Goal: Information Seeking & Learning: Learn about a topic

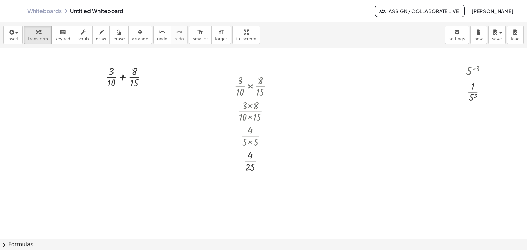
scroll to position [143, 0]
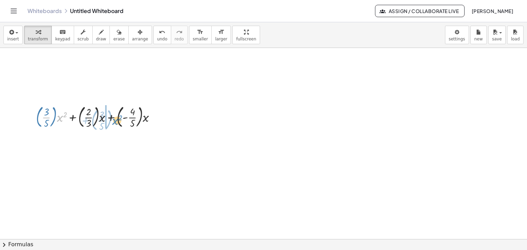
drag, startPoint x: 59, startPoint y: 116, endPoint x: 114, endPoint y: 119, distance: 55.3
click at [114, 119] on div at bounding box center [99, 116] width 132 height 27
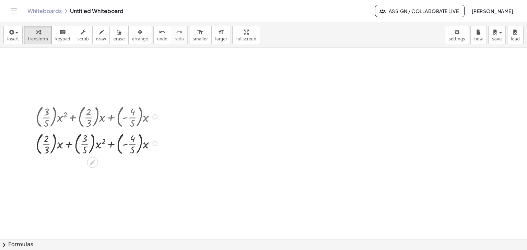
click at [156, 117] on div at bounding box center [154, 116] width 5 height 5
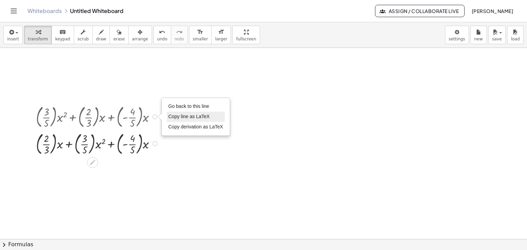
drag, startPoint x: 179, startPoint y: 107, endPoint x: 178, endPoint y: 112, distance: 5.1
click at [179, 108] on span "Go back to this line" at bounding box center [188, 106] width 41 height 5
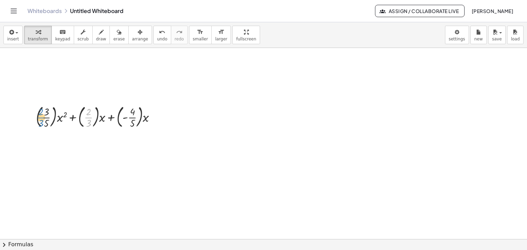
drag, startPoint x: 86, startPoint y: 118, endPoint x: 39, endPoint y: 118, distance: 47.7
click at [39, 118] on div at bounding box center [99, 116] width 132 height 27
drag, startPoint x: 47, startPoint y: 117, endPoint x: 79, endPoint y: 115, distance: 32.0
click at [79, 115] on div at bounding box center [99, 116] width 132 height 27
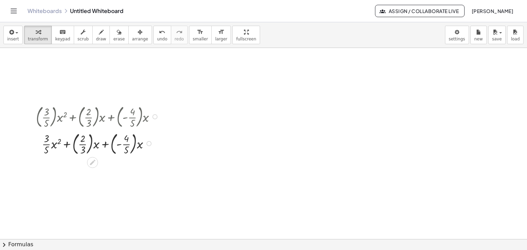
click at [74, 144] on div at bounding box center [99, 143] width 132 height 27
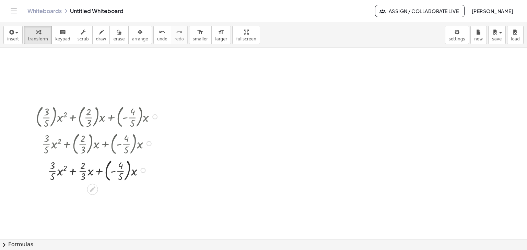
click at [108, 168] on div at bounding box center [99, 169] width 132 height 27
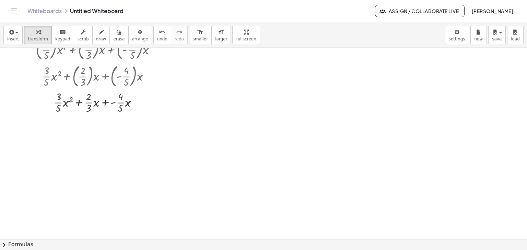
scroll to position [211, 0]
click at [77, 103] on div at bounding box center [99, 101] width 132 height 25
drag, startPoint x: 88, startPoint y: 102, endPoint x: 87, endPoint y: 106, distance: 4.5
click at [87, 106] on div at bounding box center [99, 101] width 132 height 25
drag, startPoint x: 88, startPoint y: 107, endPoint x: 59, endPoint y: 96, distance: 31.9
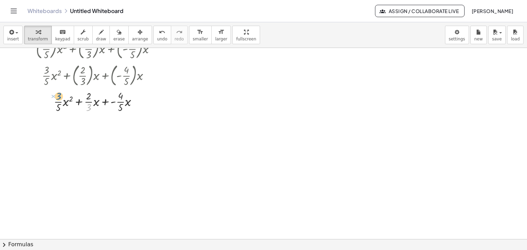
click at [59, 96] on div at bounding box center [99, 101] width 132 height 25
drag, startPoint x: 57, startPoint y: 106, endPoint x: 92, endPoint y: 96, distance: 35.6
click at [92, 96] on div at bounding box center [99, 101] width 132 height 25
drag, startPoint x: 59, startPoint y: 106, endPoint x: 96, endPoint y: 99, distance: 38.1
click at [96, 99] on div at bounding box center [99, 101] width 132 height 25
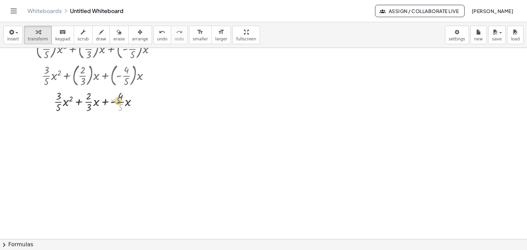
drag, startPoint x: 122, startPoint y: 107, endPoint x: 120, endPoint y: 100, distance: 7.3
click at [120, 100] on div at bounding box center [99, 101] width 132 height 25
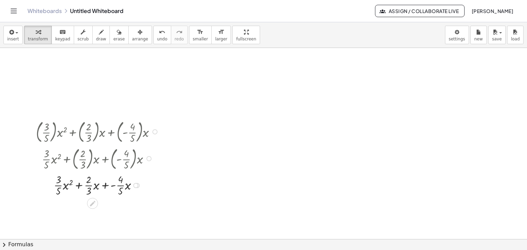
scroll to position [143, 0]
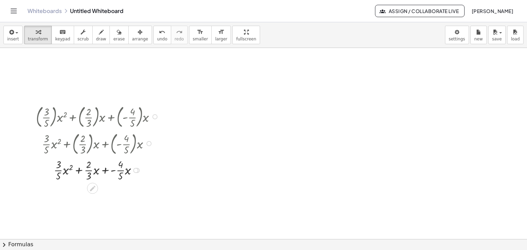
click at [157, 116] on div at bounding box center [154, 116] width 5 height 5
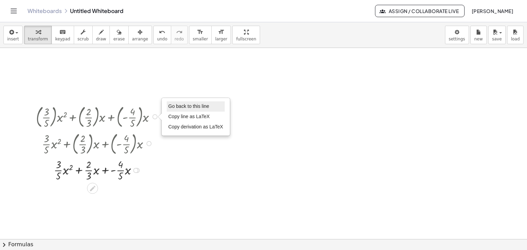
click at [167, 106] on li "Go back to this line" at bounding box center [196, 107] width 58 height 10
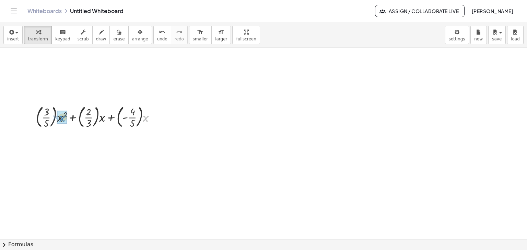
drag, startPoint x: 146, startPoint y: 120, endPoint x: 63, endPoint y: 120, distance: 83.3
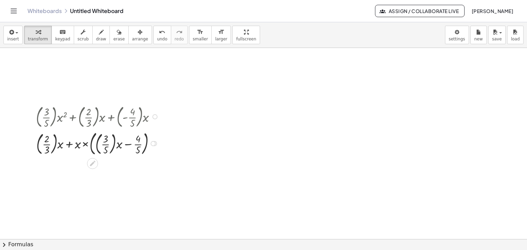
click at [154, 114] on div at bounding box center [154, 116] width 5 height 5
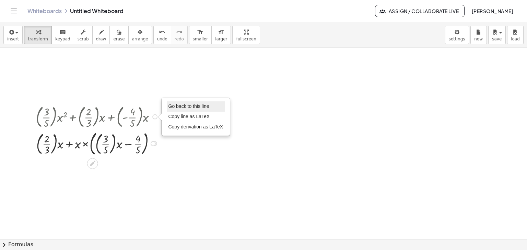
click at [169, 104] on span "Go back to this line" at bounding box center [188, 106] width 41 height 5
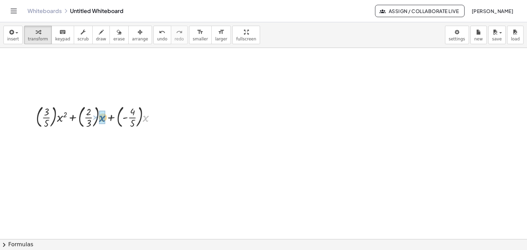
drag, startPoint x: 145, startPoint y: 117, endPoint x: 103, endPoint y: 120, distance: 42.0
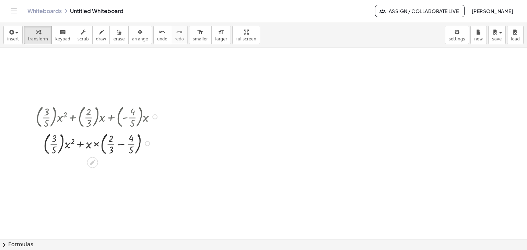
click at [121, 144] on div at bounding box center [99, 143] width 132 height 27
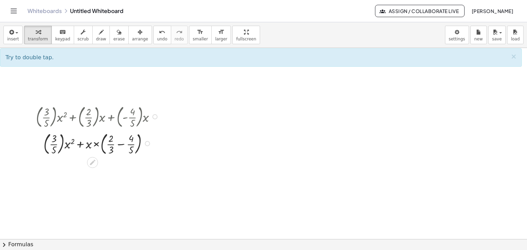
click at [120, 144] on div at bounding box center [99, 143] width 132 height 27
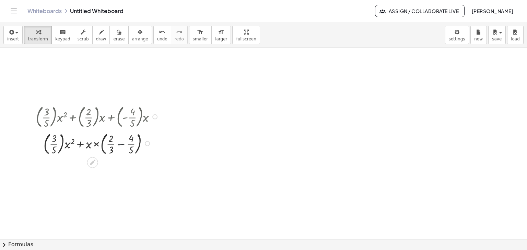
click at [120, 144] on div at bounding box center [99, 143] width 132 height 27
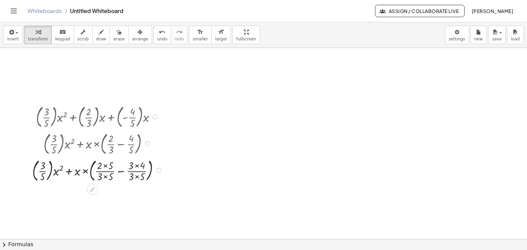
click at [120, 171] on div at bounding box center [99, 169] width 140 height 27
click at [120, 171] on div at bounding box center [99, 169] width 132 height 27
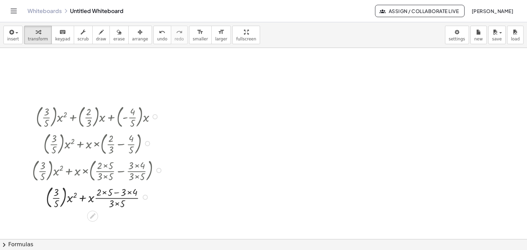
click at [105, 192] on div at bounding box center [99, 196] width 140 height 27
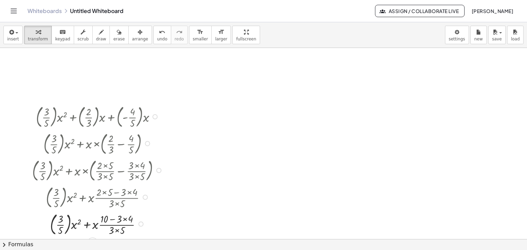
click at [123, 219] on div at bounding box center [99, 223] width 140 height 27
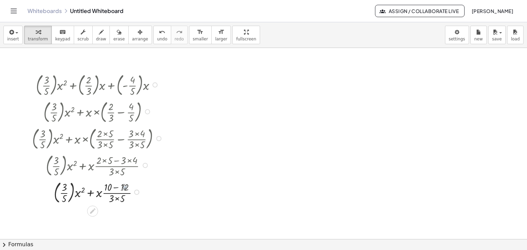
scroll to position [211, 0]
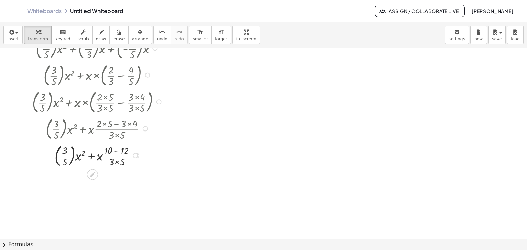
click at [117, 162] on div at bounding box center [99, 155] width 140 height 27
click at [117, 150] on div at bounding box center [99, 155] width 140 height 27
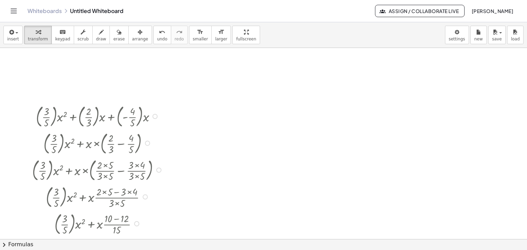
scroll to position [143, 0]
click at [93, 117] on div "+ × ( × 3 × 5 ) × x 2 + × ( × 2 × 3 ) × x + × ( - × 4 × 5 ) × x" at bounding box center [93, 117] width 0 height 0
click at [155, 116] on div at bounding box center [154, 116] width 5 height 5
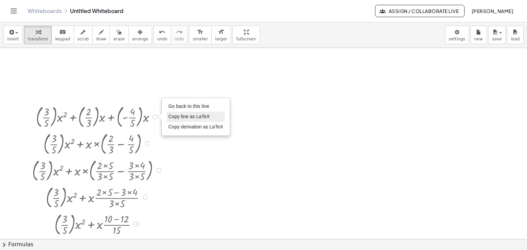
drag, startPoint x: 180, startPoint y: 106, endPoint x: 176, endPoint y: 111, distance: 6.7
click at [179, 107] on span "Go back to this line" at bounding box center [188, 106] width 41 height 5
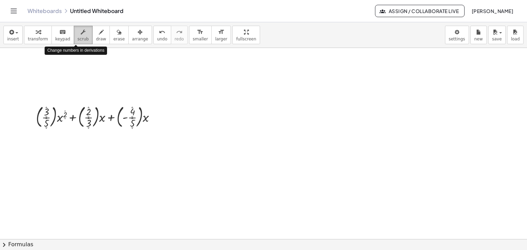
click at [78, 40] on span "scrub" at bounding box center [83, 39] width 11 height 5
click at [47, 128] on div "▼" at bounding box center [46, 128] width 2 height 3
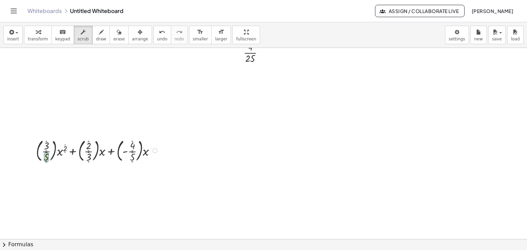
scroll to position [108, 0]
drag, startPoint x: 44, startPoint y: 158, endPoint x: 55, endPoint y: 166, distance: 13.1
click at [51, 165] on div "+ × ( × 3 ▲ ▼ × 4 ▲ ▼ ) × x 2 ▲ ▼ + × ( × 2 ▲ ▼ × 3 ▲ ▼ ) × x + × ( - × 4 ▲ ▼ ×…" at bounding box center [93, 150] width 135 height 30
click at [82, 183] on div at bounding box center [263, 227] width 527 height 574
drag, startPoint x: 39, startPoint y: 37, endPoint x: 44, endPoint y: 40, distance: 4.9
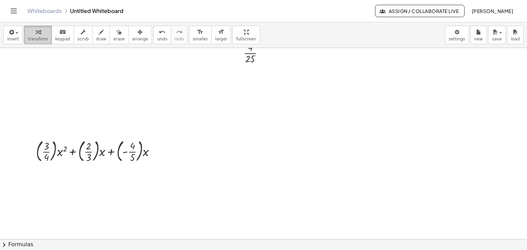
click at [39, 37] on span "transform" at bounding box center [38, 39] width 20 height 5
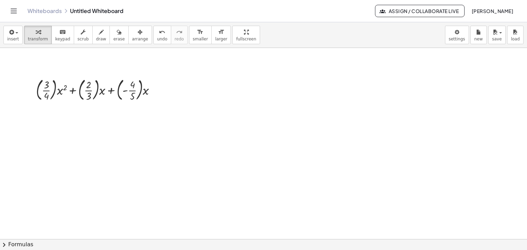
scroll to position [177, 0]
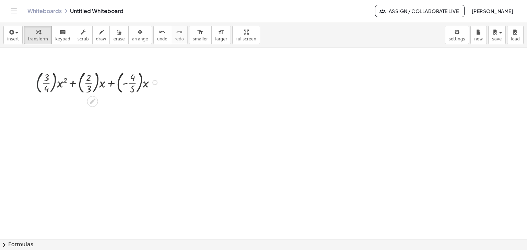
drag, startPoint x: 38, startPoint y: 83, endPoint x: 44, endPoint y: 88, distance: 8.0
click at [38, 83] on div at bounding box center [99, 82] width 132 height 27
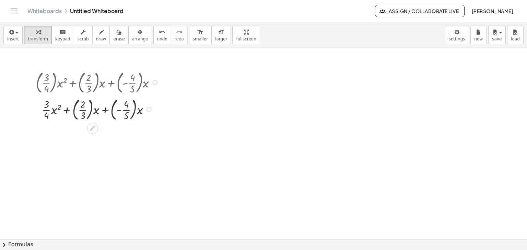
drag, startPoint x: 74, startPoint y: 111, endPoint x: 99, endPoint y: 117, distance: 25.2
click at [76, 112] on div at bounding box center [99, 108] width 132 height 27
click at [107, 113] on div at bounding box center [99, 108] width 132 height 27
click at [304, 160] on div at bounding box center [263, 158] width 527 height 574
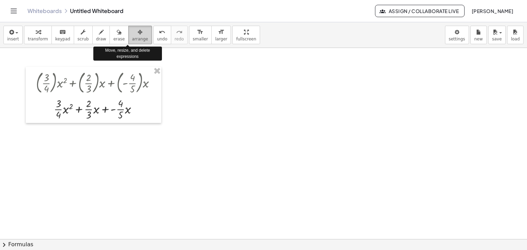
click at [132, 37] on span "arrange" at bounding box center [140, 39] width 16 height 5
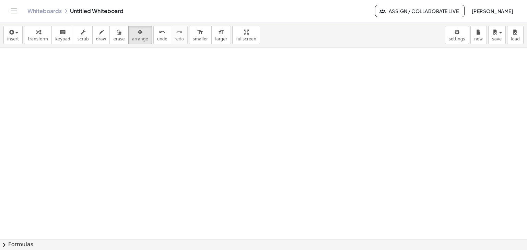
click at [80, 139] on div at bounding box center [263, 158] width 527 height 574
drag, startPoint x: 14, startPoint y: 36, endPoint x: 15, endPoint y: 40, distance: 4.2
click at [14, 36] on button "insert" at bounding box center [12, 35] width 19 height 19
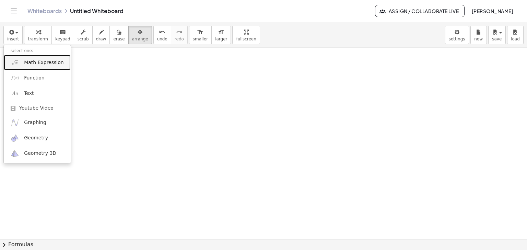
drag, startPoint x: 27, startPoint y: 65, endPoint x: 30, endPoint y: 68, distance: 3.6
click at [28, 65] on span "Math Expression" at bounding box center [43, 62] width 39 height 7
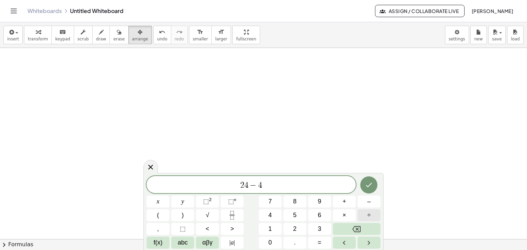
click at [369, 214] on span "÷" at bounding box center [368, 215] width 3 height 9
click at [368, 184] on icon "Done" at bounding box center [369, 185] width 8 height 8
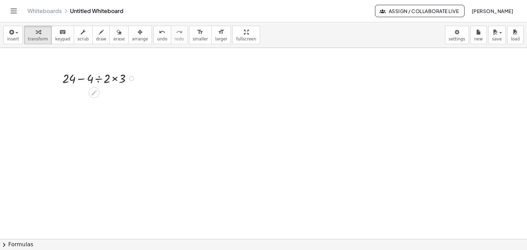
click at [115, 79] on div at bounding box center [100, 77] width 82 height 17
click at [157, 37] on span "undo" at bounding box center [162, 39] width 10 height 5
click at [115, 79] on div at bounding box center [100, 77] width 82 height 17
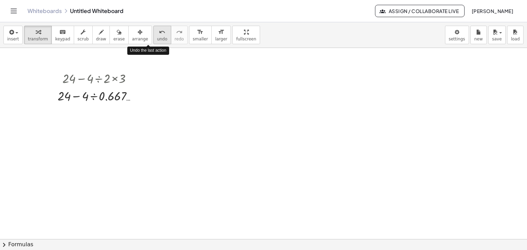
click at [153, 36] on button "undo undo" at bounding box center [162, 35] width 18 height 19
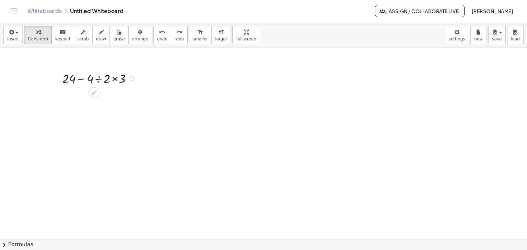
drag, startPoint x: 98, startPoint y: 79, endPoint x: 99, endPoint y: 84, distance: 5.7
click at [98, 79] on div at bounding box center [100, 77] width 82 height 17
drag, startPoint x: 107, startPoint y: 96, endPoint x: 121, endPoint y: 113, distance: 21.7
click at [107, 97] on div at bounding box center [100, 94] width 82 height 17
click at [96, 97] on div at bounding box center [100, 94] width 82 height 17
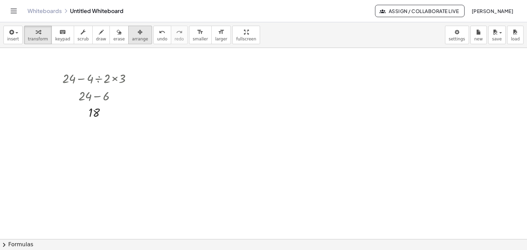
drag, startPoint x: 130, startPoint y: 39, endPoint x: 132, endPoint y: 43, distance: 4.5
click at [132, 39] on span "arrange" at bounding box center [140, 39] width 16 height 5
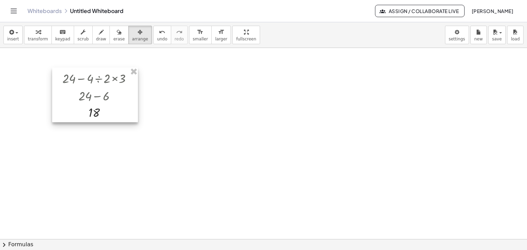
drag, startPoint x: 134, startPoint y: 72, endPoint x: 52, endPoint y: 54, distance: 84.2
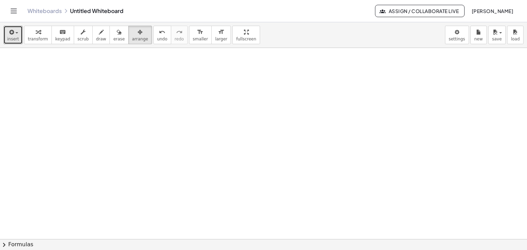
drag, startPoint x: 17, startPoint y: 31, endPoint x: 18, endPoint y: 48, distance: 17.5
click at [17, 31] on button "insert" at bounding box center [12, 35] width 19 height 19
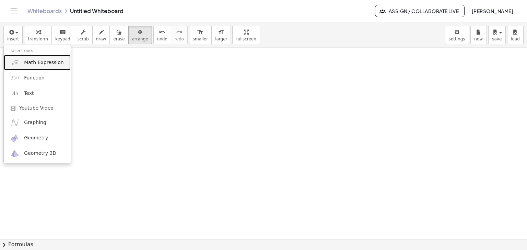
click at [24, 63] on span "Math Expression" at bounding box center [43, 62] width 39 height 7
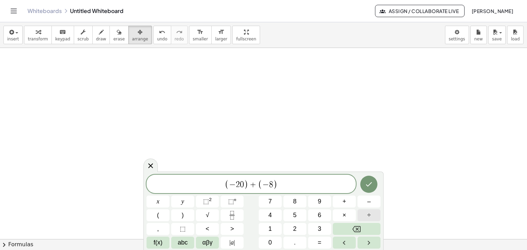
click at [375, 217] on button "÷" at bounding box center [368, 216] width 23 height 12
click at [369, 189] on button "Done" at bounding box center [368, 184] width 17 height 17
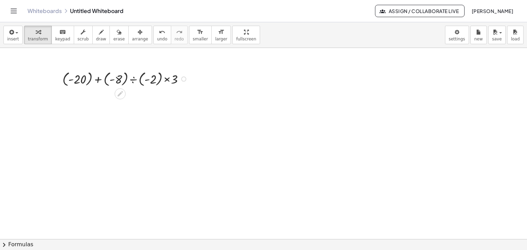
click at [162, 76] on div at bounding box center [126, 78] width 134 height 19
click at [104, 98] on div at bounding box center [126, 97] width 134 height 19
click at [111, 98] on div at bounding box center [126, 97] width 134 height 19
drag, startPoint x: 110, startPoint y: 96, endPoint x: 114, endPoint y: 104, distance: 8.3
click at [110, 97] on div at bounding box center [126, 97] width 134 height 19
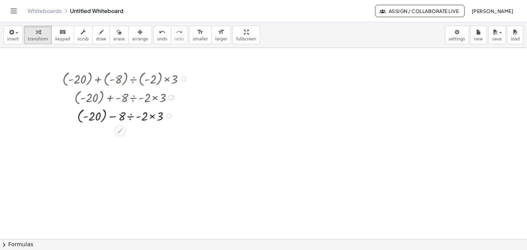
click at [81, 114] on div at bounding box center [126, 115] width 134 height 19
click at [148, 135] on div at bounding box center [126, 133] width 134 height 17
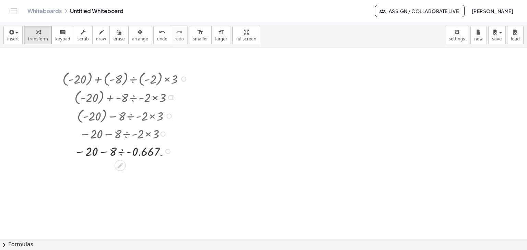
click at [162, 134] on div at bounding box center [163, 134] width 5 height 5
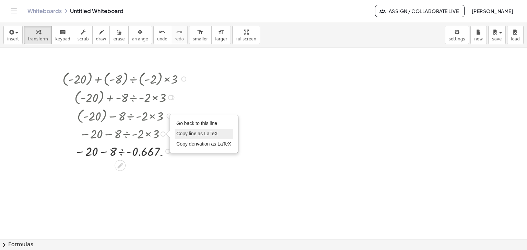
drag, startPoint x: 186, startPoint y: 121, endPoint x: 177, endPoint y: 129, distance: 12.4
click at [185, 122] on span "Go back to this line" at bounding box center [196, 123] width 41 height 5
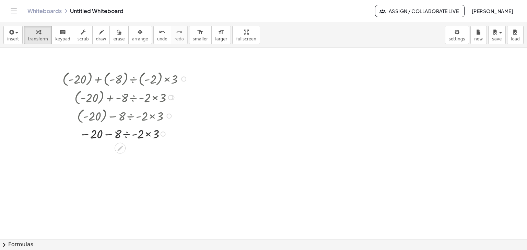
click at [126, 132] on div at bounding box center [126, 133] width 134 height 17
drag, startPoint x: 139, startPoint y: 150, endPoint x: 135, endPoint y: 159, distance: 9.5
click at [139, 151] on div at bounding box center [126, 150] width 134 height 17
click at [120, 152] on div at bounding box center [126, 151] width 134 height 17
click at [124, 168] on div at bounding box center [126, 167] width 134 height 17
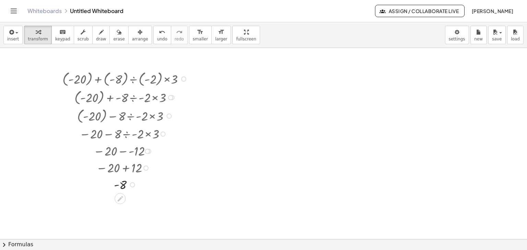
click at [183, 77] on div at bounding box center [183, 78] width 5 height 5
click at [212, 66] on span "Go back to this line" at bounding box center [217, 68] width 41 height 5
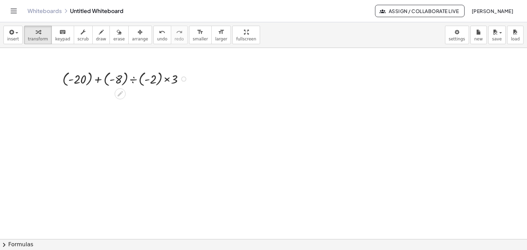
click at [133, 79] on div at bounding box center [126, 78] width 134 height 19
click at [183, 79] on div at bounding box center [183, 78] width 5 height 5
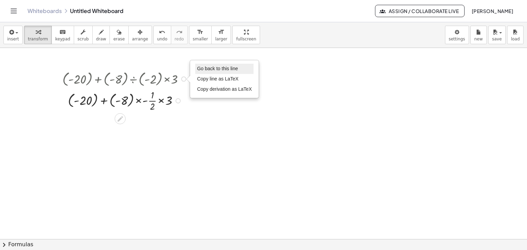
click at [216, 68] on span "Go back to this line" at bounding box center [217, 68] width 41 height 5
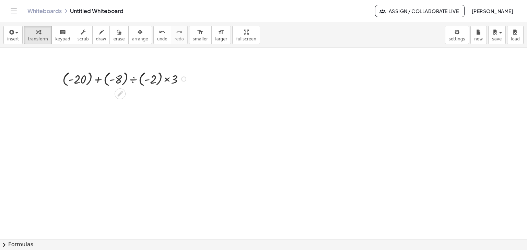
click at [126, 79] on div at bounding box center [126, 78] width 134 height 19
drag, startPoint x: 133, startPoint y: 99, endPoint x: 141, endPoint y: 99, distance: 7.9
click at [134, 99] on div at bounding box center [126, 97] width 134 height 19
click at [133, 99] on div at bounding box center [126, 97] width 134 height 19
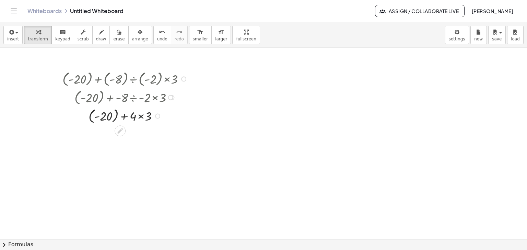
drag, startPoint x: 140, startPoint y: 116, endPoint x: 135, endPoint y: 136, distance: 21.0
click at [140, 116] on div at bounding box center [126, 115] width 134 height 19
click at [129, 116] on div at bounding box center [126, 115] width 134 height 19
click at [122, 115] on div at bounding box center [126, 115] width 134 height 19
drag, startPoint x: 125, startPoint y: 134, endPoint x: 121, endPoint y: 155, distance: 21.5
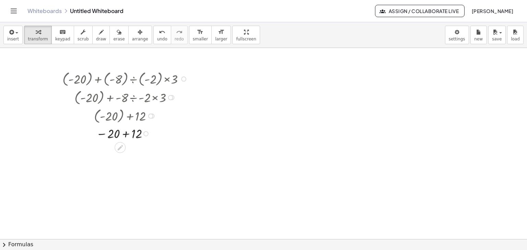
click at [125, 134] on div at bounding box center [126, 133] width 134 height 17
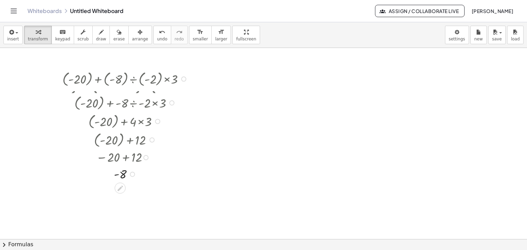
drag, startPoint x: 150, startPoint y: 115, endPoint x: 151, endPoint y: 143, distance: 28.5
click at [120, 140] on div "+ ( - 20 ) + 12" at bounding box center [120, 140] width 0 height 0
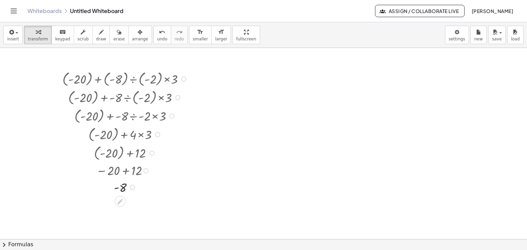
drag, startPoint x: 150, startPoint y: 134, endPoint x: 147, endPoint y: 165, distance: 31.1
click at [120, 79] on div "+ ( - 20 ) + × ( - 8 ) ÷ ( - 2 ) × 3 + ( - 20 ) + × - 8 ÷ ( - 2 ) × 3 + ( - 20 …" at bounding box center [120, 79] width 0 height 0
drag, startPoint x: 144, startPoint y: 170, endPoint x: 152, endPoint y: 156, distance: 16.1
click at [120, 79] on div "+ ( - 20 ) + × ( - 8 ) ÷ ( - 2 ) × 3 + ( - 20 ) + × - 8 ÷ ( - 2 ) × 3 + ( - 20 …" at bounding box center [120, 79] width 0 height 0
drag, startPoint x: 126, startPoint y: 198, endPoint x: 122, endPoint y: 191, distance: 7.8
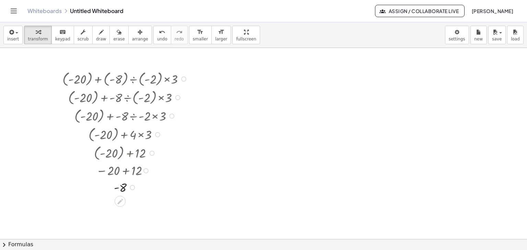
click at [120, 188] on div "- 8 Go back to this line Copy line as LaTeX Copy derivation as LaTeX" at bounding box center [120, 188] width 0 height 0
drag, startPoint x: 132, startPoint y: 186, endPoint x: 140, endPoint y: 165, distance: 22.6
click at [120, 170] on div "- 8 Go back to this line Copy line as LaTeX Copy derivation as LaTeX" at bounding box center [120, 170] width 0 height 0
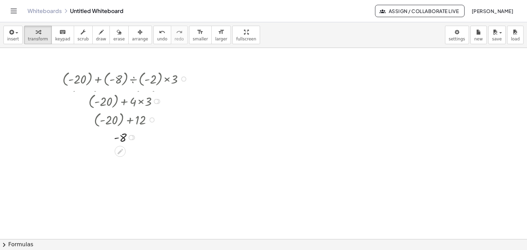
drag, startPoint x: 158, startPoint y: 134, endPoint x: 170, endPoint y: 97, distance: 38.6
click at [120, 102] on div "+ ( - 20 ) + × 4 × 3" at bounding box center [120, 102] width 0 height 0
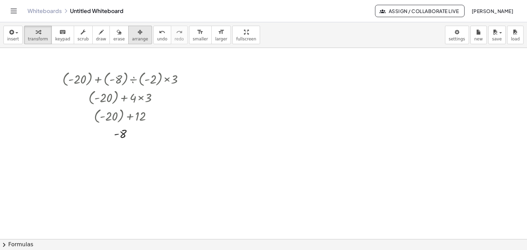
drag, startPoint x: 131, startPoint y: 30, endPoint x: 138, endPoint y: 32, distance: 7.2
click at [132, 30] on div "button" at bounding box center [140, 32] width 16 height 8
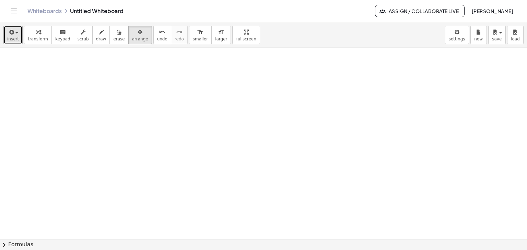
drag, startPoint x: 16, startPoint y: 33, endPoint x: 20, endPoint y: 41, distance: 8.4
click at [16, 33] on span "button" at bounding box center [16, 32] width 3 height 1
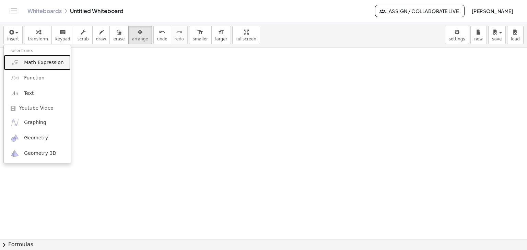
click at [33, 67] on link "Math Expression" at bounding box center [37, 62] width 67 height 15
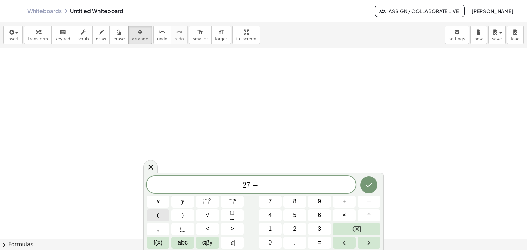
click at [155, 215] on button "(" at bounding box center [157, 216] width 23 height 12
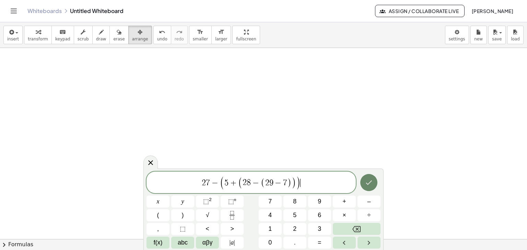
click at [366, 186] on icon "Done" at bounding box center [369, 183] width 8 height 8
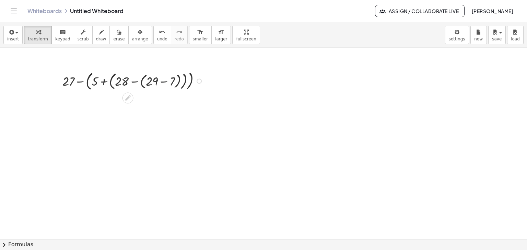
drag, startPoint x: 162, startPoint y: 81, endPoint x: 162, endPoint y: 85, distance: 3.8
click at [162, 82] on div at bounding box center [134, 80] width 150 height 23
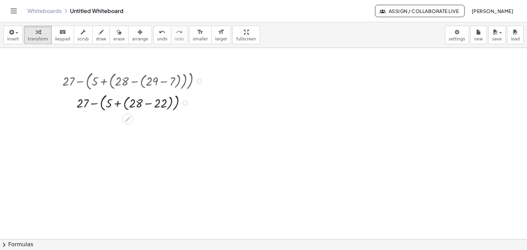
click at [148, 103] on div at bounding box center [134, 102] width 150 height 21
click at [140, 103] on div at bounding box center [134, 102] width 150 height 19
click at [129, 103] on div at bounding box center [134, 102] width 150 height 17
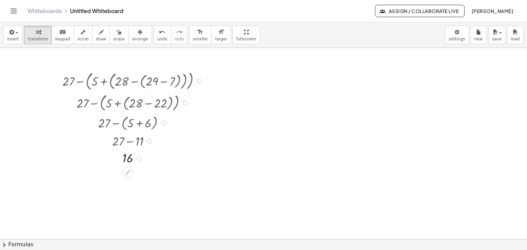
drag, startPoint x: 137, startPoint y: 104, endPoint x: 139, endPoint y: 253, distance: 148.9
click at [139, 250] on html "Graspable Math Activities Get Started Activity Bank Assigned Work Classes White…" at bounding box center [263, 125] width 527 height 250
click at [15, 35] on div "button" at bounding box center [13, 32] width 12 height 8
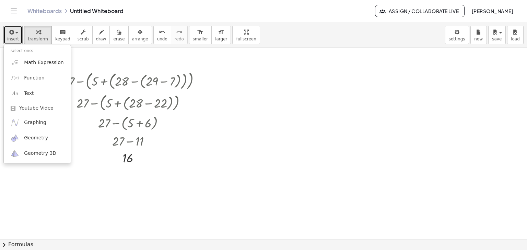
click at [110, 53] on div at bounding box center [263, 158] width 527 height 574
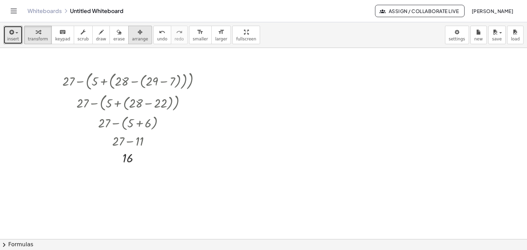
click at [132, 34] on div "button" at bounding box center [140, 32] width 16 height 8
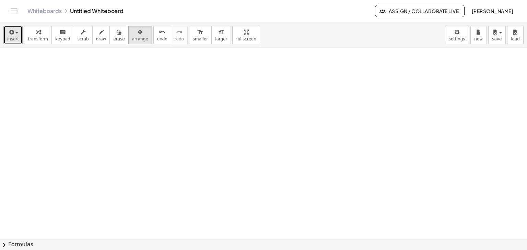
click at [14, 31] on span "button" at bounding box center [14, 33] width 1 height 5
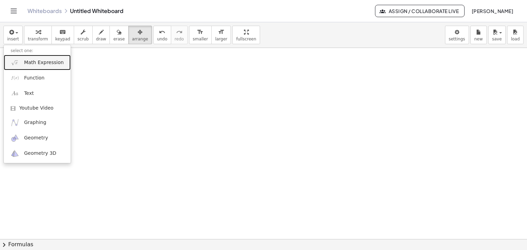
click at [30, 64] on span "Math Expression" at bounding box center [43, 62] width 39 height 7
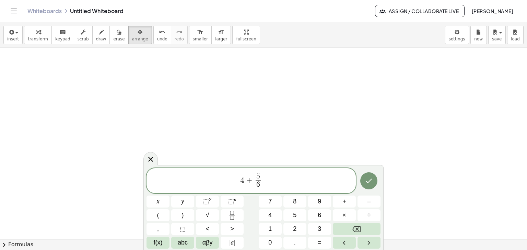
click at [240, 178] on span "4" at bounding box center [242, 180] width 4 height 8
click at [369, 174] on button "Done" at bounding box center [368, 180] width 17 height 17
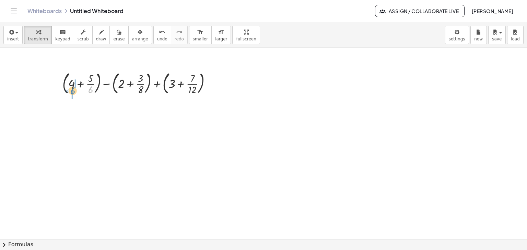
drag, startPoint x: 91, startPoint y: 91, endPoint x: 73, endPoint y: 93, distance: 18.0
click at [73, 92] on div at bounding box center [139, 82] width 161 height 27
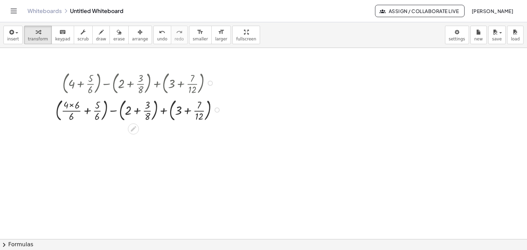
click at [71, 105] on div at bounding box center [139, 109] width 174 height 27
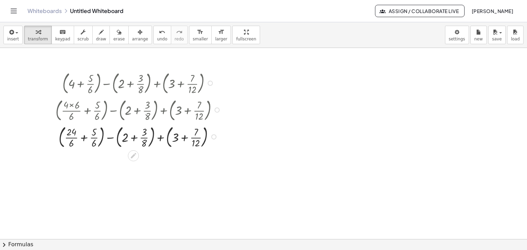
click at [216, 110] on div at bounding box center [216, 110] width 5 height 5
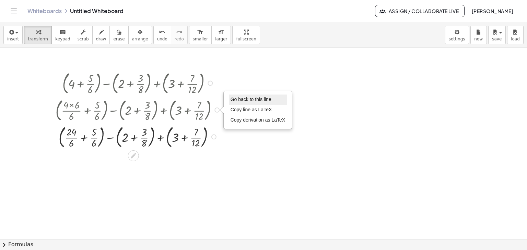
click at [237, 99] on span "Go back to this line" at bounding box center [250, 99] width 41 height 5
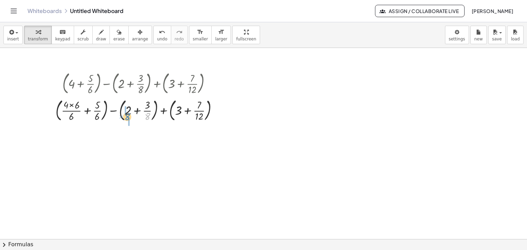
drag, startPoint x: 146, startPoint y: 116, endPoint x: 126, endPoint y: 116, distance: 20.2
click at [126, 116] on div at bounding box center [139, 109] width 174 height 27
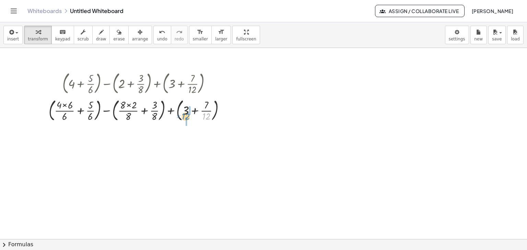
drag, startPoint x: 207, startPoint y: 116, endPoint x: 187, endPoint y: 116, distance: 20.6
click at [187, 116] on div at bounding box center [139, 109] width 188 height 27
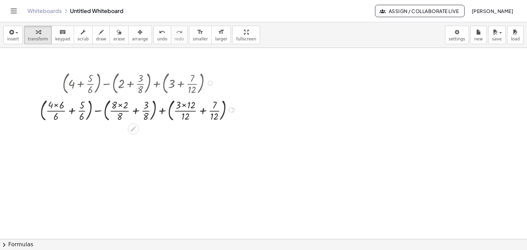
drag, startPoint x: 56, startPoint y: 105, endPoint x: 67, endPoint y: 103, distance: 10.7
click at [57, 105] on div at bounding box center [139, 109] width 205 height 27
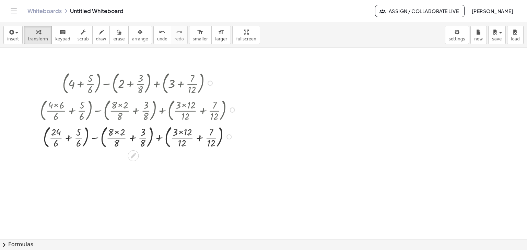
click at [118, 131] on div at bounding box center [139, 136] width 205 height 27
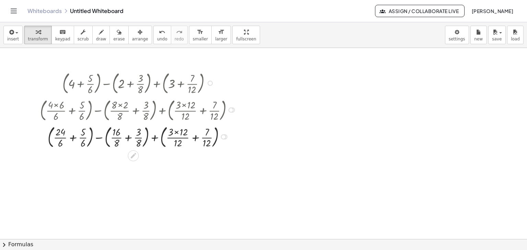
drag, startPoint x: 176, startPoint y: 132, endPoint x: 173, endPoint y: 139, distance: 7.2
click at [176, 132] on div at bounding box center [139, 136] width 205 height 27
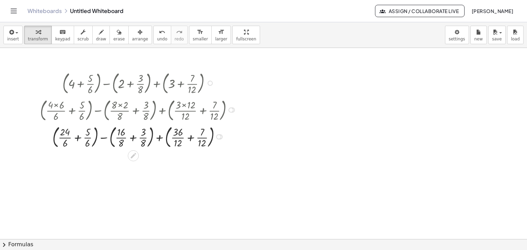
click at [76, 137] on div at bounding box center [139, 136] width 205 height 27
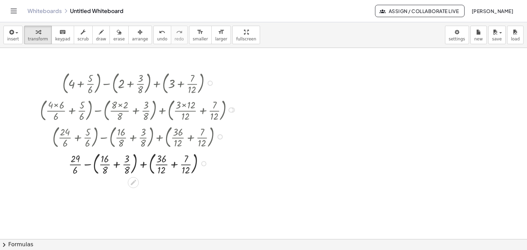
click at [115, 163] on div at bounding box center [139, 163] width 205 height 27
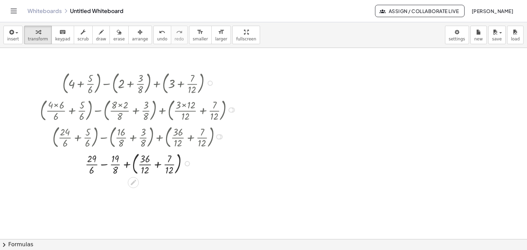
click at [156, 164] on div at bounding box center [139, 163] width 205 height 27
click at [144, 164] on div at bounding box center [139, 163] width 205 height 25
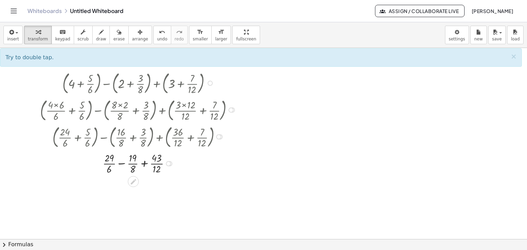
click at [144, 163] on div at bounding box center [139, 163] width 205 height 25
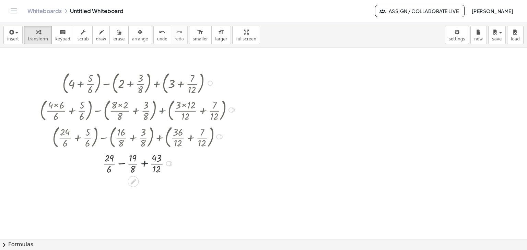
click at [144, 163] on div at bounding box center [139, 163] width 205 height 25
click at [168, 163] on div at bounding box center [168, 163] width 5 height 5
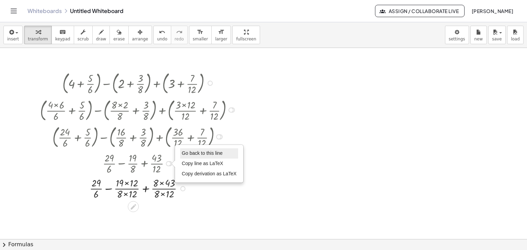
click at [185, 152] on span "Go back to this line" at bounding box center [202, 153] width 41 height 5
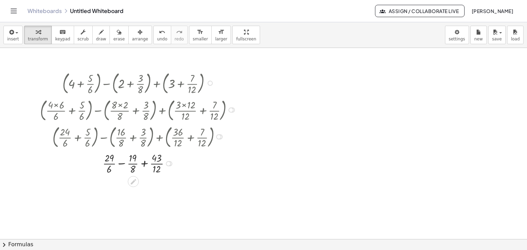
click at [123, 162] on div at bounding box center [139, 163] width 205 height 25
click at [123, 163] on div at bounding box center [139, 163] width 205 height 25
click at [105, 182] on div at bounding box center [139, 188] width 205 height 25
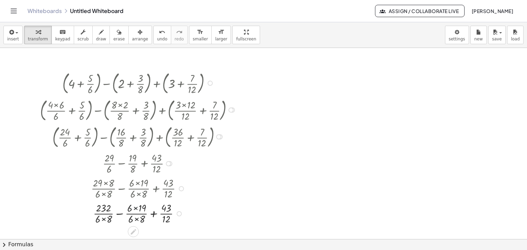
click at [134, 208] on div at bounding box center [139, 213] width 205 height 25
click at [103, 219] on div at bounding box center [139, 213] width 205 height 25
click at [136, 220] on div at bounding box center [139, 213] width 205 height 25
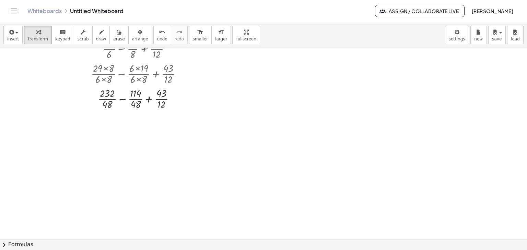
scroll to position [280, 0]
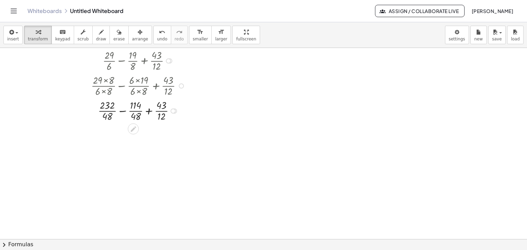
click at [121, 110] on div at bounding box center [139, 110] width 205 height 25
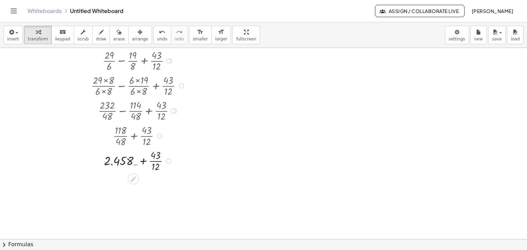
click at [158, 136] on div at bounding box center [159, 136] width 5 height 5
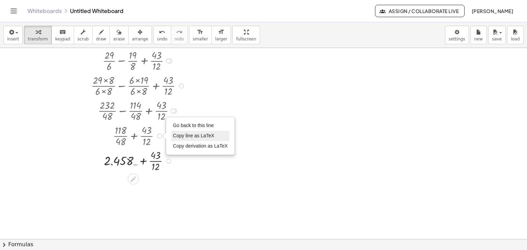
drag, startPoint x: 182, startPoint y: 124, endPoint x: 173, endPoint y: 140, distance: 19.2
click at [182, 124] on span "Go back to this line" at bounding box center [193, 125] width 41 height 5
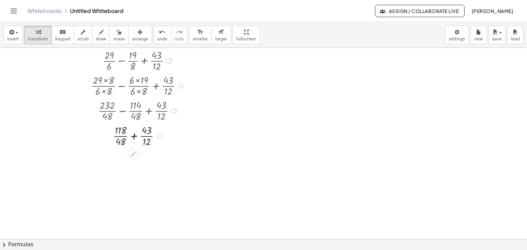
click at [135, 136] on div at bounding box center [139, 135] width 205 height 25
click at [113, 154] on div at bounding box center [139, 160] width 205 height 25
click at [112, 167] on div at bounding box center [139, 160] width 205 height 25
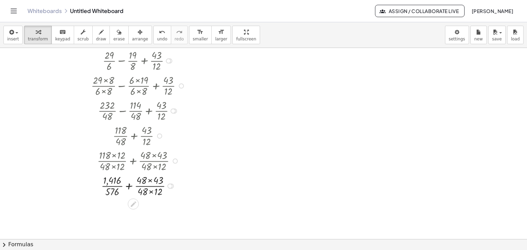
click at [149, 180] on div at bounding box center [139, 185] width 205 height 25
click at [152, 192] on div at bounding box center [139, 185] width 205 height 25
click at [131, 184] on div at bounding box center [139, 185] width 205 height 25
click at [134, 212] on div at bounding box center [139, 210] width 205 height 25
click at [132, 212] on div at bounding box center [139, 210] width 205 height 25
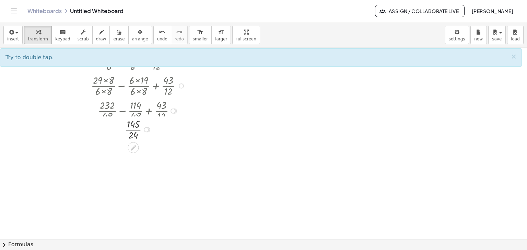
drag, startPoint x: 148, startPoint y: 209, endPoint x: 191, endPoint y: 169, distance: 59.0
click at [133, 130] on div "× 145 × 24 Go back to this line Copy line as LaTeX Copy derivation as LaTeX" at bounding box center [133, 130] width 0 height 0
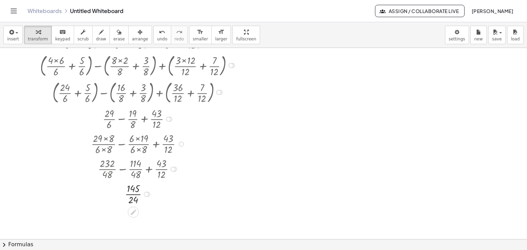
scroll to position [211, 0]
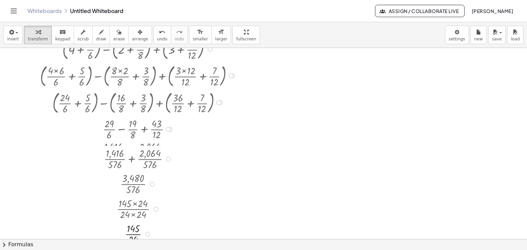
drag, startPoint x: 147, startPoint y: 203, endPoint x: 181, endPoint y: 229, distance: 42.5
click at [133, 235] on div "× 145 × 24 Go back to this line Copy line as LaTeX Copy derivation as LaTeX" at bounding box center [133, 235] width 0 height 0
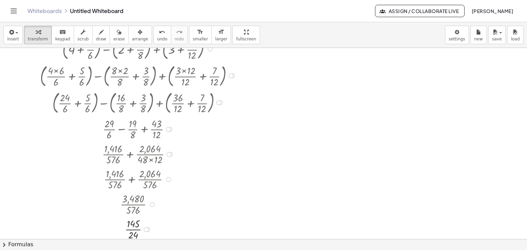
scroll to position [177, 0]
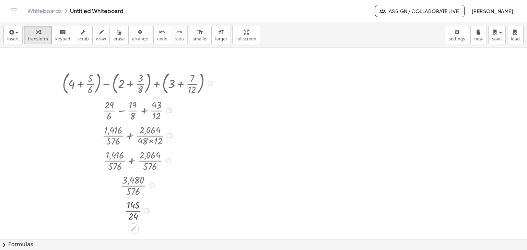
drag, startPoint x: 168, startPoint y: 164, endPoint x: 181, endPoint y: 106, distance: 58.7
click at [133, 111] on div "+ × 29 × 6 − × 19 × 8 + × 43 × 12" at bounding box center [133, 111] width 0 height 0
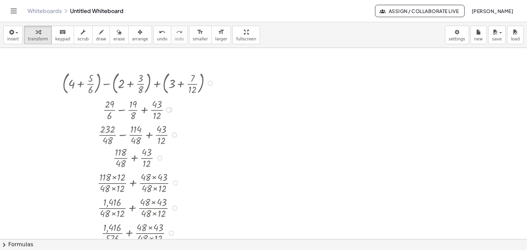
drag, startPoint x: 168, startPoint y: 133, endPoint x: 180, endPoint y: 266, distance: 133.2
click at [180, 250] on html "Graspable Math Activities Get Started Activity Bank Assigned Work Classes White…" at bounding box center [263, 125] width 527 height 250
click at [210, 82] on div at bounding box center [209, 83] width 5 height 5
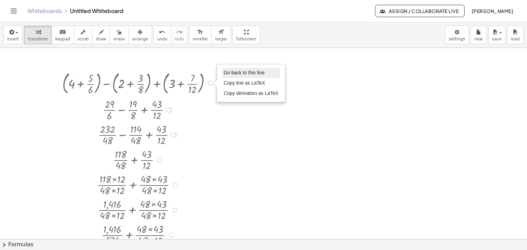
click at [228, 73] on span "Go back to this line" at bounding box center [244, 72] width 41 height 5
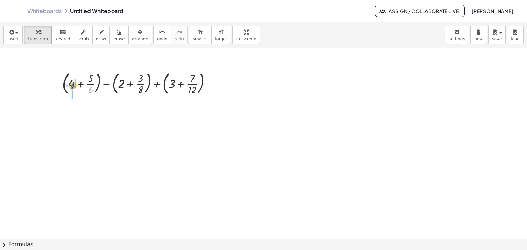
drag, startPoint x: 92, startPoint y: 88, endPoint x: 74, endPoint y: 83, distance: 18.8
click at [74, 83] on div at bounding box center [139, 82] width 161 height 27
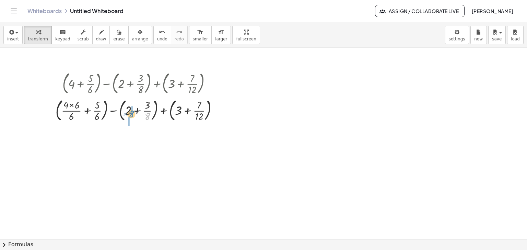
drag, startPoint x: 149, startPoint y: 115, endPoint x: 133, endPoint y: 113, distance: 16.3
click at [133, 113] on div at bounding box center [139, 109] width 174 height 27
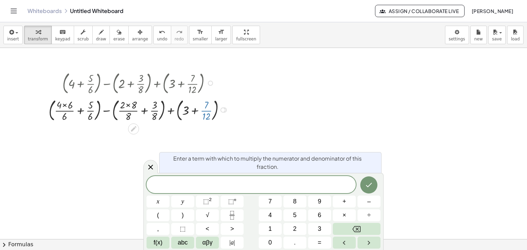
drag, startPoint x: 206, startPoint y: 116, endPoint x: 187, endPoint y: 115, distance: 19.2
click at [187, 115] on div at bounding box center [139, 109] width 188 height 27
click at [204, 118] on div at bounding box center [139, 109] width 188 height 27
click at [152, 169] on icon at bounding box center [150, 167] width 5 height 5
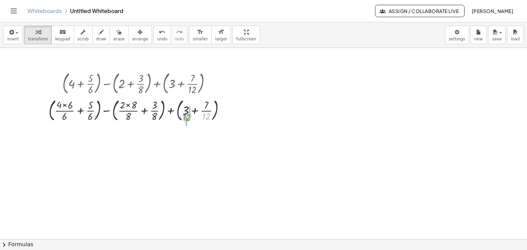
drag, startPoint x: 207, startPoint y: 117, endPoint x: 188, endPoint y: 118, distance: 19.6
click at [188, 118] on div at bounding box center [139, 109] width 188 height 27
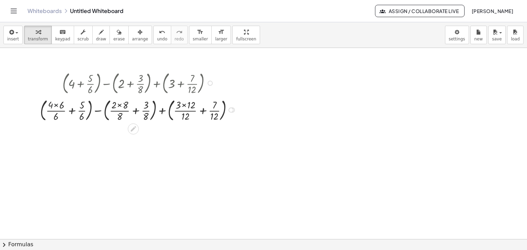
drag, startPoint x: 57, startPoint y: 104, endPoint x: 85, endPoint y: 105, distance: 27.5
click at [57, 104] on div at bounding box center [139, 109] width 205 height 27
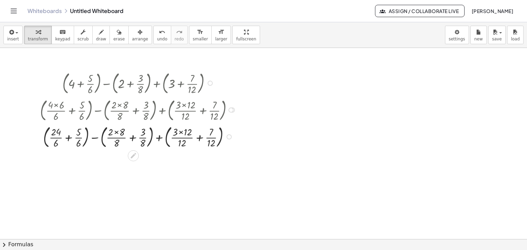
drag, startPoint x: 116, startPoint y: 131, endPoint x: 120, endPoint y: 130, distance: 4.5
click at [116, 131] on div at bounding box center [139, 136] width 205 height 27
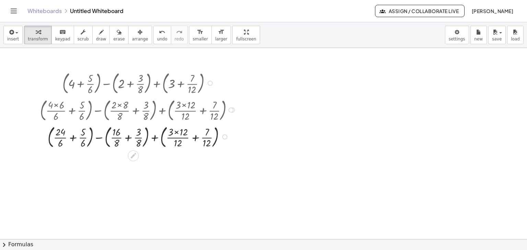
click at [175, 132] on div at bounding box center [139, 136] width 205 height 27
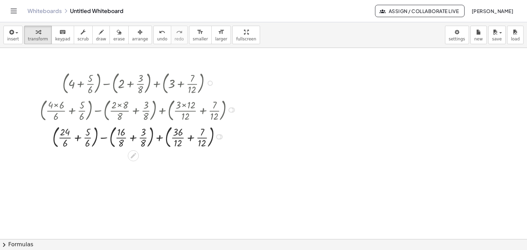
click at [77, 138] on div at bounding box center [139, 136] width 205 height 27
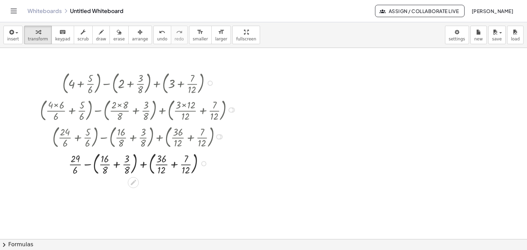
click at [117, 163] on div at bounding box center [139, 163] width 205 height 27
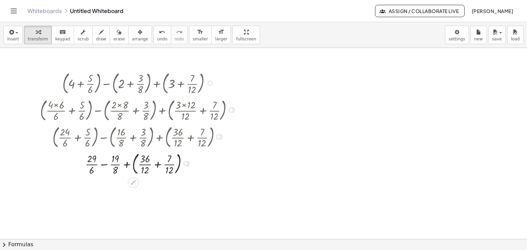
click at [157, 164] on div at bounding box center [139, 163] width 205 height 27
click at [169, 163] on div at bounding box center [168, 163] width 5 height 5
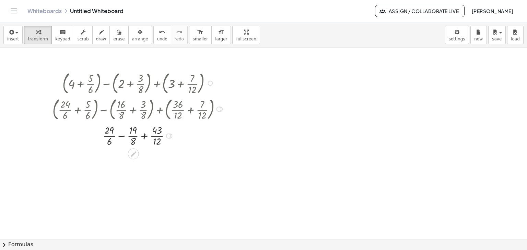
drag, startPoint x: 218, startPoint y: 135, endPoint x: 225, endPoint y: 105, distance: 31.5
click at [133, 109] on div "+ ( + × 24 × 6 + × 5 × 6 ) − ( + × 16 × 8 + × 3 × 8 ) + ( + × 36 × 12 + × 7 × 1…" at bounding box center [133, 109] width 0 height 0
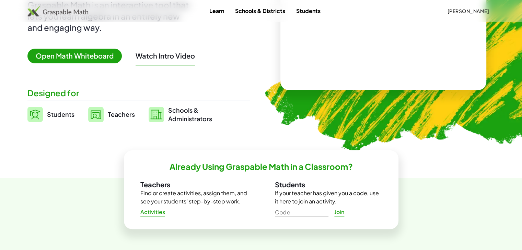
scroll to position [103, 0]
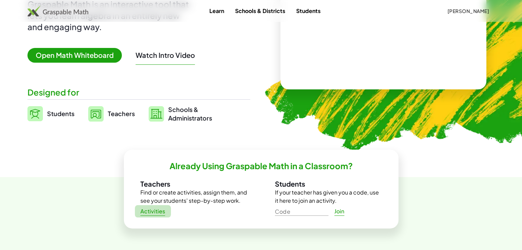
click at [158, 213] on span "Activities" at bounding box center [152, 211] width 25 height 7
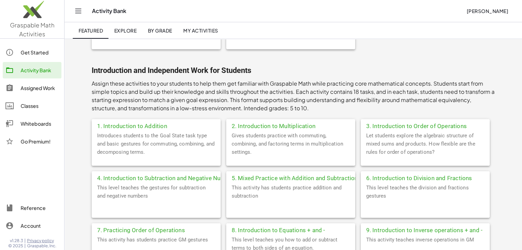
scroll to position [103, 0]
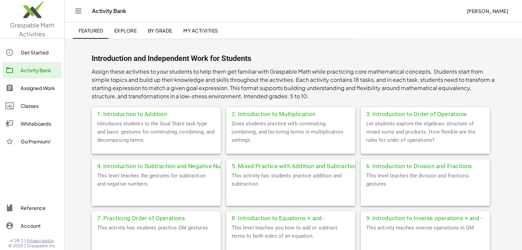
click at [404, 166] on div "6. Introduction to Division and Fractions" at bounding box center [424, 165] width 129 height 12
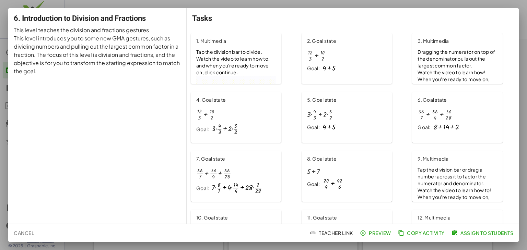
click at [311, 69] on div "Goal:" at bounding box center [313, 68] width 13 height 7
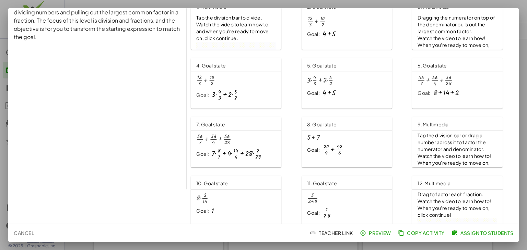
scroll to position [69, 0]
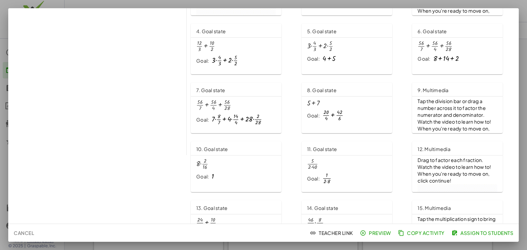
click at [325, 122] on div "+ 5 + 7 Goal: + · 20 · 4 + · 42 · 6" at bounding box center [346, 112] width 91 height 30
click at [449, 110] on span "Tap the division bar or drag a number across it to factor the numerator and den…" at bounding box center [451, 108] width 69 height 20
click at [18, 232] on span "Cancel" at bounding box center [24, 233] width 20 height 6
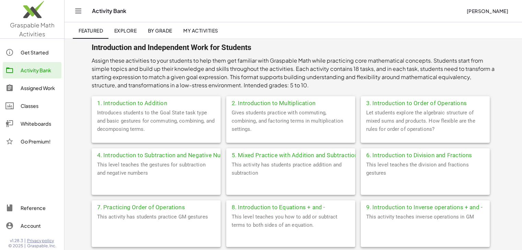
scroll to position [103, 0]
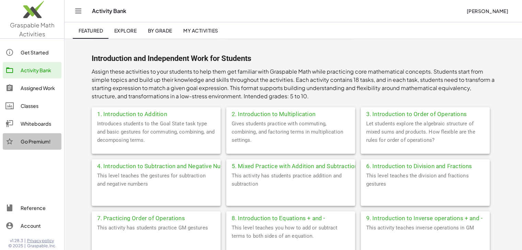
click at [50, 138] on div "Go Premium!" at bounding box center [40, 142] width 38 height 8
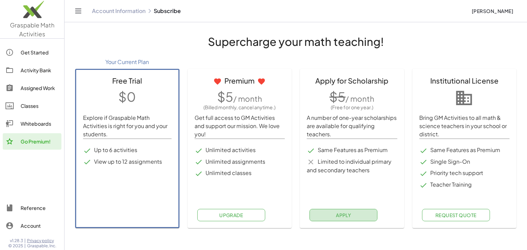
click at [340, 216] on span "Apply" at bounding box center [343, 215] width 15 height 6
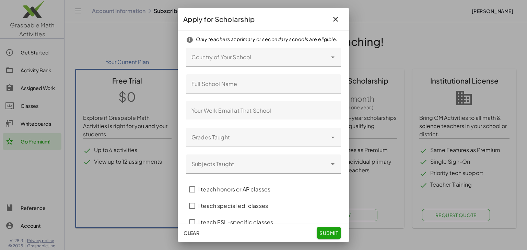
click at [264, 67] on div at bounding box center [256, 57] width 141 height 19
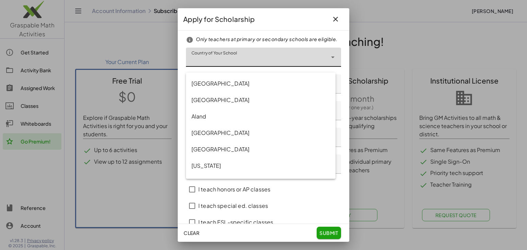
click at [242, 64] on div at bounding box center [256, 57] width 141 height 19
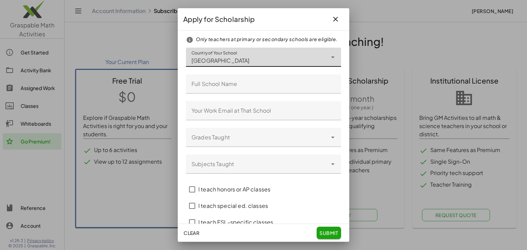
type input "*****"
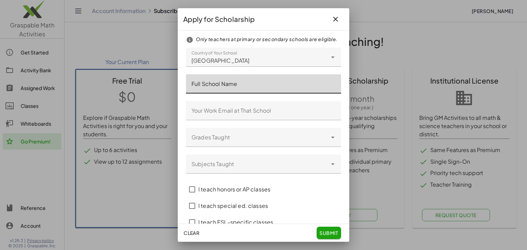
drag, startPoint x: 242, startPoint y: 83, endPoint x: 240, endPoint y: 90, distance: 7.0
click at [242, 85] on input "Full School Name" at bounding box center [263, 83] width 155 height 19
type input "**********"
click at [245, 117] on input "Your Work Email at That School" at bounding box center [263, 110] width 155 height 19
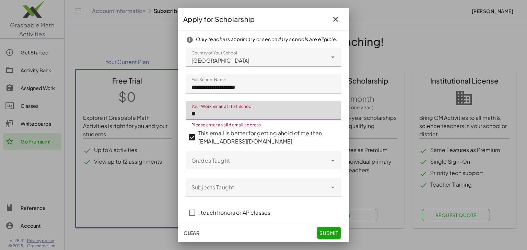
type input "*"
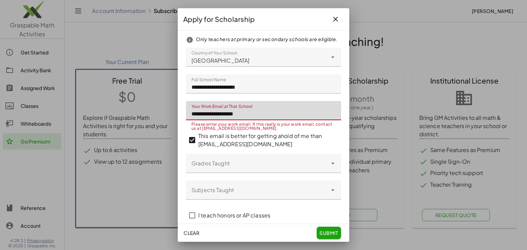
type input "**********"
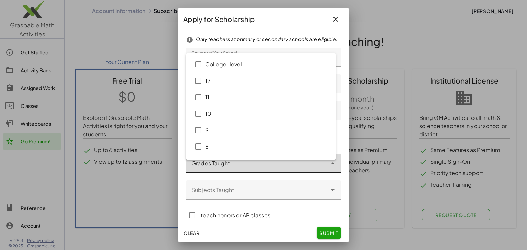
click at [204, 171] on div at bounding box center [256, 163] width 141 height 19
type input "**"
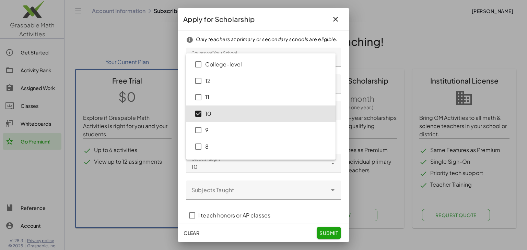
click at [248, 181] on div at bounding box center [263, 178] width 144 height 5
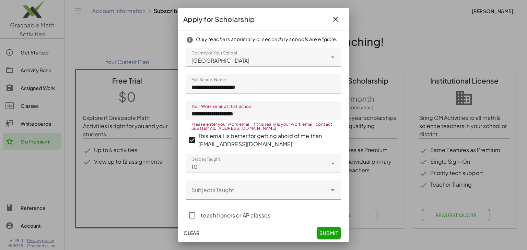
click at [239, 196] on div at bounding box center [256, 190] width 141 height 19
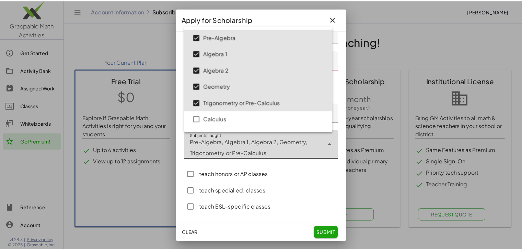
scroll to position [57, 0]
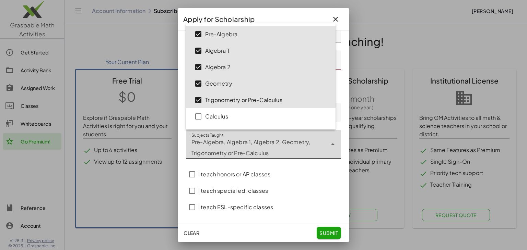
click at [248, 235] on div "clear submit" at bounding box center [263, 233] width 171 height 18
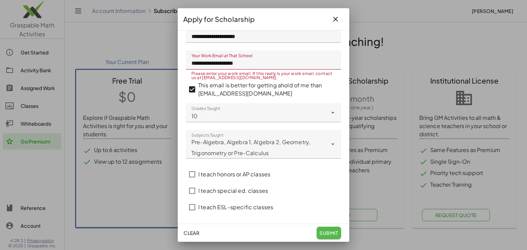
click at [336, 229] on button "submit" at bounding box center [329, 233] width 24 height 12
click at [333, 20] on icon "button" at bounding box center [335, 19] width 8 height 8
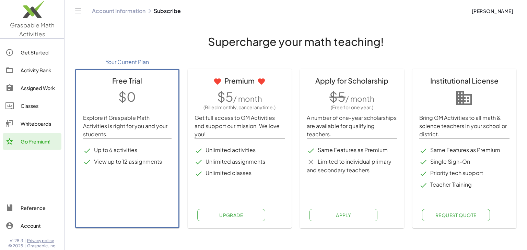
click at [34, 71] on div "Activity Bank" at bounding box center [40, 70] width 38 height 8
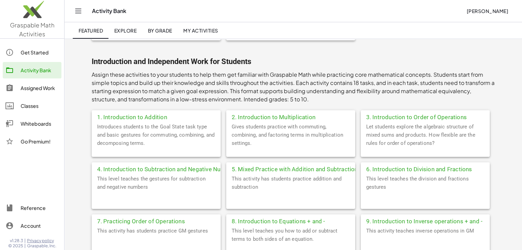
scroll to position [103, 0]
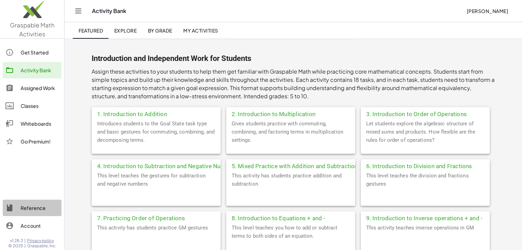
click at [33, 210] on div "Reference" at bounding box center [40, 208] width 38 height 8
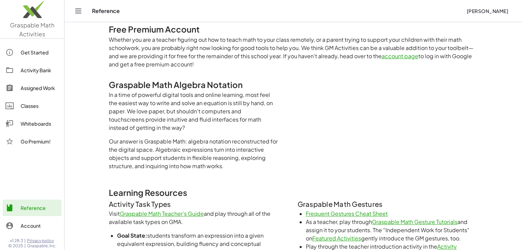
scroll to position [206, 0]
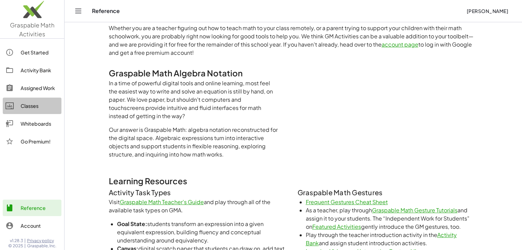
click at [29, 105] on div "Classes" at bounding box center [40, 106] width 38 height 8
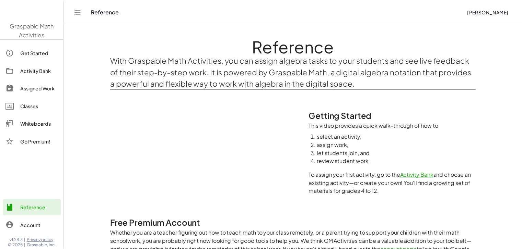
scroll to position [206, 0]
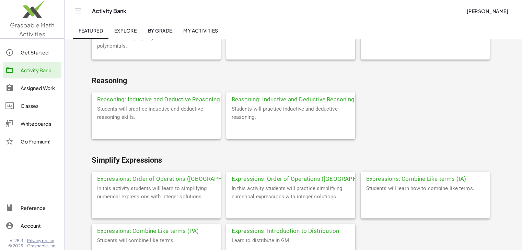
scroll to position [1573, 0]
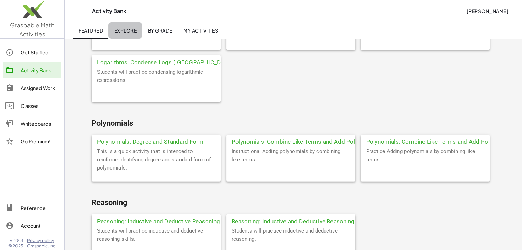
click at [128, 33] on span "Explore" at bounding box center [125, 30] width 23 height 6
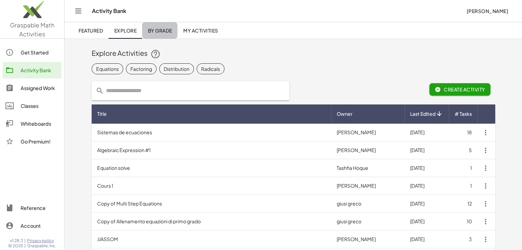
click at [155, 28] on span "By Grade" at bounding box center [159, 30] width 24 height 6
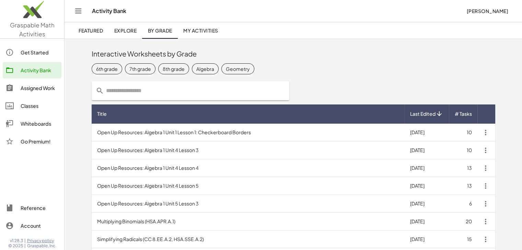
click at [98, 35] on link "Featured" at bounding box center [91, 30] width 36 height 16
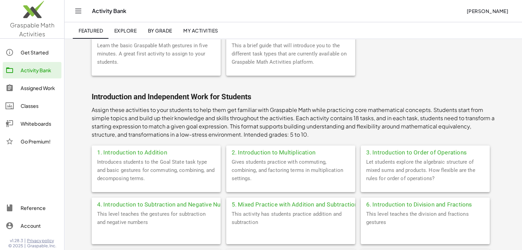
scroll to position [69, 0]
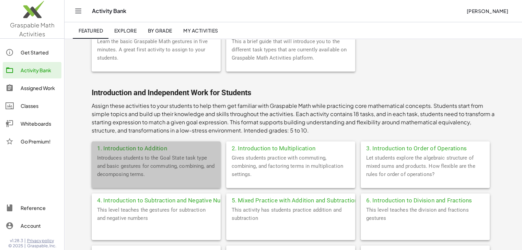
click at [138, 147] on div "1. Introduction to Addition" at bounding box center [156, 148] width 129 height 12
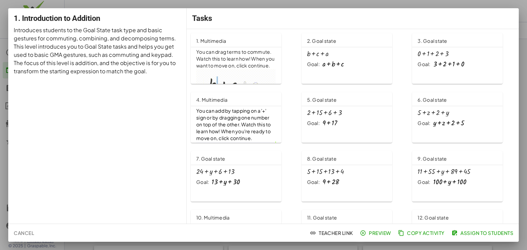
click at [215, 64] on p "You can drag terms to commute. Watch this to learn how! When you want to move o…" at bounding box center [236, 59] width 80 height 21
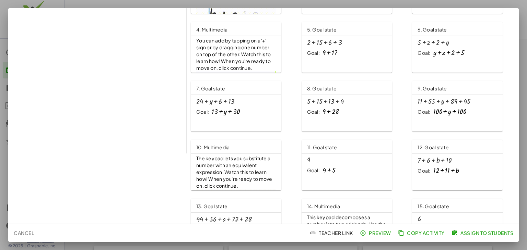
scroll to position [137, 0]
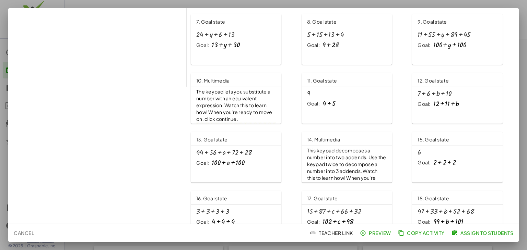
drag, startPoint x: 25, startPoint y: 233, endPoint x: 71, endPoint y: 225, distance: 46.6
click at [26, 233] on span "Cancel" at bounding box center [24, 233] width 20 height 6
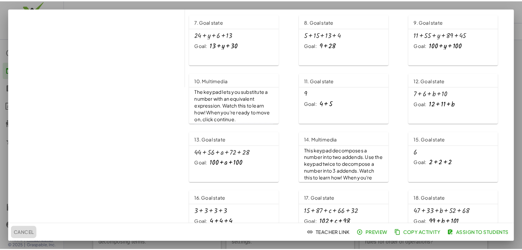
scroll to position [69, 0]
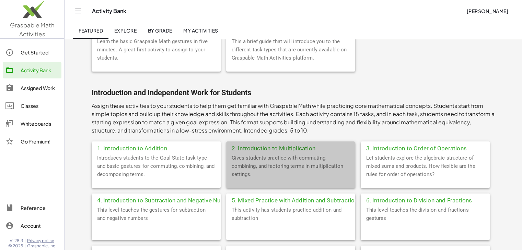
click at [257, 153] on div "2. Introduction to Multiplication" at bounding box center [290, 148] width 129 height 12
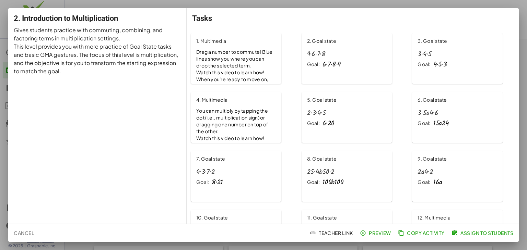
click at [230, 60] on span "Drag a number to commute! Blue lines show you where you can drop the selected t…" at bounding box center [234, 59] width 77 height 20
click at [24, 233] on span "Cancel" at bounding box center [24, 233] width 20 height 6
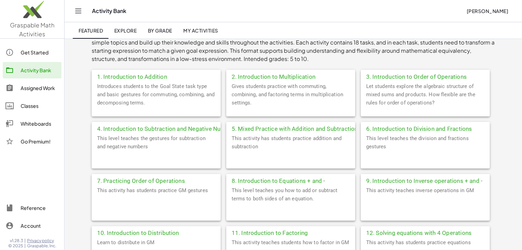
scroll to position [137, 0]
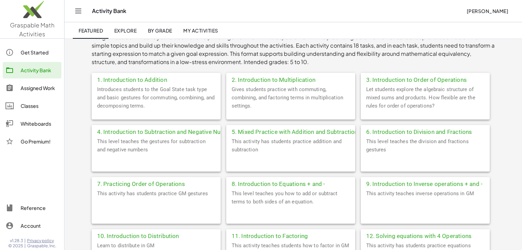
click at [390, 102] on div "Let students explore the algebraic structure of mixed sums and products. How fl…" at bounding box center [424, 102] width 129 height 34
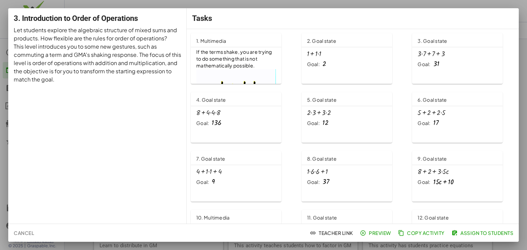
click at [219, 61] on span "If the terms shake, you are trying to do something that is not mathematically p…" at bounding box center [234, 59] width 76 height 20
click at [25, 234] on span "Cancel" at bounding box center [24, 233] width 20 height 6
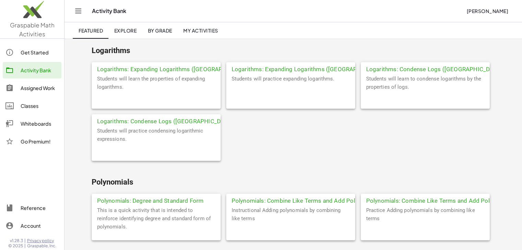
scroll to position [1509, 0]
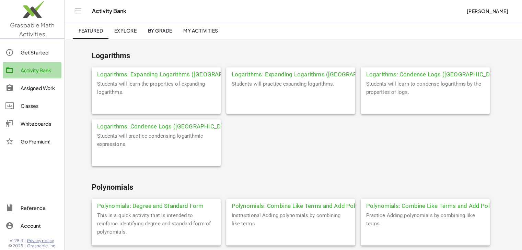
click at [39, 65] on link "Activity Bank" at bounding box center [32, 70] width 59 height 16
click at [128, 31] on span "Explore" at bounding box center [125, 30] width 23 height 6
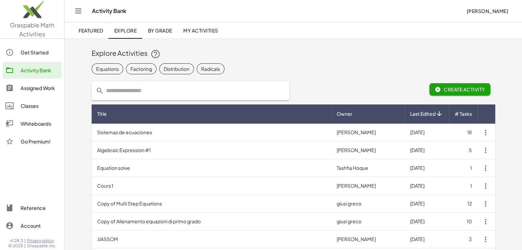
click at [163, 32] on span "By Grade" at bounding box center [159, 30] width 24 height 6
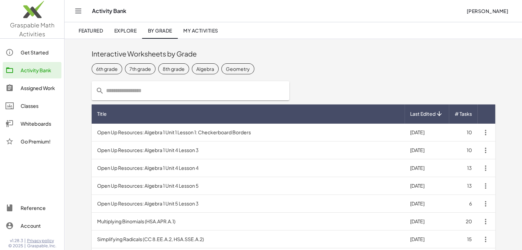
click at [199, 71] on div "Algebra" at bounding box center [205, 68] width 18 height 7
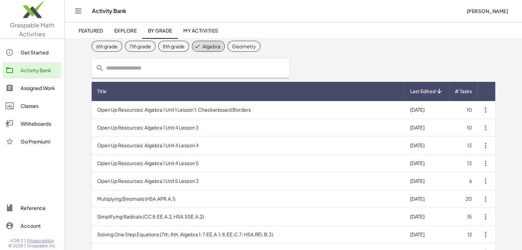
scroll to position [34, 0]
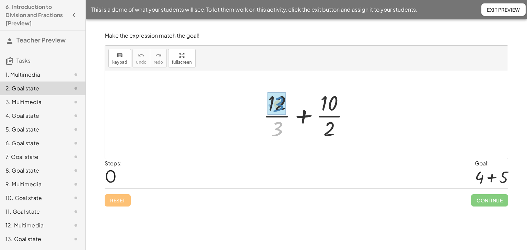
drag, startPoint x: 278, startPoint y: 133, endPoint x: 281, endPoint y: 109, distance: 24.2
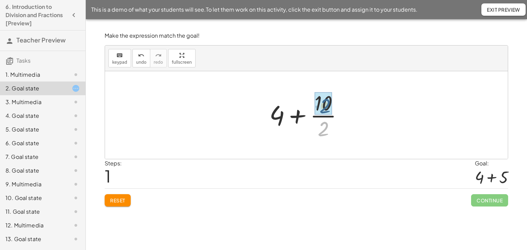
drag, startPoint x: 324, startPoint y: 132, endPoint x: 321, endPoint y: 166, distance: 34.4
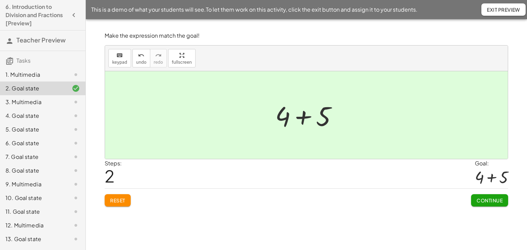
click at [491, 201] on span "Continue" at bounding box center [489, 201] width 26 height 6
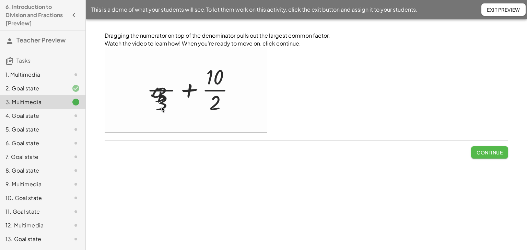
drag, startPoint x: 488, startPoint y: 153, endPoint x: 418, endPoint y: 165, distance: 71.0
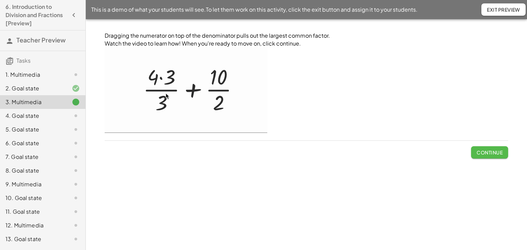
click at [487, 153] on span "Continue" at bounding box center [489, 153] width 26 height 6
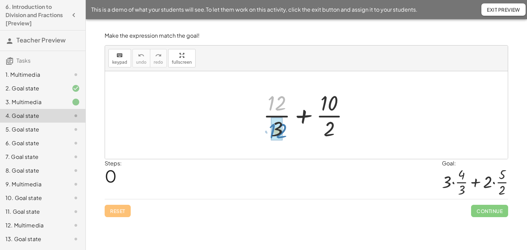
drag, startPoint x: 277, startPoint y: 103, endPoint x: 277, endPoint y: 129, distance: 26.1
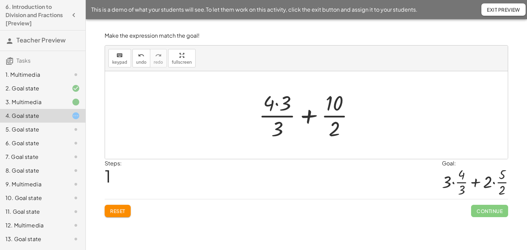
click at [339, 103] on div at bounding box center [309, 115] width 108 height 53
drag, startPoint x: 339, startPoint y: 103, endPoint x: 341, endPoint y: 130, distance: 27.5
click at [341, 130] on div at bounding box center [309, 115] width 108 height 53
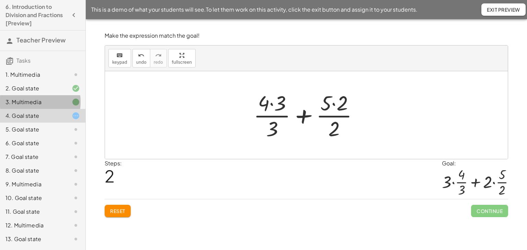
click at [28, 102] on div "3. Multimedia" at bounding box center [32, 102] width 55 height 8
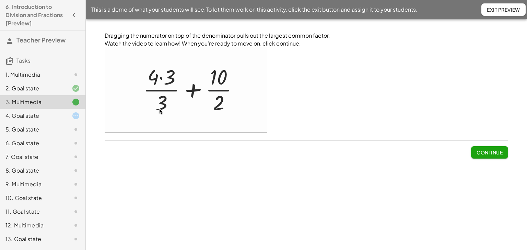
click at [473, 154] on button "Continue" at bounding box center [489, 152] width 37 height 12
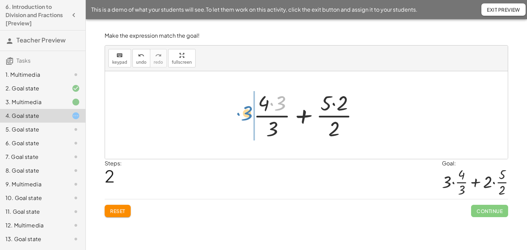
drag, startPoint x: 280, startPoint y: 105, endPoint x: 248, endPoint y: 117, distance: 34.1
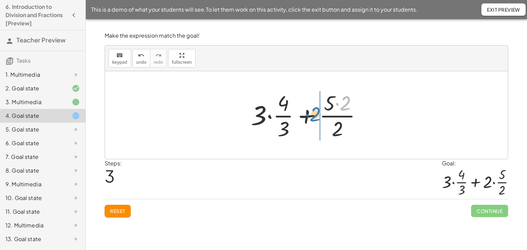
drag, startPoint x: 344, startPoint y: 102, endPoint x: 315, endPoint y: 113, distance: 31.5
click at [315, 113] on div at bounding box center [308, 115] width 123 height 53
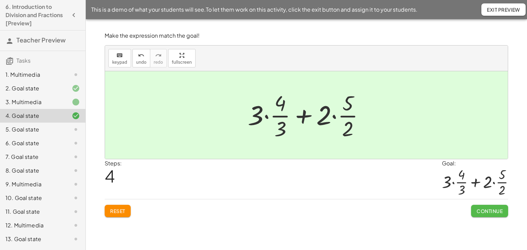
drag, startPoint x: 480, startPoint y: 210, endPoint x: 467, endPoint y: 206, distance: 14.1
click at [480, 210] on span "Continue" at bounding box center [489, 211] width 26 height 6
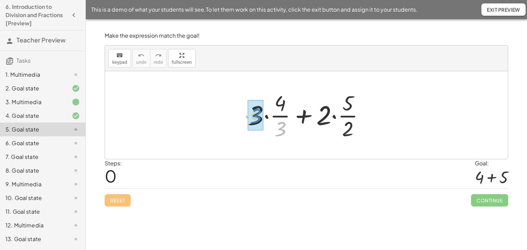
drag, startPoint x: 283, startPoint y: 129, endPoint x: 265, endPoint y: 122, distance: 19.2
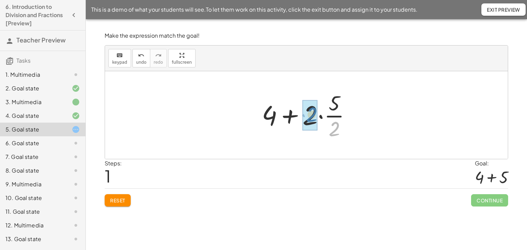
drag, startPoint x: 334, startPoint y: 131, endPoint x: 311, endPoint y: 117, distance: 26.8
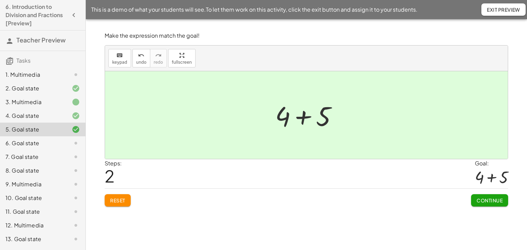
drag, startPoint x: 485, startPoint y: 197, endPoint x: 479, endPoint y: 196, distance: 6.2
click at [485, 197] on button "Continue" at bounding box center [489, 200] width 37 height 12
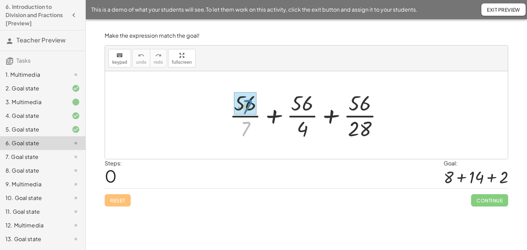
drag, startPoint x: 246, startPoint y: 125, endPoint x: 247, endPoint y: 104, distance: 21.7
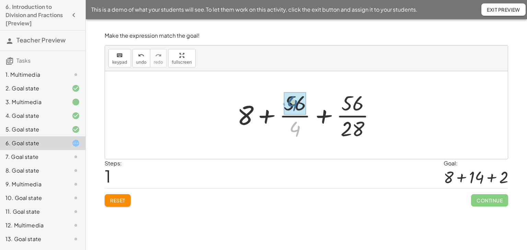
drag, startPoint x: 295, startPoint y: 130, endPoint x: 295, endPoint y: 105, distance: 25.0
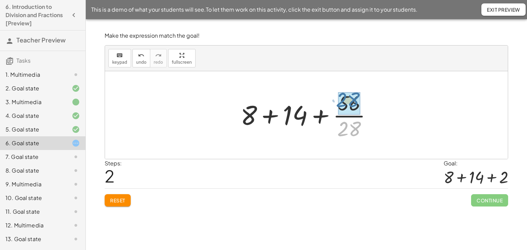
drag, startPoint x: 351, startPoint y: 133, endPoint x: 346, endPoint y: 130, distance: 6.0
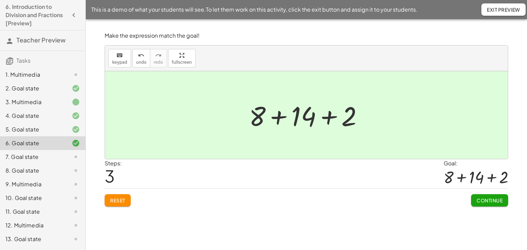
click at [485, 197] on button "Continue" at bounding box center [489, 200] width 37 height 12
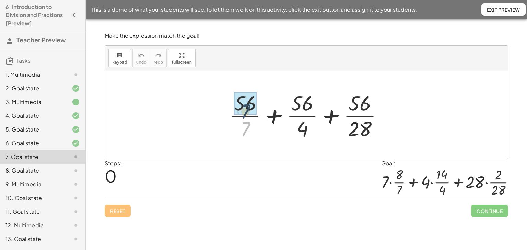
drag, startPoint x: 246, startPoint y: 128, endPoint x: 248, endPoint y: 121, distance: 7.7
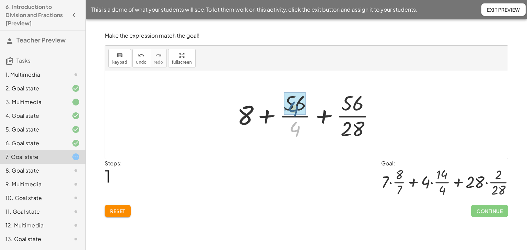
drag, startPoint x: 296, startPoint y: 127, endPoint x: 295, endPoint y: 103, distance: 23.7
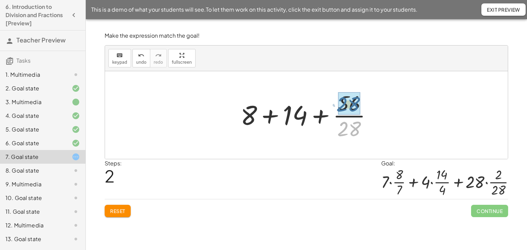
drag, startPoint x: 352, startPoint y: 130, endPoint x: 349, endPoint y: 113, distance: 17.0
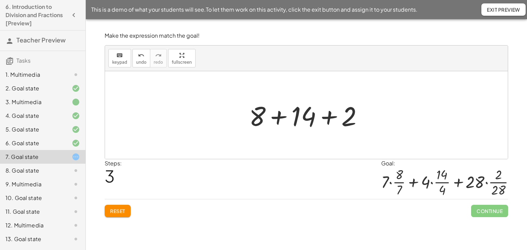
click at [119, 209] on span "Reset" at bounding box center [117, 211] width 15 height 6
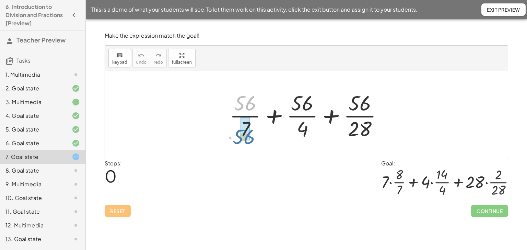
drag, startPoint x: 242, startPoint y: 106, endPoint x: 241, endPoint y: 140, distance: 33.6
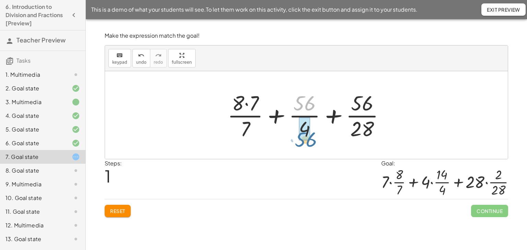
drag, startPoint x: 302, startPoint y: 98, endPoint x: 303, endPoint y: 134, distance: 36.4
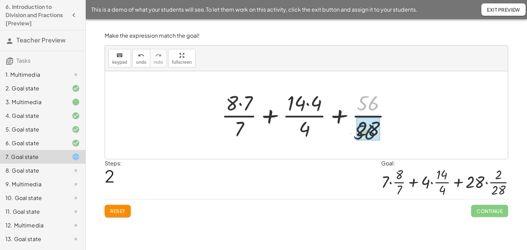
drag, startPoint x: 373, startPoint y: 103, endPoint x: 369, endPoint y: 133, distance: 30.4
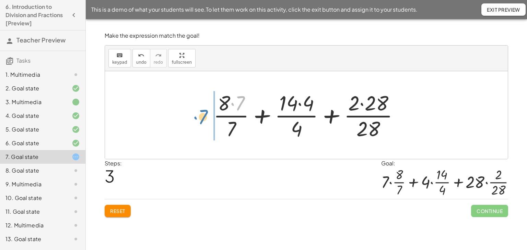
drag, startPoint x: 240, startPoint y: 102, endPoint x: 203, endPoint y: 116, distance: 39.5
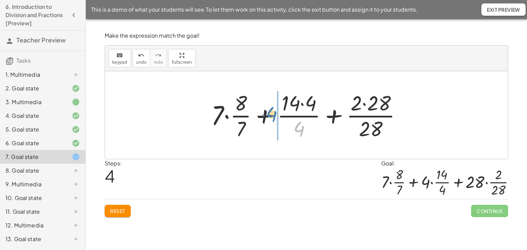
drag, startPoint x: 302, startPoint y: 130, endPoint x: 274, endPoint y: 115, distance: 31.1
click at [274, 115] on div at bounding box center [308, 115] width 203 height 53
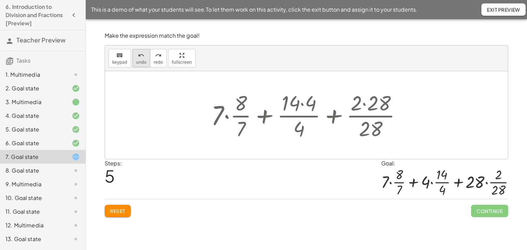
click at [136, 63] on span "undo" at bounding box center [141, 62] width 10 height 5
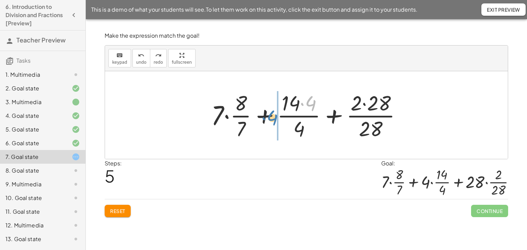
drag, startPoint x: 309, startPoint y: 102, endPoint x: 270, endPoint y: 116, distance: 41.0
click at [270, 116] on div at bounding box center [308, 115] width 203 height 53
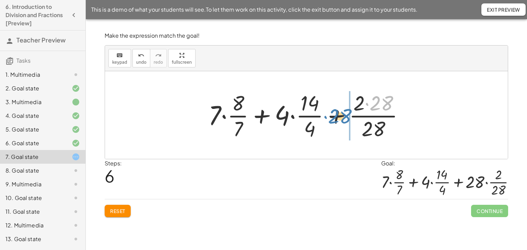
drag, startPoint x: 382, startPoint y: 105, endPoint x: 341, endPoint y: 118, distance: 43.5
click at [341, 118] on div at bounding box center [309, 115] width 208 height 53
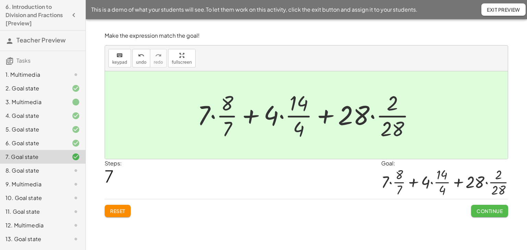
click at [479, 211] on span "Continue" at bounding box center [489, 211] width 26 height 6
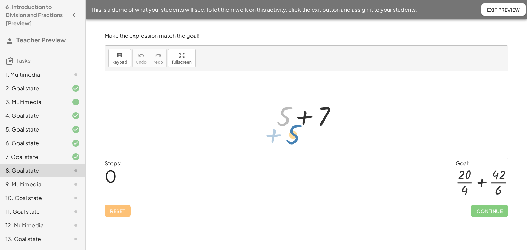
drag, startPoint x: 286, startPoint y: 116, endPoint x: 295, endPoint y: 133, distance: 19.0
drag, startPoint x: 306, startPoint y: 116, endPoint x: 313, endPoint y: 116, distance: 7.2
click at [313, 116] on div at bounding box center [309, 115] width 72 height 35
click at [281, 117] on div at bounding box center [309, 115] width 72 height 35
drag, startPoint x: 326, startPoint y: 113, endPoint x: 287, endPoint y: 114, distance: 39.1
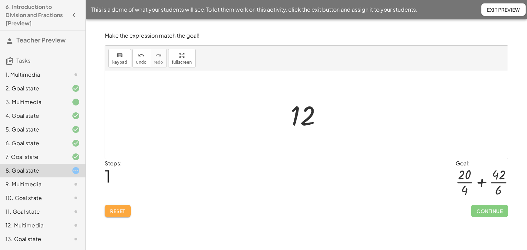
click at [112, 210] on span "Reset" at bounding box center [117, 211] width 15 height 6
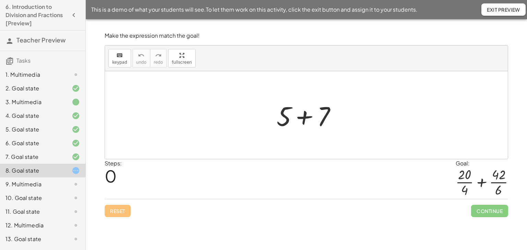
click at [283, 114] on div at bounding box center [309, 115] width 72 height 35
drag, startPoint x: 283, startPoint y: 114, endPoint x: 259, endPoint y: 115, distance: 23.3
drag, startPoint x: 284, startPoint y: 114, endPoint x: 247, endPoint y: 112, distance: 37.4
click at [330, 104] on div at bounding box center [309, 115] width 72 height 35
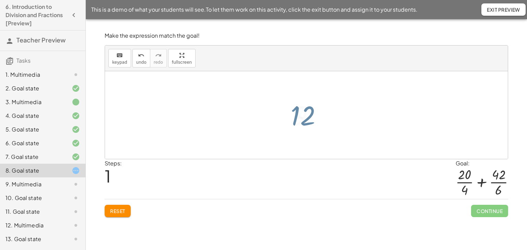
click at [328, 108] on div at bounding box center [309, 115] width 44 height 34
click at [117, 214] on button "Reset" at bounding box center [118, 211] width 26 height 12
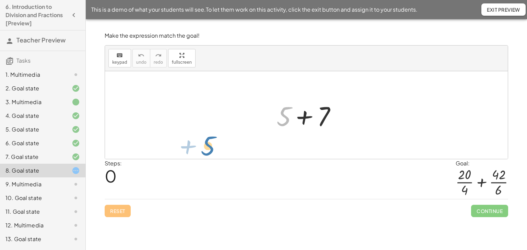
drag, startPoint x: 278, startPoint y: 122, endPoint x: 203, endPoint y: 152, distance: 81.3
click at [203, 152] on div "+ 5 + 5 + 7" at bounding box center [306, 115] width 403 height 88
click at [72, 168] on icon at bounding box center [76, 171] width 8 height 8
click at [305, 116] on div at bounding box center [309, 115] width 72 height 35
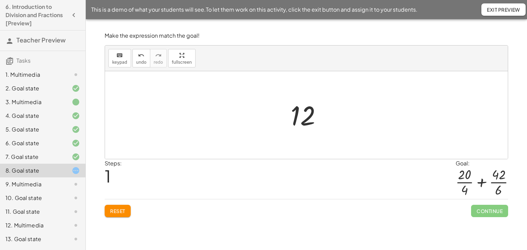
click at [304, 117] on div at bounding box center [309, 115] width 44 height 34
click at [305, 118] on div at bounding box center [309, 115] width 44 height 34
click at [306, 118] on div at bounding box center [309, 115] width 44 height 34
click at [307, 119] on div at bounding box center [309, 115] width 44 height 34
drag, startPoint x: 307, startPoint y: 119, endPoint x: 298, endPoint y: 168, distance: 50.2
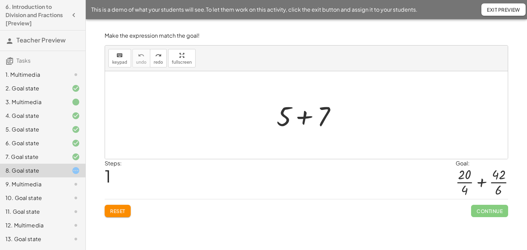
click at [470, 175] on div at bounding box center [481, 183] width 52 height 30
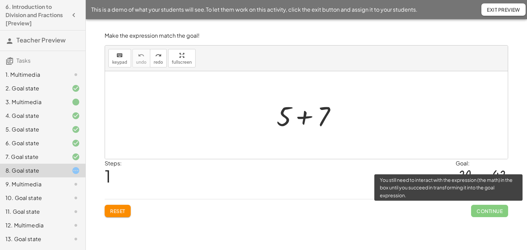
click at [484, 214] on span "Continue" at bounding box center [489, 211] width 37 height 12
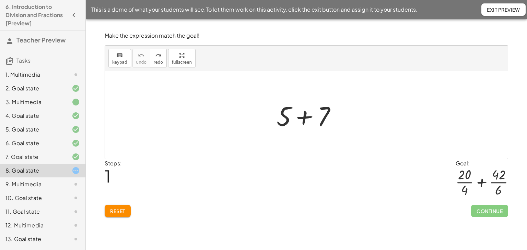
click at [38, 157] on div "7. Goal state" at bounding box center [32, 157] width 55 height 8
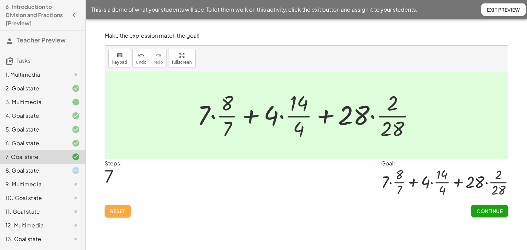
click at [111, 214] on button "Reset" at bounding box center [118, 211] width 26 height 12
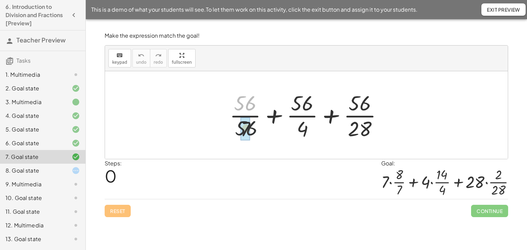
drag, startPoint x: 246, startPoint y: 104, endPoint x: 248, endPoint y: 139, distance: 34.3
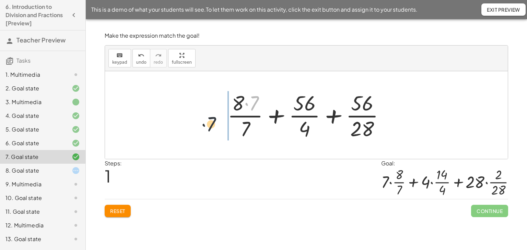
drag, startPoint x: 255, startPoint y: 102, endPoint x: 211, endPoint y: 124, distance: 48.9
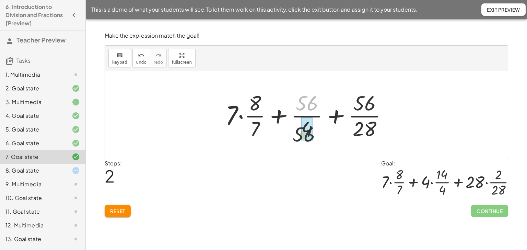
drag, startPoint x: 306, startPoint y: 100, endPoint x: 303, endPoint y: 125, distance: 24.8
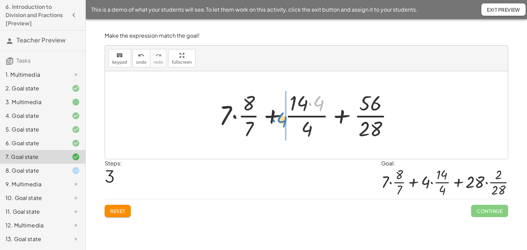
drag, startPoint x: 321, startPoint y: 99, endPoint x: 284, endPoint y: 116, distance: 40.2
click at [284, 116] on div at bounding box center [308, 115] width 187 height 53
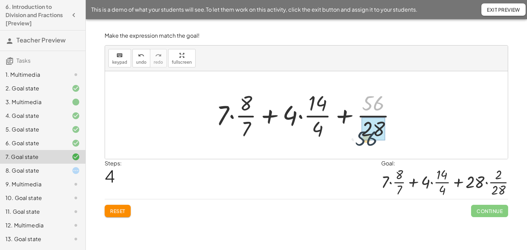
drag, startPoint x: 375, startPoint y: 112, endPoint x: 368, endPoint y: 135, distance: 23.9
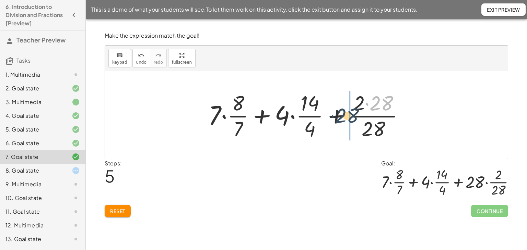
drag, startPoint x: 379, startPoint y: 102, endPoint x: 344, endPoint y: 115, distance: 37.9
click at [344, 115] on div at bounding box center [309, 115] width 208 height 53
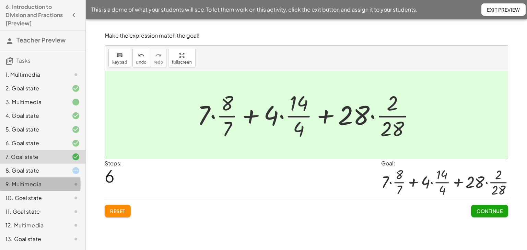
click at [29, 186] on div "9. Multimedia" at bounding box center [32, 184] width 55 height 8
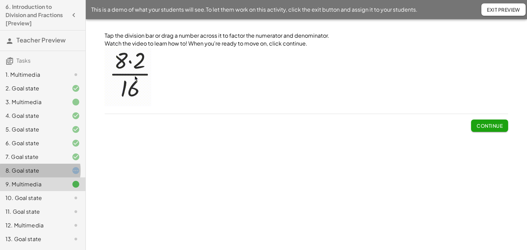
click at [46, 170] on div "8. Goal state" at bounding box center [32, 171] width 55 height 8
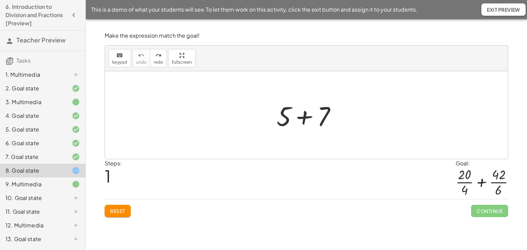
click at [32, 197] on div "10. Goal state" at bounding box center [32, 198] width 55 height 8
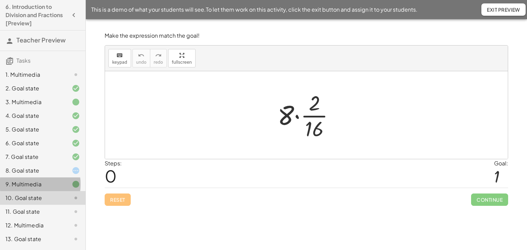
click at [36, 183] on div "9. Multimedia" at bounding box center [32, 184] width 55 height 8
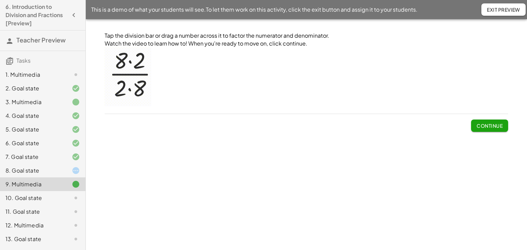
click at [130, 81] on img at bounding box center [128, 76] width 47 height 59
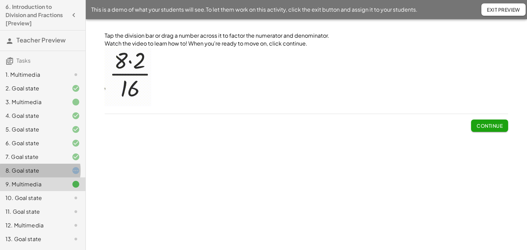
click at [61, 171] on div at bounding box center [70, 171] width 19 height 8
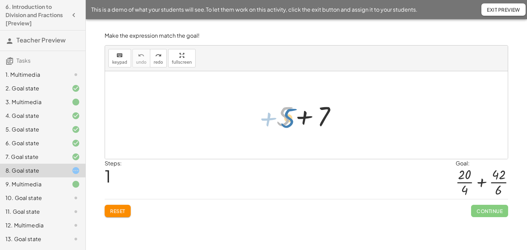
click at [289, 118] on div at bounding box center [309, 115] width 72 height 35
drag, startPoint x: 326, startPoint y: 107, endPoint x: 272, endPoint y: 111, distance: 54.7
click at [272, 111] on div "+ 7 + 5 + 7" at bounding box center [306, 115] width 81 height 39
click at [115, 210] on span "Reset" at bounding box center [117, 211] width 15 height 6
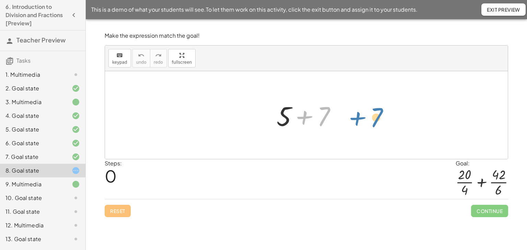
drag, startPoint x: 304, startPoint y: 116, endPoint x: 357, endPoint y: 116, distance: 52.8
click at [357, 116] on div "+ 7 + 5 + 7" at bounding box center [306, 115] width 403 height 88
drag, startPoint x: 283, startPoint y: 114, endPoint x: 225, endPoint y: 114, distance: 58.0
click at [116, 60] on span "keypad" at bounding box center [119, 62] width 15 height 5
click at [119, 57] on icon "keyboard" at bounding box center [119, 55] width 7 height 8
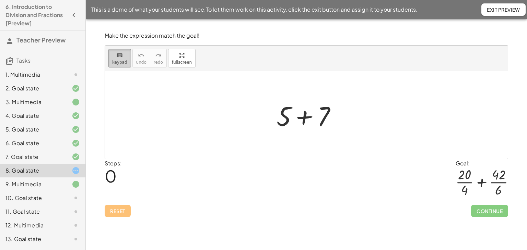
click at [121, 60] on span "keypad" at bounding box center [119, 62] width 15 height 5
click at [119, 61] on span "keypad" at bounding box center [119, 62] width 15 height 5
click at [287, 118] on div at bounding box center [309, 115] width 72 height 35
click at [283, 121] on div at bounding box center [309, 115] width 72 height 35
drag, startPoint x: 283, startPoint y: 121, endPoint x: 280, endPoint y: 136, distance: 15.1
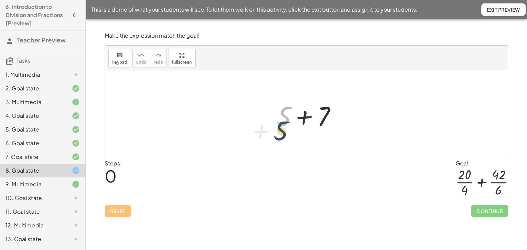
click at [280, 136] on div "+ 5 + 5 + 7" at bounding box center [306, 115] width 403 height 88
click at [463, 183] on div at bounding box center [481, 183] width 52 height 30
click at [285, 112] on div at bounding box center [309, 115] width 72 height 35
drag, startPoint x: 285, startPoint y: 112, endPoint x: 289, endPoint y: 204, distance: 92.4
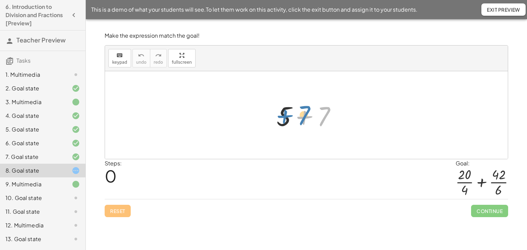
drag, startPoint x: 304, startPoint y: 120, endPoint x: 263, endPoint y: 111, distance: 41.4
click at [263, 111] on div "+ 7 + 5 + 7" at bounding box center [306, 115] width 403 height 88
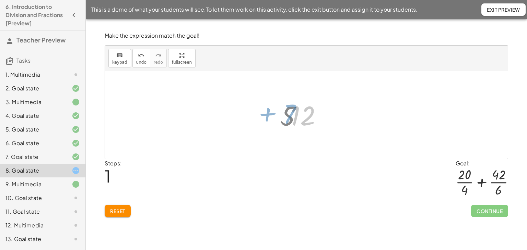
click at [263, 111] on div at bounding box center [306, 115] width 403 height 88
click at [304, 118] on div at bounding box center [309, 115] width 44 height 34
drag, startPoint x: 305, startPoint y: 118, endPoint x: 244, endPoint y: 124, distance: 60.6
drag, startPoint x: 114, startPoint y: 209, endPoint x: 125, endPoint y: 199, distance: 14.8
click at [115, 209] on span "Reset" at bounding box center [117, 211] width 15 height 6
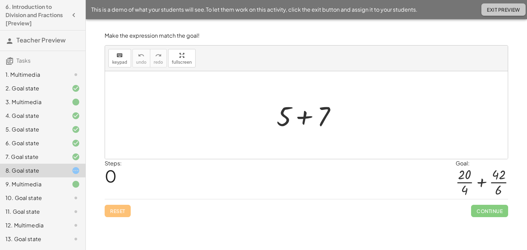
click at [495, 8] on span "Exit Preview" at bounding box center [503, 10] width 33 height 6
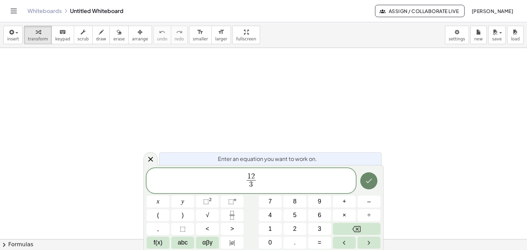
click at [361, 181] on button "Done" at bounding box center [368, 181] width 17 height 17
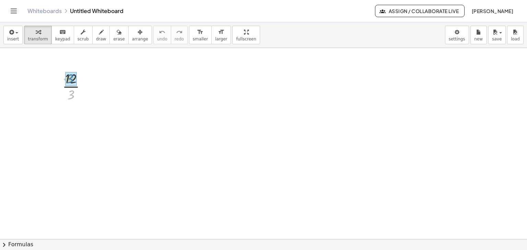
drag, startPoint x: 71, startPoint y: 95, endPoint x: 70, endPoint y: 79, distance: 15.8
click at [73, 113] on div at bounding box center [77, 114] width 36 height 23
click at [90, 83] on div at bounding box center [88, 87] width 8 height 8
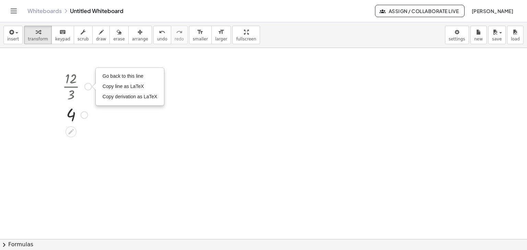
drag, startPoint x: 125, startPoint y: 75, endPoint x: 73, endPoint y: 86, distance: 53.1
click at [124, 76] on span "Go back to this line" at bounding box center [123, 75] width 41 height 5
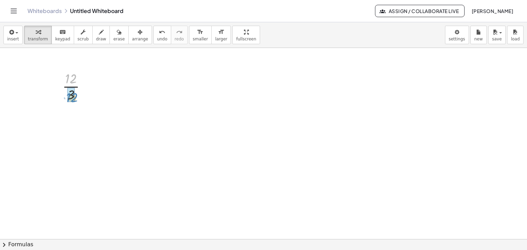
drag, startPoint x: 74, startPoint y: 78, endPoint x: 75, endPoint y: 97, distance: 18.9
click at [75, 97] on div at bounding box center [77, 86] width 36 height 34
click at [457, 31] on body "Graspable Math Activities Get Started Activity Bank Assigned Work Classes White…" at bounding box center [263, 125] width 527 height 250
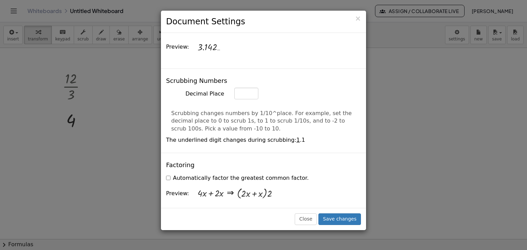
scroll to position [377, 0]
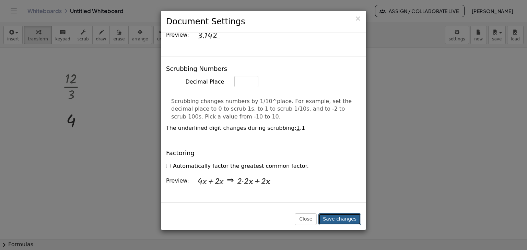
click at [334, 221] on button "Save changes" at bounding box center [339, 220] width 43 height 12
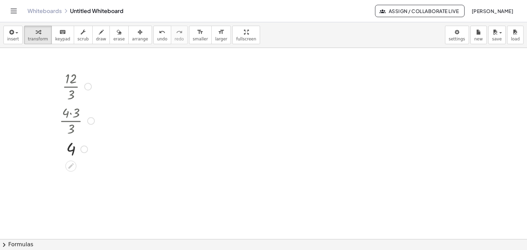
drag, startPoint x: 81, startPoint y: 120, endPoint x: 87, endPoint y: 161, distance: 40.7
click at [87, 161] on div "· 12 · 3 · 4 · 3 · 3 4 Go back to this line Copy line as LaTeX Copy derivation …" at bounding box center [74, 114] width 50 height 95
click at [86, 86] on div at bounding box center [88, 87] width 8 height 8
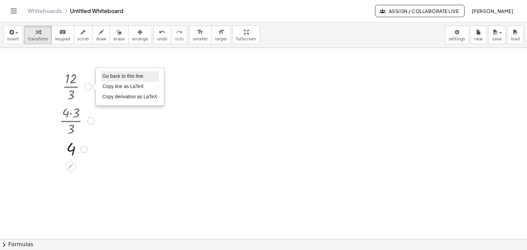
click at [106, 74] on span "Go back to this line" at bounding box center [123, 75] width 41 height 5
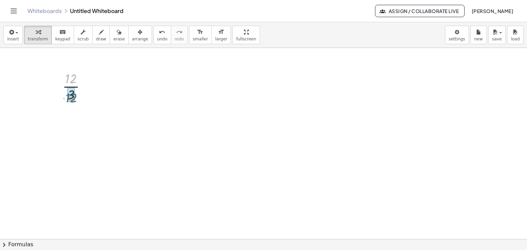
drag, startPoint x: 72, startPoint y: 77, endPoint x: 72, endPoint y: 89, distance: 12.0
drag, startPoint x: 83, startPoint y: 119, endPoint x: 84, endPoint y: 161, distance: 41.5
click at [84, 161] on div "· 12 · 3 · 4 · 3 · 3 4 Go back to this line Copy line as LaTeX Copy derivation …" at bounding box center [74, 114] width 50 height 95
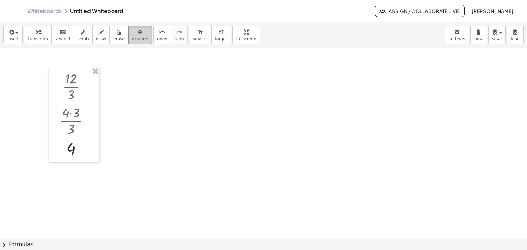
drag, startPoint x: 123, startPoint y: 37, endPoint x: 121, endPoint y: 41, distance: 4.9
click at [132, 37] on span "arrange" at bounding box center [140, 39] width 16 height 5
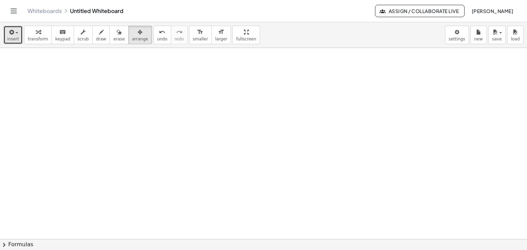
click at [16, 35] on div "button" at bounding box center [13, 32] width 12 height 8
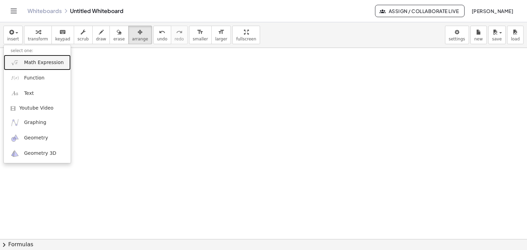
click at [31, 65] on span "Math Expression" at bounding box center [43, 62] width 39 height 7
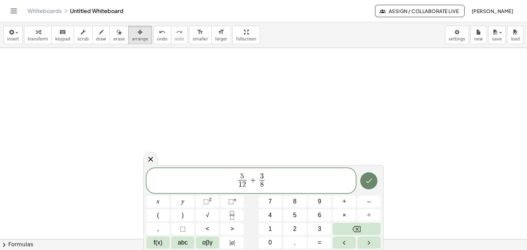
click at [370, 182] on icon "Done" at bounding box center [369, 181] width 8 height 8
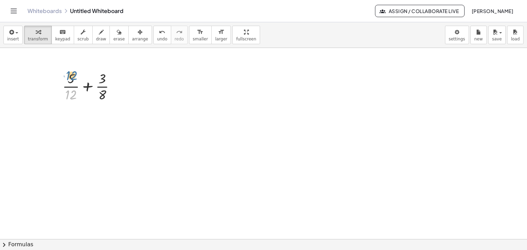
drag, startPoint x: 71, startPoint y: 95, endPoint x: 74, endPoint y: 83, distance: 12.6
click at [72, 76] on div at bounding box center [91, 86] width 65 height 34
drag, startPoint x: 70, startPoint y: 78, endPoint x: 71, endPoint y: 93, distance: 15.5
click at [71, 93] on div at bounding box center [91, 86] width 65 height 34
drag, startPoint x: 102, startPoint y: 80, endPoint x: 103, endPoint y: 103, distance: 23.3
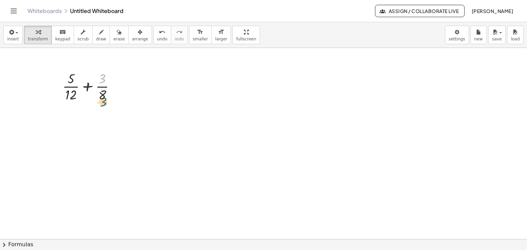
click at [103, 103] on div at bounding box center [91, 86] width 65 height 34
drag, startPoint x: 103, startPoint y: 94, endPoint x: 62, endPoint y: 79, distance: 43.8
click at [62, 79] on div "· 8 + · 5 · 12 + · 3 · 8" at bounding box center [89, 86] width 74 height 38
drag, startPoint x: 74, startPoint y: 128, endPoint x: 117, endPoint y: 113, distance: 45.4
click at [117, 113] on div at bounding box center [92, 120] width 76 height 34
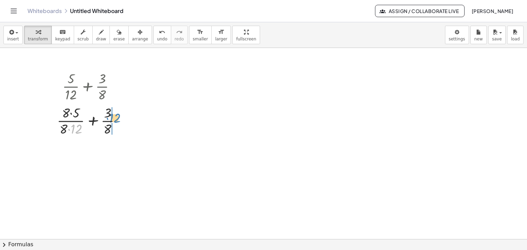
drag, startPoint x: 73, startPoint y: 128, endPoint x: 111, endPoint y: 117, distance: 39.9
drag, startPoint x: 59, startPoint y: 112, endPoint x: 69, endPoint y: 124, distance: 15.6
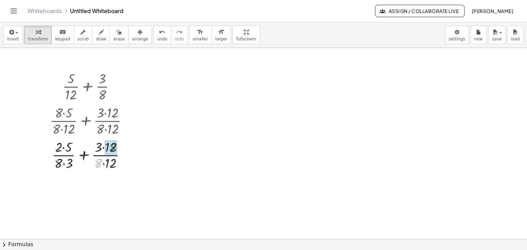
drag, startPoint x: 99, startPoint y: 162, endPoint x: 114, endPoint y: 146, distance: 21.6
click at [64, 163] on div at bounding box center [91, 155] width 91 height 34
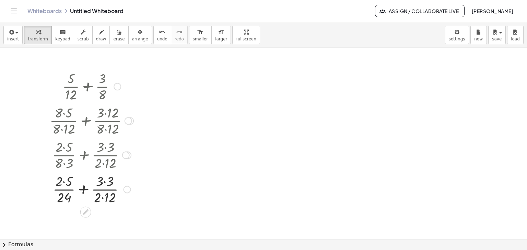
click at [104, 198] on div at bounding box center [91, 189] width 91 height 34
click at [66, 182] on div at bounding box center [91, 189] width 91 height 34
click at [103, 182] on div at bounding box center [91, 189] width 91 height 34
click at [86, 190] on div at bounding box center [91, 189] width 91 height 34
drag, startPoint x: 102, startPoint y: 188, endPoint x: 108, endPoint y: 238, distance: 50.2
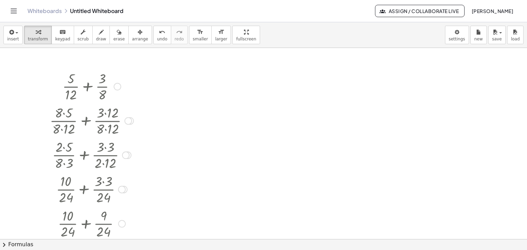
click at [108, 250] on html "Graspable Math Activities Get Started Activity Bank Assigned Work Classes White…" at bounding box center [263, 125] width 527 height 250
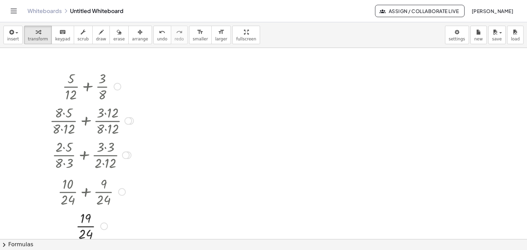
drag, startPoint x: 121, startPoint y: 221, endPoint x: 127, endPoint y: 188, distance: 33.7
click at [86, 192] on div "+ · 10 · 24 + · 9 · 24" at bounding box center [86, 192] width 0 height 0
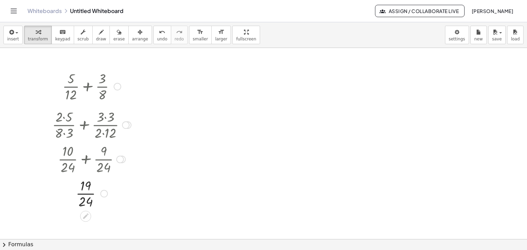
drag, startPoint x: 128, startPoint y: 155, endPoint x: 131, endPoint y: 122, distance: 33.1
click at [86, 125] on div "+ · 2 · 5 · 8 · 3 + · 3 · 3 · 2 · 12" at bounding box center [86, 125] width 0 height 0
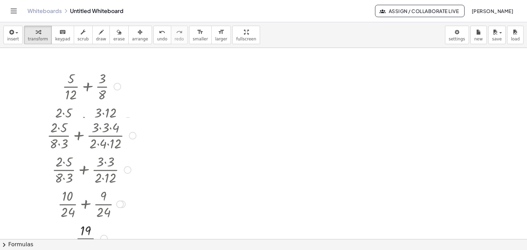
drag, startPoint x: 123, startPoint y: 121, endPoint x: 118, endPoint y: 173, distance: 52.1
click at [85, 170] on div "+ · 2 · 5 · 8 · 3 + · 3 · 3 · 2 · 12" at bounding box center [85, 170] width 0 height 0
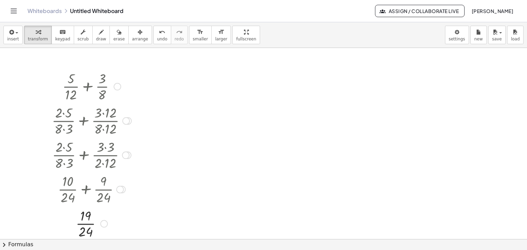
click at [118, 86] on div at bounding box center [118, 87] width 8 height 8
click at [139, 75] on span "Go back to this line" at bounding box center [152, 75] width 41 height 5
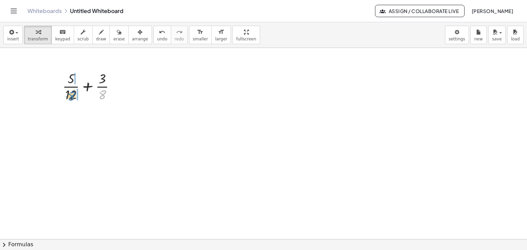
drag, startPoint x: 104, startPoint y: 95, endPoint x: 74, endPoint y: 96, distance: 30.6
click at [74, 96] on div at bounding box center [91, 86] width 65 height 34
drag, startPoint x: 67, startPoint y: 129, endPoint x: 112, endPoint y: 131, distance: 46.0
click at [114, 127] on div at bounding box center [92, 120] width 76 height 34
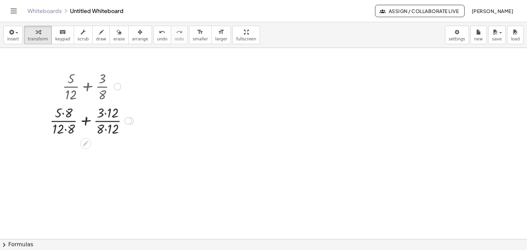
click at [61, 112] on div at bounding box center [91, 120] width 91 height 34
click at [62, 113] on div at bounding box center [91, 120] width 91 height 34
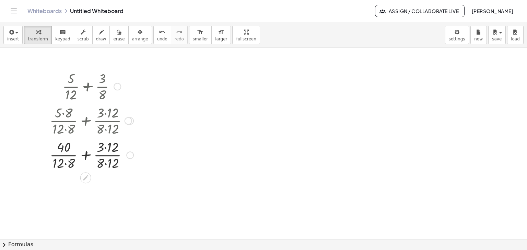
click at [105, 149] on div at bounding box center [91, 155] width 91 height 34
click at [106, 164] on div at bounding box center [91, 155] width 91 height 34
click at [69, 164] on div at bounding box center [91, 155] width 91 height 34
click at [68, 156] on div at bounding box center [91, 155] width 91 height 34
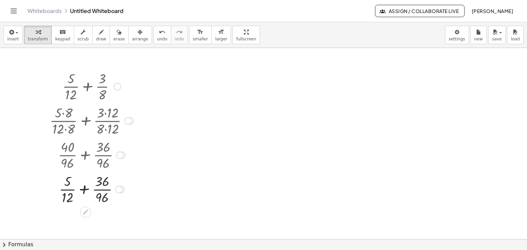
click at [102, 190] on div at bounding box center [91, 189] width 91 height 34
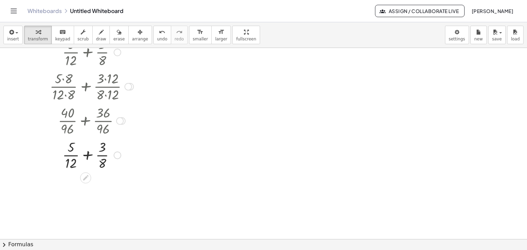
scroll to position [0, 0]
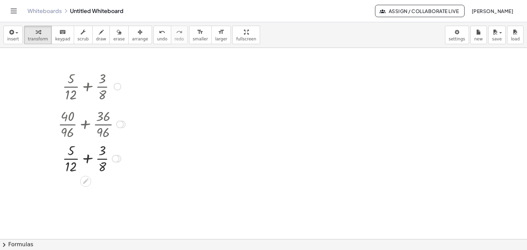
drag, startPoint x: 119, startPoint y: 154, endPoint x: 129, endPoint y: 120, distance: 34.5
click at [86, 124] on div "+ · 40 · 96 + · 36 · 96" at bounding box center [86, 124] width 0 height 0
click at [117, 86] on div at bounding box center [118, 87] width 8 height 8
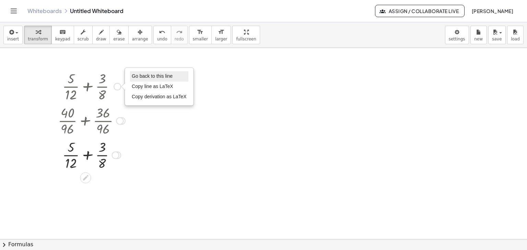
click at [139, 79] on li "Go back to this line" at bounding box center [159, 76] width 58 height 10
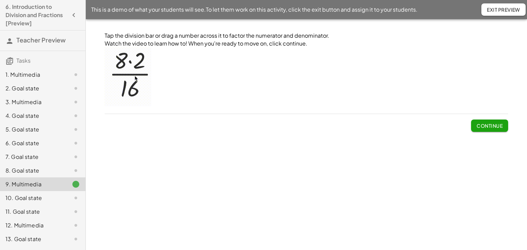
click at [126, 74] on img at bounding box center [128, 76] width 47 height 59
click at [483, 124] on span "Continue" at bounding box center [489, 126] width 26 height 6
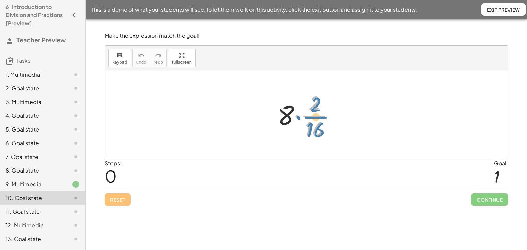
click at [314, 115] on div at bounding box center [308, 115] width 69 height 53
click at [315, 117] on div at bounding box center [308, 115] width 69 height 53
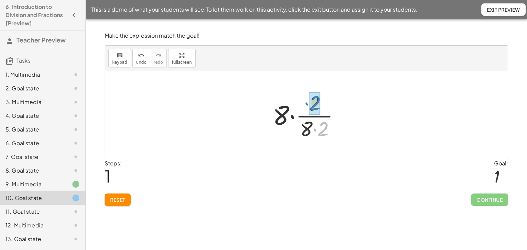
drag, startPoint x: 321, startPoint y: 131, endPoint x: 313, endPoint y: 106, distance: 25.8
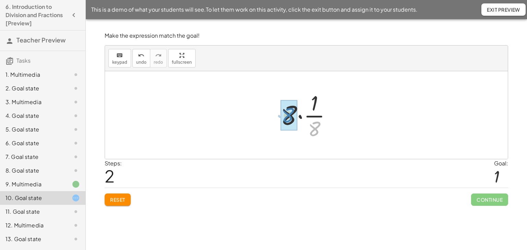
drag, startPoint x: 317, startPoint y: 130, endPoint x: 291, endPoint y: 117, distance: 29.6
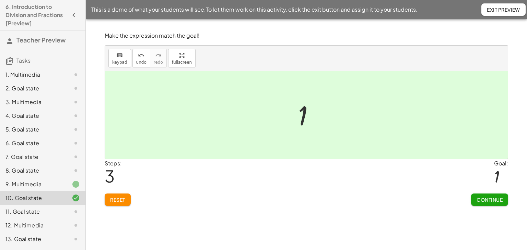
click at [489, 202] on button "Continue" at bounding box center [489, 200] width 37 height 12
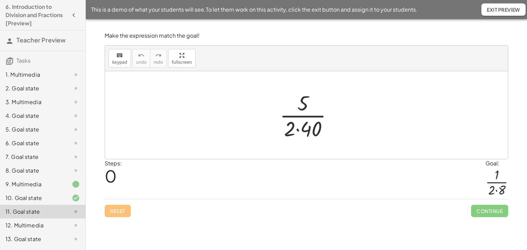
click at [311, 116] on div at bounding box center [309, 115] width 66 height 53
click at [312, 116] on div at bounding box center [309, 115] width 66 height 53
drag, startPoint x: 311, startPoint y: 129, endPoint x: 309, endPoint y: 109, distance: 20.1
click at [309, 108] on div at bounding box center [309, 115] width 66 height 53
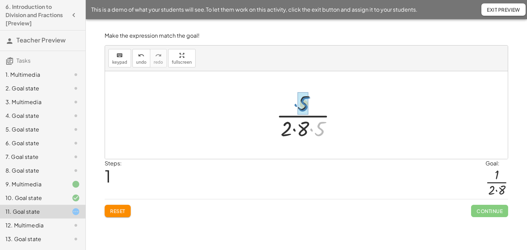
drag, startPoint x: 321, startPoint y: 128, endPoint x: 305, endPoint y: 103, distance: 29.3
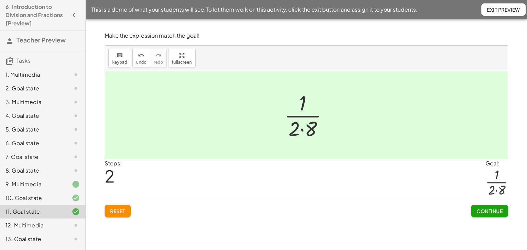
click at [490, 211] on span "Continue" at bounding box center [489, 211] width 26 height 6
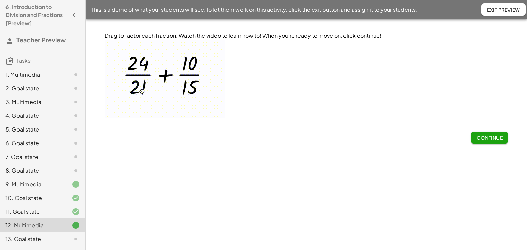
click at [492, 136] on span "Continue" at bounding box center [489, 138] width 26 height 6
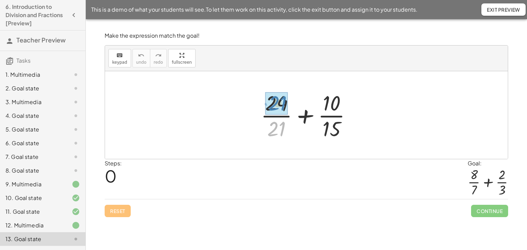
drag, startPoint x: 278, startPoint y: 129, endPoint x: 279, endPoint y: 104, distance: 25.4
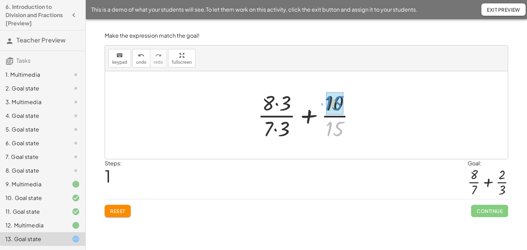
drag, startPoint x: 333, startPoint y: 131, endPoint x: 332, endPoint y: 106, distance: 25.4
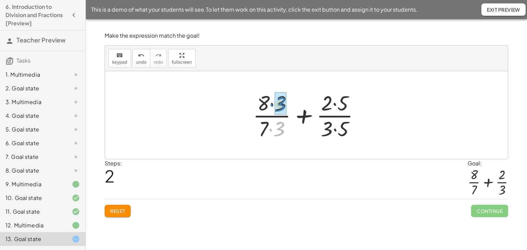
drag, startPoint x: 280, startPoint y: 129, endPoint x: 281, endPoint y: 105, distance: 24.7
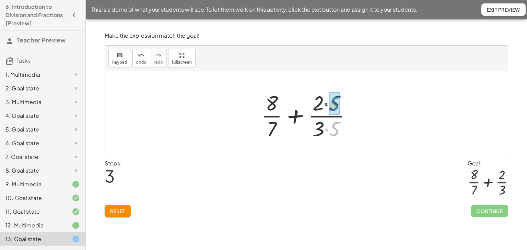
drag, startPoint x: 335, startPoint y: 129, endPoint x: 334, endPoint y: 105, distance: 24.7
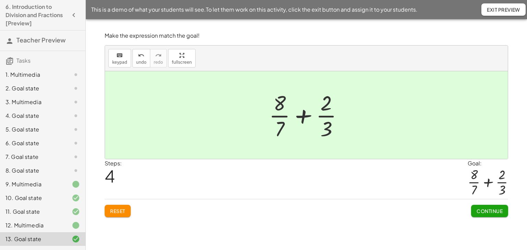
click at [125, 211] on span "Reset" at bounding box center [117, 211] width 15 height 6
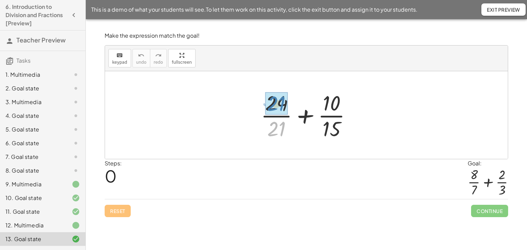
drag, startPoint x: 273, startPoint y: 131, endPoint x: 273, endPoint y: 106, distance: 25.4
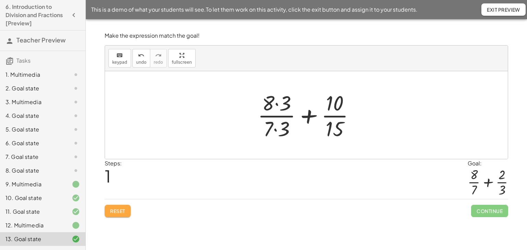
click at [112, 212] on span "Reset" at bounding box center [117, 211] width 15 height 6
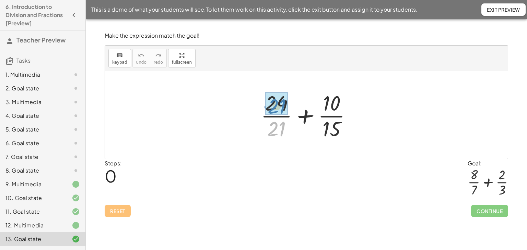
drag, startPoint x: 275, startPoint y: 127, endPoint x: 275, endPoint y: 105, distance: 22.6
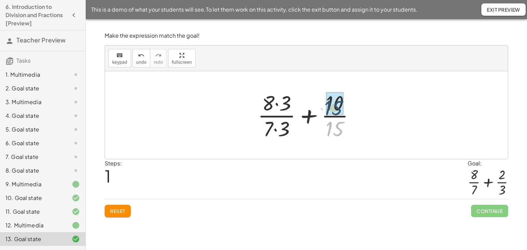
drag, startPoint x: 335, startPoint y: 130, endPoint x: 333, endPoint y: 109, distance: 21.3
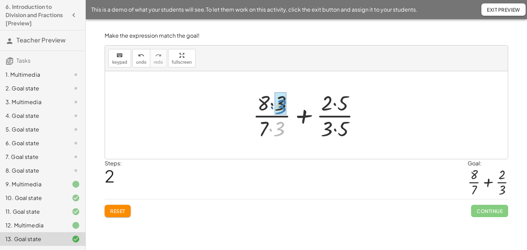
drag, startPoint x: 279, startPoint y: 131, endPoint x: 281, endPoint y: 109, distance: 22.4
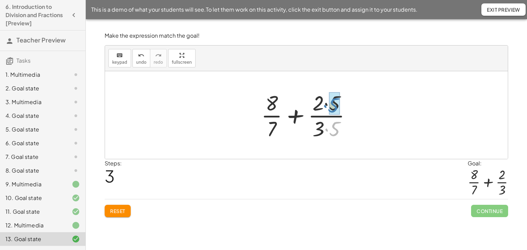
drag, startPoint x: 336, startPoint y: 129, endPoint x: 334, endPoint y: 106, distance: 23.7
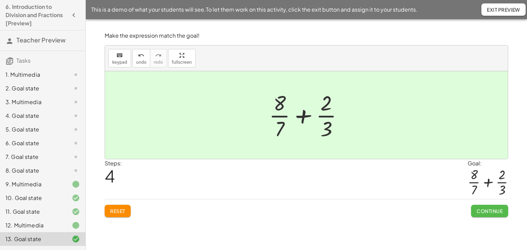
click at [489, 205] on button "Continue" at bounding box center [489, 211] width 37 height 12
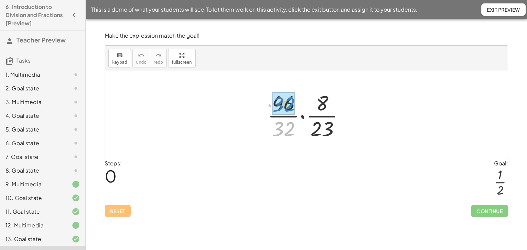
drag, startPoint x: 281, startPoint y: 132, endPoint x: 283, endPoint y: 110, distance: 22.4
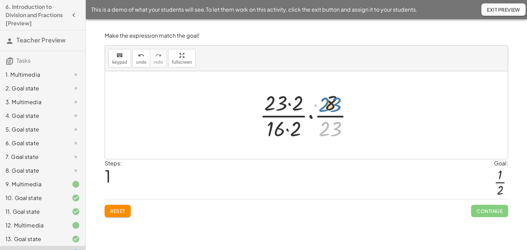
drag, startPoint x: 324, startPoint y: 125, endPoint x: 324, endPoint y: 108, distance: 17.2
click at [324, 107] on div at bounding box center [309, 115] width 106 height 53
drag, startPoint x: 325, startPoint y: 132, endPoint x: 332, endPoint y: 106, distance: 26.7
click at [332, 106] on div at bounding box center [309, 115] width 106 height 53
drag, startPoint x: 332, startPoint y: 103, endPoint x: 276, endPoint y: 129, distance: 61.7
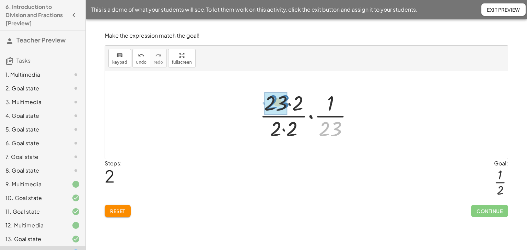
drag, startPoint x: 329, startPoint y: 129, endPoint x: 276, endPoint y: 104, distance: 58.3
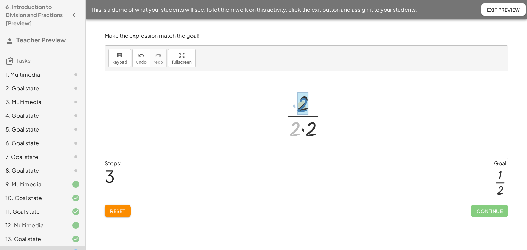
drag, startPoint x: 298, startPoint y: 127, endPoint x: 305, endPoint y: 104, distance: 24.2
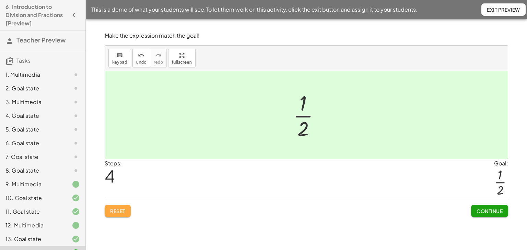
click at [118, 210] on span "Reset" at bounding box center [117, 211] width 15 height 6
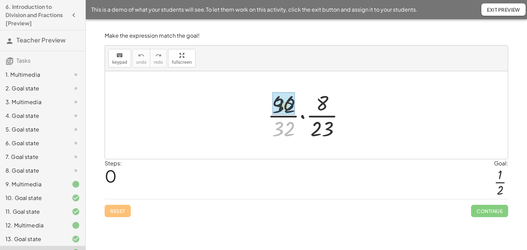
drag, startPoint x: 278, startPoint y: 133, endPoint x: 279, endPoint y: 105, distance: 28.5
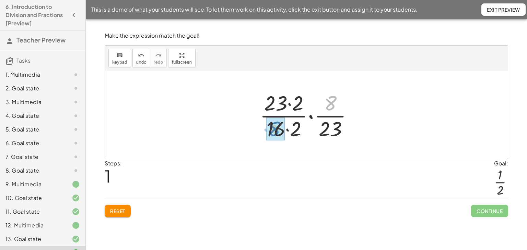
drag, startPoint x: 330, startPoint y: 101, endPoint x: 274, endPoint y: 127, distance: 61.5
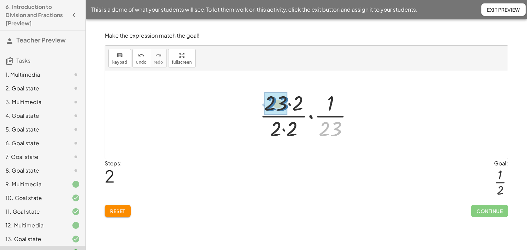
drag, startPoint x: 325, startPoint y: 126, endPoint x: 273, endPoint y: 102, distance: 58.0
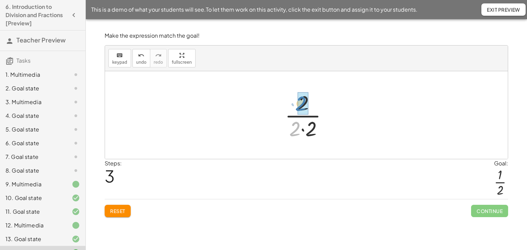
drag, startPoint x: 295, startPoint y: 130, endPoint x: 300, endPoint y: 105, distance: 25.2
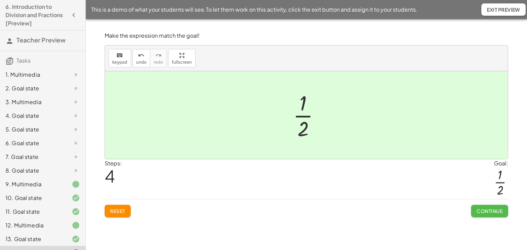
click at [483, 207] on button "Continue" at bounding box center [489, 211] width 37 height 12
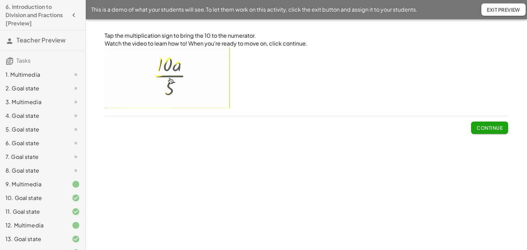
drag, startPoint x: 482, startPoint y: 129, endPoint x: 479, endPoint y: 127, distance: 3.9
click at [482, 129] on span "Continue" at bounding box center [489, 128] width 26 height 6
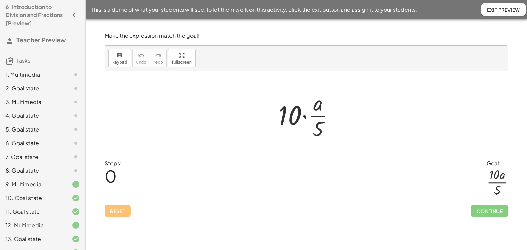
drag, startPoint x: 304, startPoint y: 116, endPoint x: 309, endPoint y: 148, distance: 33.0
click at [304, 116] on div at bounding box center [309, 115] width 69 height 53
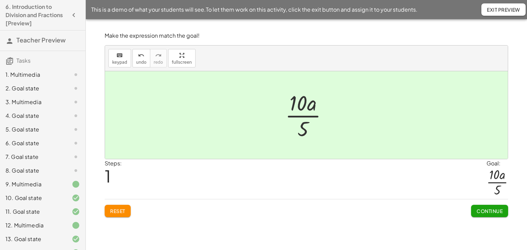
click at [492, 208] on span "Continue" at bounding box center [489, 211] width 26 height 6
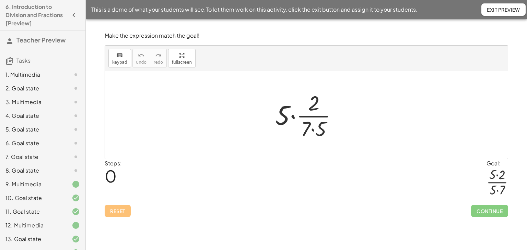
click at [293, 116] on div at bounding box center [309, 115] width 74 height 53
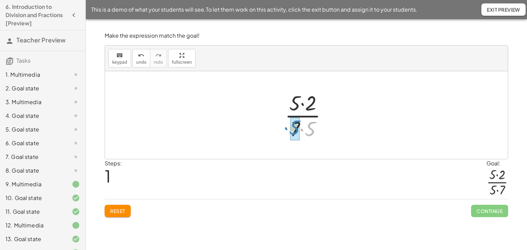
drag, startPoint x: 311, startPoint y: 131, endPoint x: 297, endPoint y: 128, distance: 14.3
click at [115, 209] on span "Reset" at bounding box center [117, 211] width 15 height 6
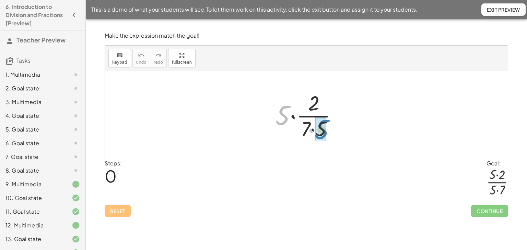
drag, startPoint x: 284, startPoint y: 117, endPoint x: 328, endPoint y: 136, distance: 47.8
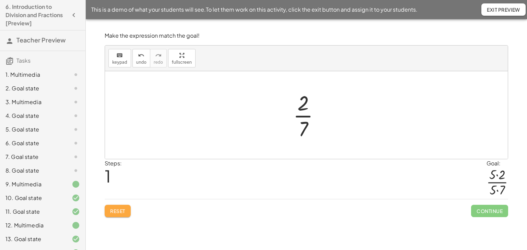
click at [125, 212] on span "Reset" at bounding box center [117, 211] width 15 height 6
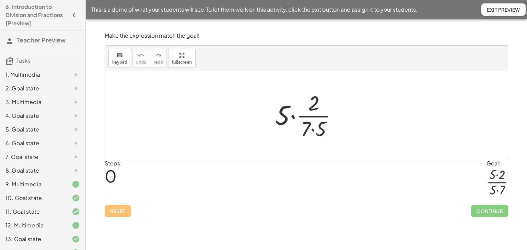
click at [292, 115] on div at bounding box center [309, 115] width 74 height 53
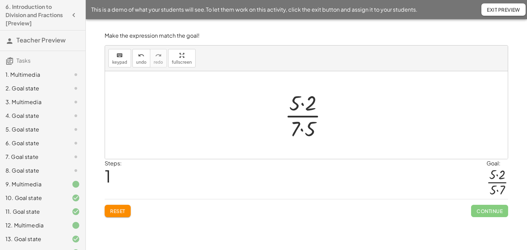
click at [302, 130] on div at bounding box center [308, 115] width 55 height 53
click at [301, 105] on div at bounding box center [308, 115] width 55 height 53
drag, startPoint x: 299, startPoint y: 127, endPoint x: 296, endPoint y: 137, distance: 10.5
drag, startPoint x: 311, startPoint y: 127, endPoint x: 278, endPoint y: 127, distance: 33.3
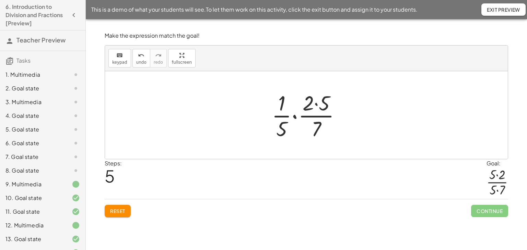
click at [294, 116] on div at bounding box center [309, 115] width 82 height 53
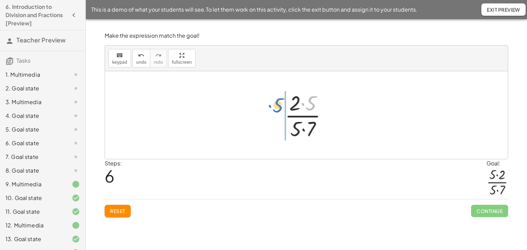
drag, startPoint x: 313, startPoint y: 105, endPoint x: 278, endPoint y: 106, distance: 34.7
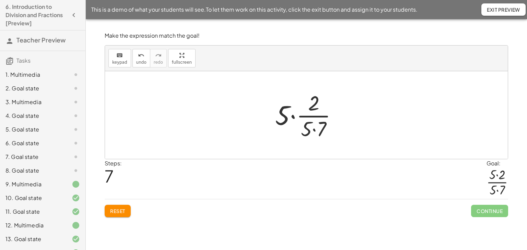
click at [291, 116] on div at bounding box center [309, 115] width 74 height 53
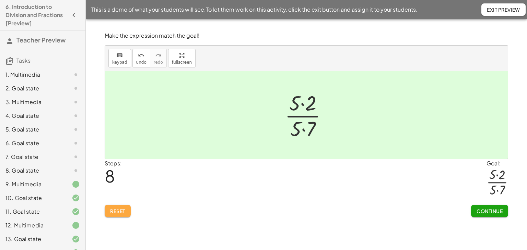
click at [122, 214] on button "Reset" at bounding box center [118, 211] width 26 height 12
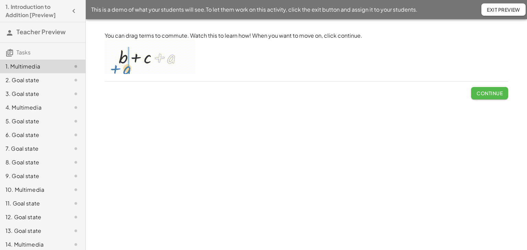
click at [488, 91] on span "Continue" at bounding box center [489, 93] width 26 height 6
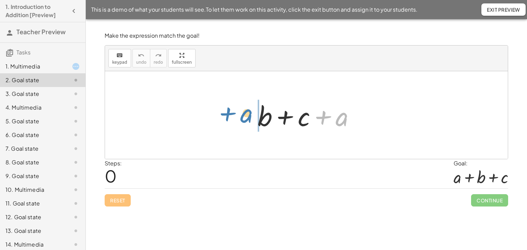
drag, startPoint x: 344, startPoint y: 119, endPoint x: 248, endPoint y: 115, distance: 95.4
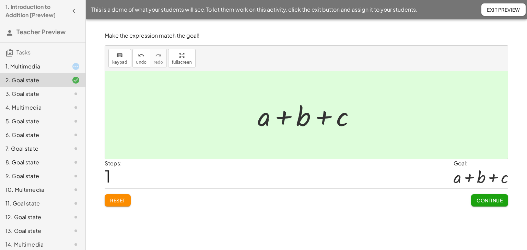
drag, startPoint x: 472, startPoint y: 198, endPoint x: 465, endPoint y: 195, distance: 7.4
click at [472, 198] on button "Continue" at bounding box center [489, 200] width 37 height 12
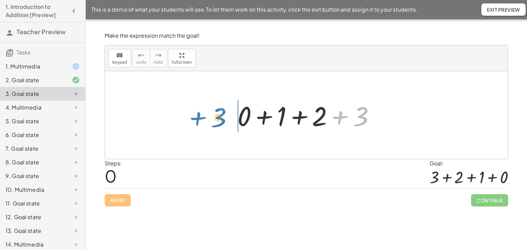
drag, startPoint x: 363, startPoint y: 114, endPoint x: 221, endPoint y: 115, distance: 142.0
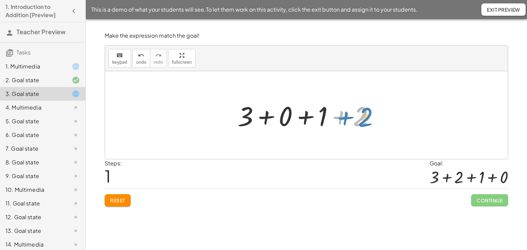
drag, startPoint x: 362, startPoint y: 116, endPoint x: 194, endPoint y: 151, distance: 172.0
click at [367, 117] on div at bounding box center [309, 115] width 150 height 35
drag, startPoint x: 122, startPoint y: 199, endPoint x: 158, endPoint y: 185, distance: 39.0
click at [122, 199] on span "Reset" at bounding box center [117, 201] width 15 height 6
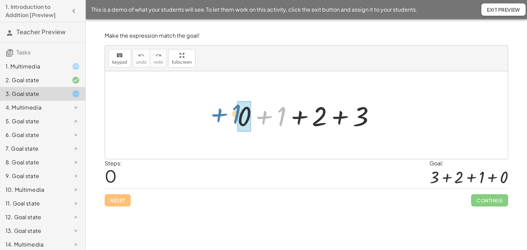
click at [218, 116] on div "+ 1 + 0 + 1 + 2 + 3" at bounding box center [306, 115] width 403 height 88
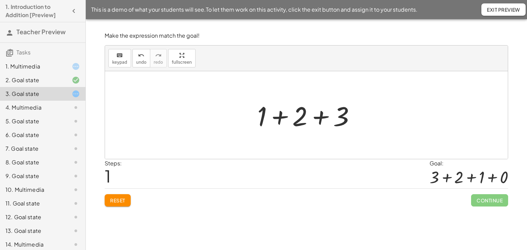
click at [126, 198] on button "Reset" at bounding box center [118, 200] width 26 height 12
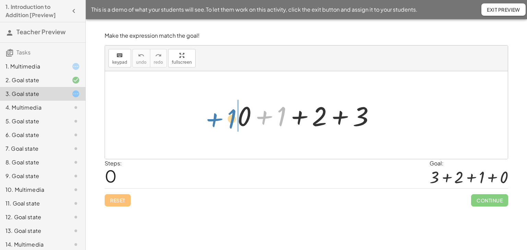
drag, startPoint x: 283, startPoint y: 114, endPoint x: 252, endPoint y: 118, distance: 31.1
click at [234, 115] on div at bounding box center [309, 115] width 150 height 35
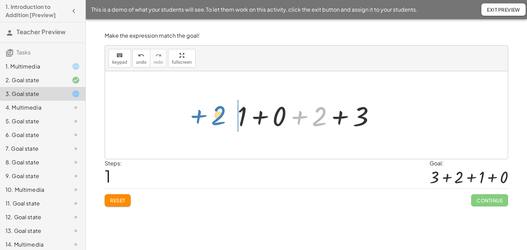
drag, startPoint x: 322, startPoint y: 110, endPoint x: 221, endPoint y: 109, distance: 100.8
click at [221, 109] on div "+ 0 + 1 + 2 + 3 + 2 + 0 + 1 + 2 + 3" at bounding box center [306, 115] width 403 height 88
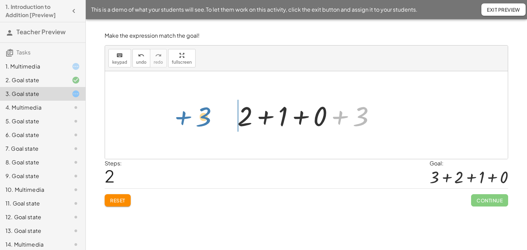
drag, startPoint x: 362, startPoint y: 116, endPoint x: 211, endPoint y: 114, distance: 151.3
click at [211, 114] on div "+ 0 + 1 + 2 + 3 + 1 + 0 + 2 + 3 + 3 + 0 + 1 + 2 + 3" at bounding box center [306, 115] width 403 height 88
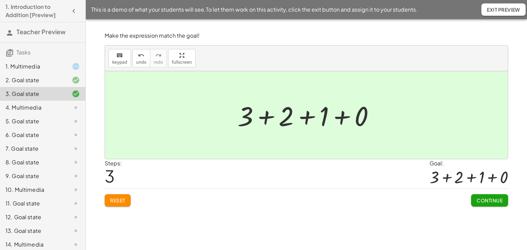
drag, startPoint x: 478, startPoint y: 198, endPoint x: 468, endPoint y: 195, distance: 10.3
click at [477, 198] on span "Continue" at bounding box center [489, 201] width 26 height 6
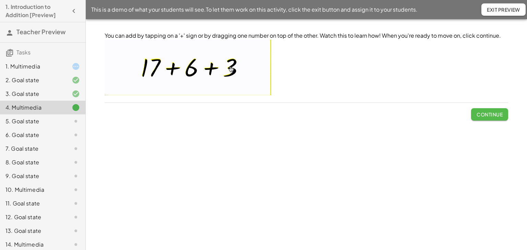
click at [497, 113] on span "Continue" at bounding box center [489, 114] width 26 height 6
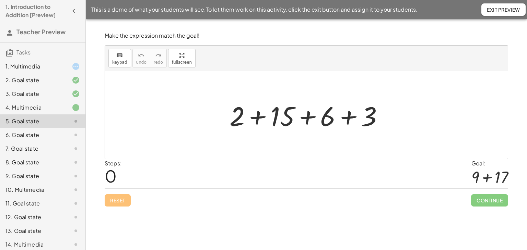
click at [348, 117] on div at bounding box center [309, 115] width 166 height 35
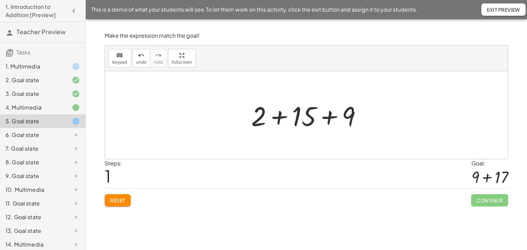
drag, startPoint x: 280, startPoint y: 117, endPoint x: 301, endPoint y: 139, distance: 31.0
click at [281, 117] on div at bounding box center [309, 115] width 123 height 35
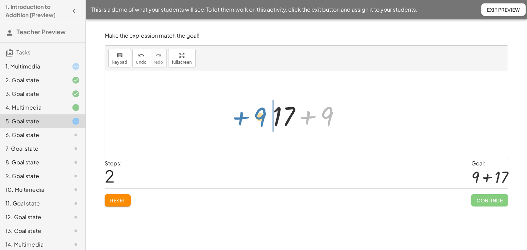
drag, startPoint x: 330, startPoint y: 115, endPoint x: 263, endPoint y: 116, distance: 66.9
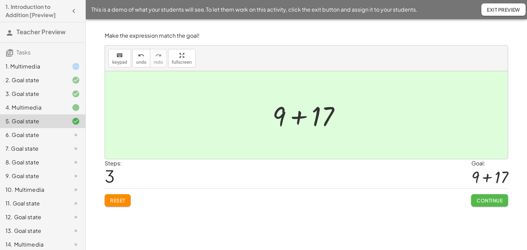
drag, startPoint x: 483, startPoint y: 198, endPoint x: 472, endPoint y: 195, distance: 11.7
click at [483, 198] on span "Continue" at bounding box center [489, 201] width 26 height 6
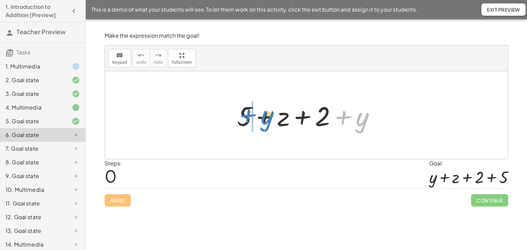
drag, startPoint x: 362, startPoint y: 118, endPoint x: 267, endPoint y: 117, distance: 95.0
click at [267, 117] on div at bounding box center [309, 115] width 151 height 35
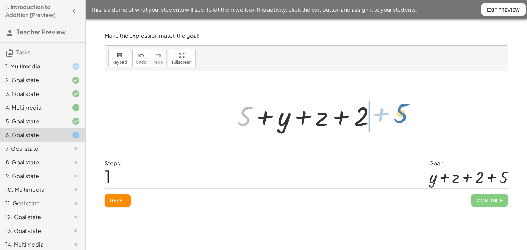
drag, startPoint x: 242, startPoint y: 112, endPoint x: 396, endPoint y: 111, distance: 154.0
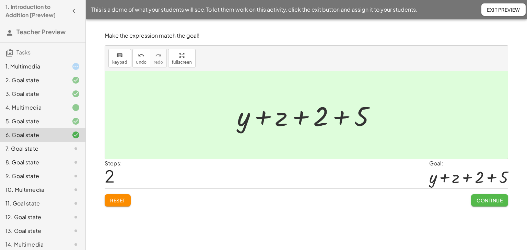
click at [486, 201] on span "Continue" at bounding box center [489, 201] width 26 height 6
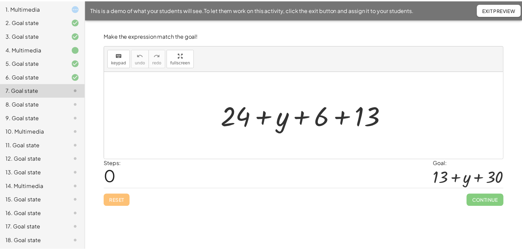
scroll to position [114, 0]
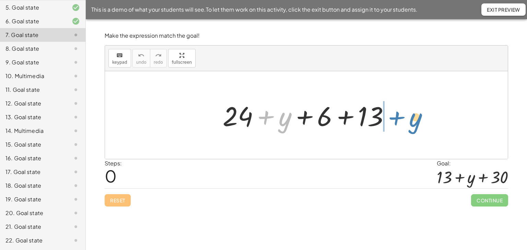
drag, startPoint x: 263, startPoint y: 116, endPoint x: 392, endPoint y: 114, distance: 129.3
click at [392, 114] on div at bounding box center [308, 115] width 179 height 35
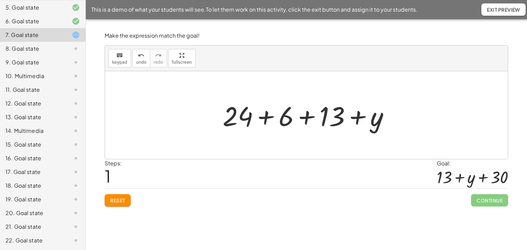
click at [264, 118] on div at bounding box center [308, 115] width 179 height 35
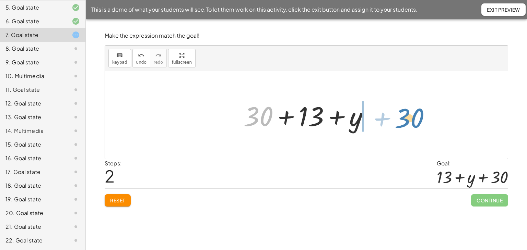
drag, startPoint x: 253, startPoint y: 116, endPoint x: 401, endPoint y: 122, distance: 148.3
click at [403, 117] on div "+ 24 + y + 6 + 13 + 24 + 6 + 13 + y + 30 + + y + 13 30" at bounding box center [306, 115] width 403 height 88
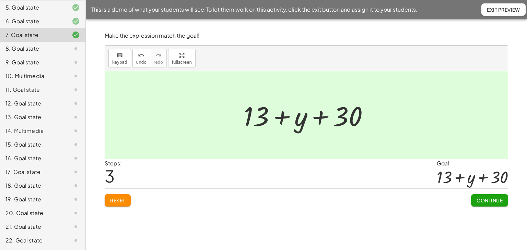
drag, startPoint x: 491, startPoint y: 200, endPoint x: 485, endPoint y: 199, distance: 6.3
click at [491, 200] on span "Continue" at bounding box center [489, 201] width 26 height 6
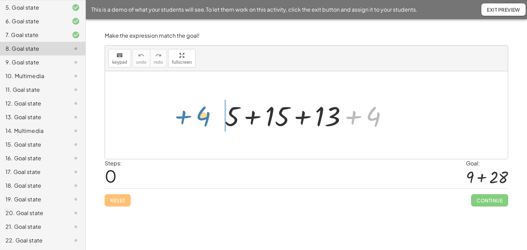
drag, startPoint x: 353, startPoint y: 116, endPoint x: 183, endPoint y: 115, distance: 169.8
click at [183, 115] on div "+ 4 + 5 + 15 + 13 + 4" at bounding box center [306, 115] width 403 height 88
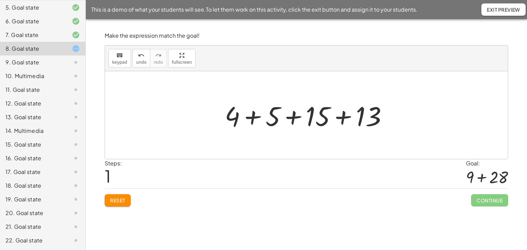
drag, startPoint x: 250, startPoint y: 117, endPoint x: 254, endPoint y: 117, distance: 3.8
click at [250, 117] on div at bounding box center [308, 115] width 175 height 35
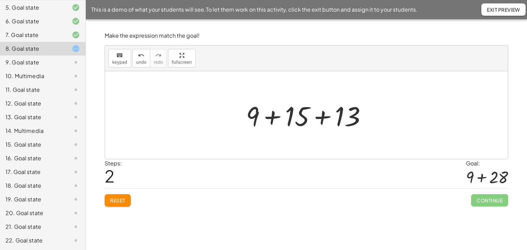
click at [320, 117] on div at bounding box center [308, 115] width 133 height 35
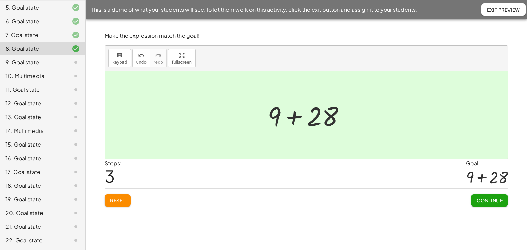
click at [486, 203] on button "Continue" at bounding box center [489, 200] width 37 height 12
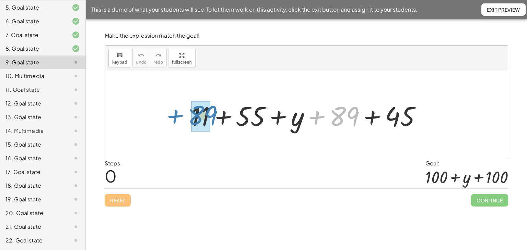
drag, startPoint x: 342, startPoint y: 111, endPoint x: 201, endPoint y: 110, distance: 141.3
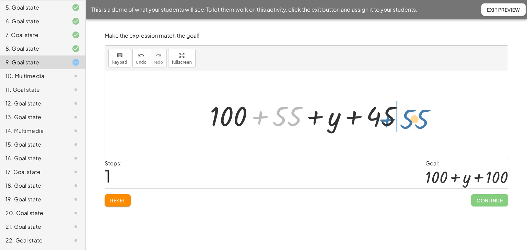
drag, startPoint x: 286, startPoint y: 119, endPoint x: 392, endPoint y: 111, distance: 106.6
click at [401, 110] on div at bounding box center [308, 115] width 205 height 35
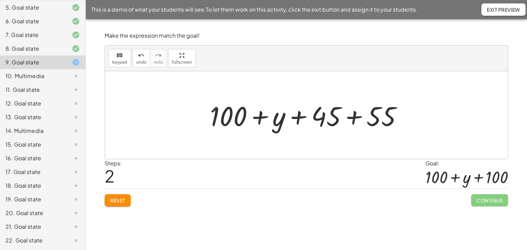
click at [355, 117] on div at bounding box center [308, 115] width 205 height 35
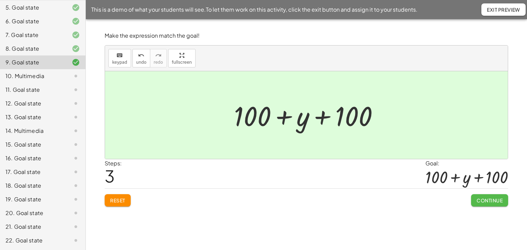
click at [479, 200] on span "Continue" at bounding box center [489, 201] width 26 height 6
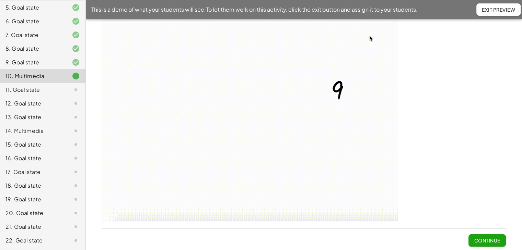
scroll to position [56, 0]
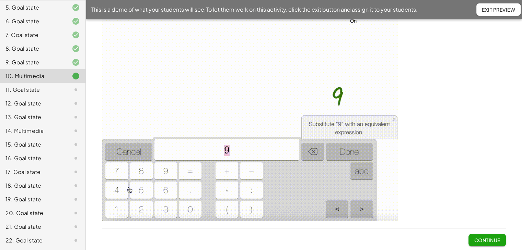
click at [491, 239] on span "Continue" at bounding box center [487, 240] width 26 height 6
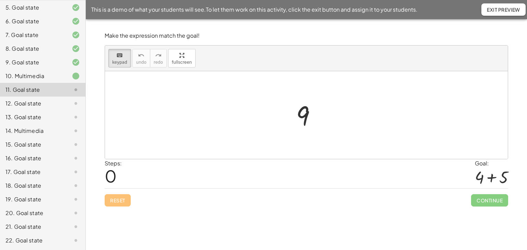
drag, startPoint x: 114, startPoint y: 60, endPoint x: 169, endPoint y: 73, distance: 56.1
click at [115, 60] on span "keypad" at bounding box center [119, 62] width 15 height 5
click at [299, 113] on div at bounding box center [302, 116] width 13 height 31
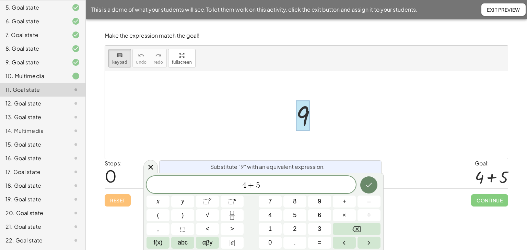
click at [365, 183] on icon "Done" at bounding box center [369, 185] width 8 height 8
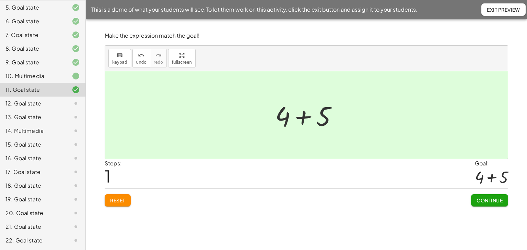
click at [497, 204] on button "Continue" at bounding box center [489, 200] width 37 height 12
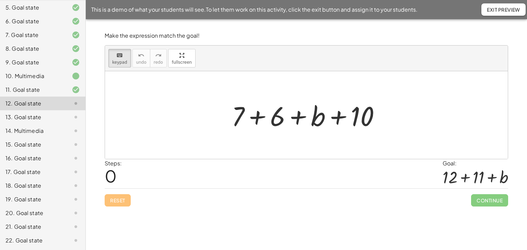
drag, startPoint x: 119, startPoint y: 58, endPoint x: 165, endPoint y: 79, distance: 50.6
click at [119, 58] on icon "keyboard" at bounding box center [119, 55] width 7 height 8
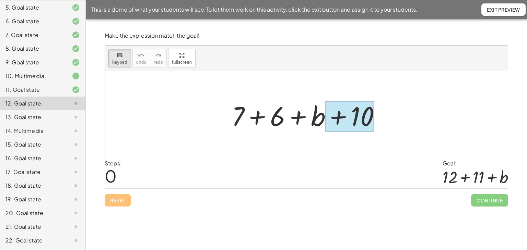
click at [362, 121] on div at bounding box center [349, 117] width 49 height 31
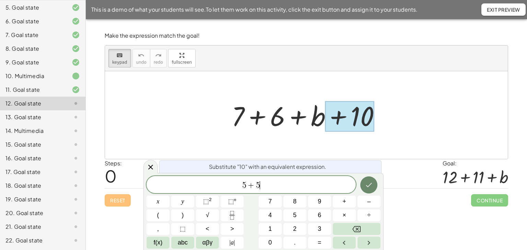
click at [365, 190] on button "Done" at bounding box center [368, 185] width 17 height 17
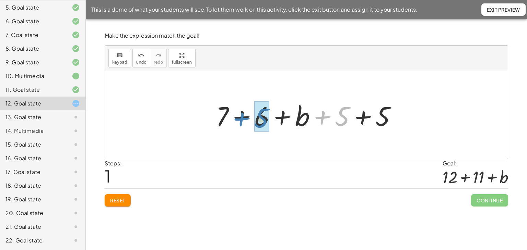
drag, startPoint x: 343, startPoint y: 112, endPoint x: 262, endPoint y: 114, distance: 81.0
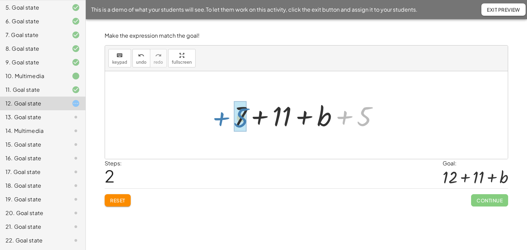
drag, startPoint x: 366, startPoint y: 111, endPoint x: 243, endPoint y: 113, distance: 123.1
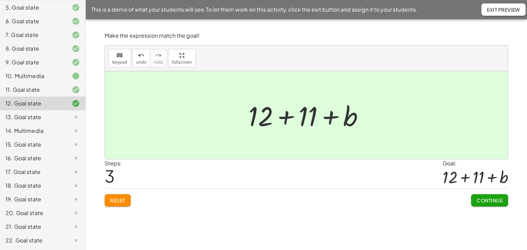
drag, startPoint x: 478, startPoint y: 199, endPoint x: 475, endPoint y: 199, distance: 3.8
click at [478, 199] on span "Continue" at bounding box center [489, 201] width 26 height 6
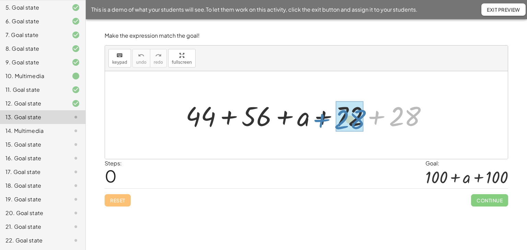
drag, startPoint x: 407, startPoint y: 111, endPoint x: 353, endPoint y: 115, distance: 55.0
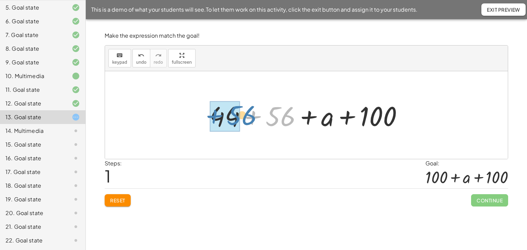
drag, startPoint x: 277, startPoint y: 115, endPoint x: 239, endPoint y: 115, distance: 38.4
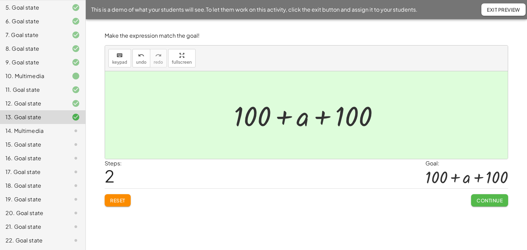
drag, startPoint x: 477, startPoint y: 198, endPoint x: 473, endPoint y: 198, distance: 3.8
click at [477, 199] on span "Continue" at bounding box center [489, 201] width 26 height 6
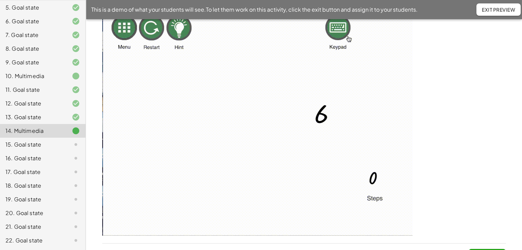
scroll to position [48, 0]
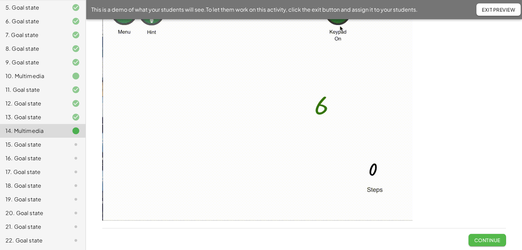
drag, startPoint x: 484, startPoint y: 237, endPoint x: 479, endPoint y: 232, distance: 7.8
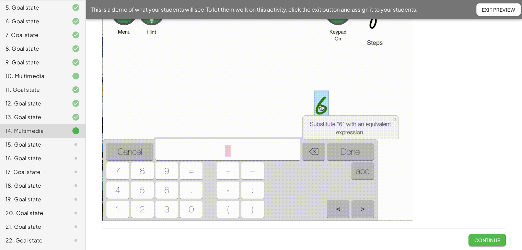
click at [483, 237] on span "Continue" at bounding box center [487, 240] width 26 height 6
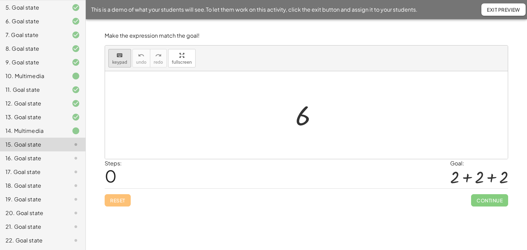
drag, startPoint x: 118, startPoint y: 60, endPoint x: 122, endPoint y: 61, distance: 4.2
click at [119, 60] on span "keypad" at bounding box center [119, 62] width 15 height 5
click at [303, 120] on div at bounding box center [302, 116] width 15 height 31
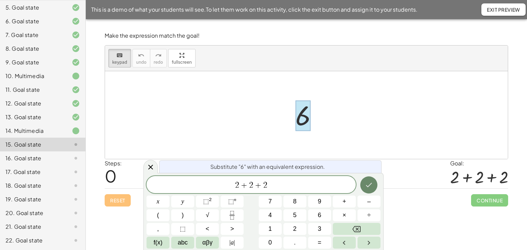
click at [370, 187] on icon "Done" at bounding box center [369, 185] width 8 height 8
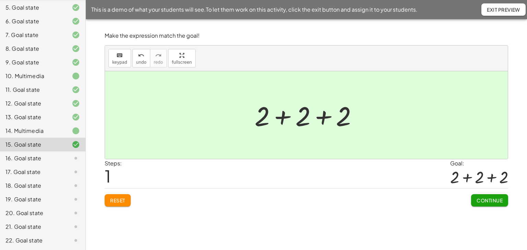
click at [481, 203] on button "Continue" at bounding box center [489, 200] width 37 height 12
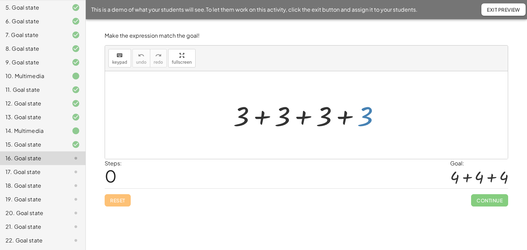
click at [368, 113] on div at bounding box center [309, 115] width 158 height 35
click at [125, 61] on span "keypad" at bounding box center [119, 62] width 15 height 5
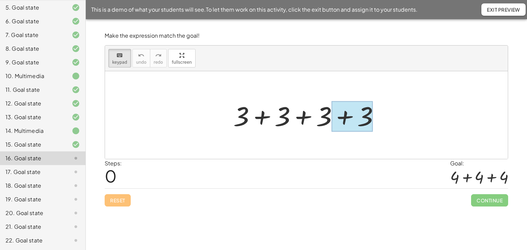
click at [369, 114] on div at bounding box center [351, 117] width 41 height 31
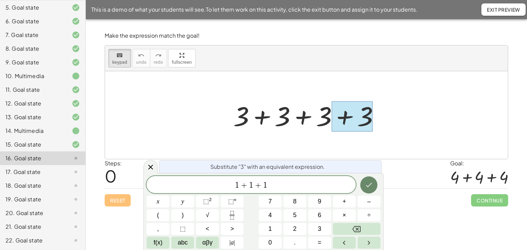
click at [363, 185] on button "Done" at bounding box center [368, 185] width 17 height 17
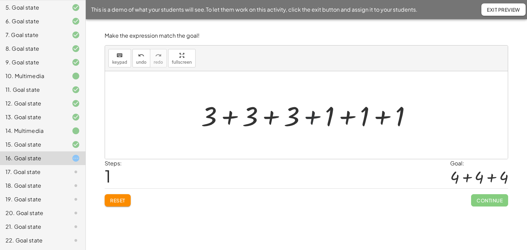
click at [312, 118] on div at bounding box center [309, 115] width 222 height 35
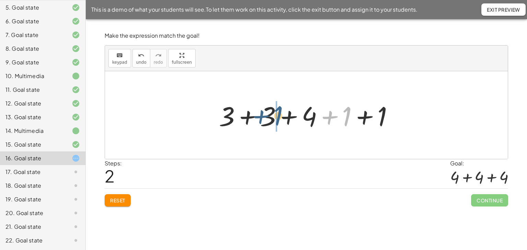
drag, startPoint x: 347, startPoint y: 115, endPoint x: 278, endPoint y: 115, distance: 68.9
click at [278, 115] on div at bounding box center [308, 115] width 187 height 35
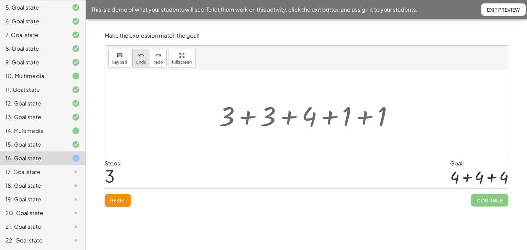
drag, startPoint x: 134, startPoint y: 62, endPoint x: 134, endPoint y: 67, distance: 4.5
click at [136, 62] on span "undo" at bounding box center [141, 62] width 10 height 5
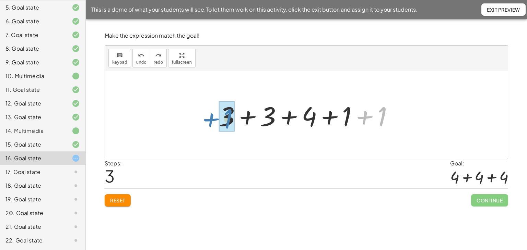
drag, startPoint x: 383, startPoint y: 109, endPoint x: 229, endPoint y: 111, distance: 154.0
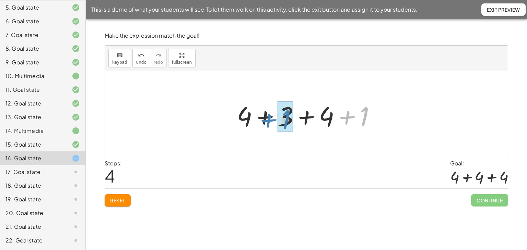
drag, startPoint x: 354, startPoint y: 111, endPoint x: 287, endPoint y: 111, distance: 66.9
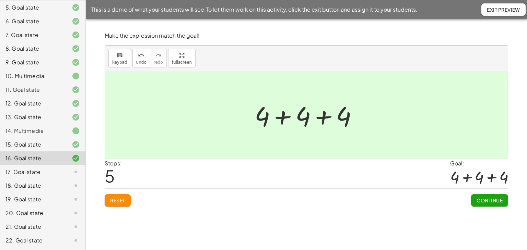
click at [484, 204] on button "Continue" at bounding box center [489, 200] width 37 height 12
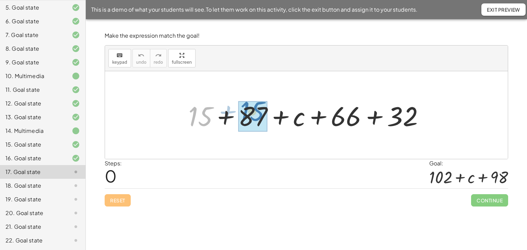
drag, startPoint x: 207, startPoint y: 117, endPoint x: 241, endPoint y: 116, distance: 34.0
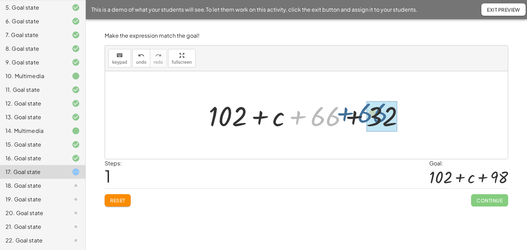
drag, startPoint x: 329, startPoint y: 118, endPoint x: 377, endPoint y: 116, distance: 48.7
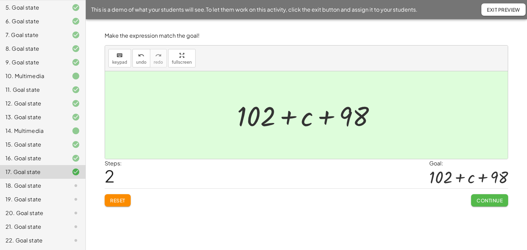
drag, startPoint x: 486, startPoint y: 200, endPoint x: 454, endPoint y: 205, distance: 32.8
click at [486, 200] on span "Continue" at bounding box center [489, 201] width 26 height 6
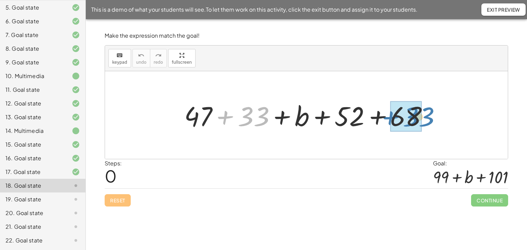
drag, startPoint x: 249, startPoint y: 111, endPoint x: 413, endPoint y: 113, distance: 163.6
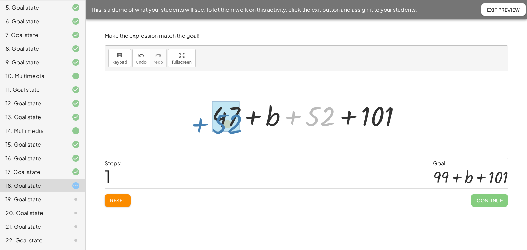
drag, startPoint x: 322, startPoint y: 117, endPoint x: 229, endPoint y: 124, distance: 93.2
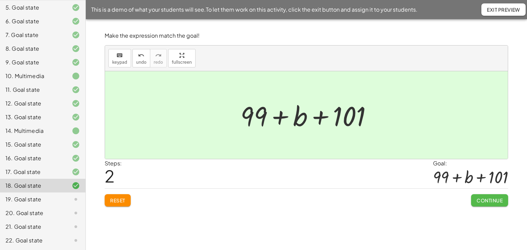
click at [484, 198] on span "Continue" at bounding box center [489, 201] width 26 height 6
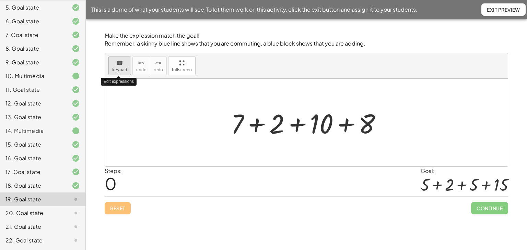
click at [119, 66] on icon "keyboard" at bounding box center [119, 63] width 7 height 8
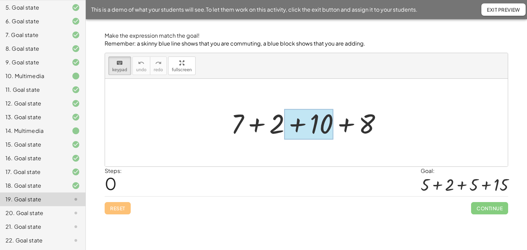
click at [319, 120] on div at bounding box center [308, 124] width 49 height 31
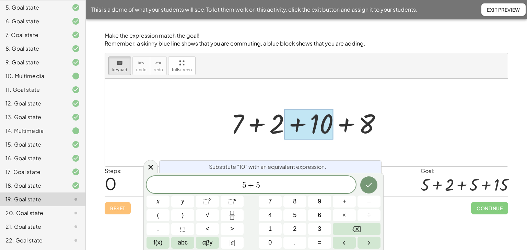
click at [166, 122] on div at bounding box center [306, 123] width 403 height 88
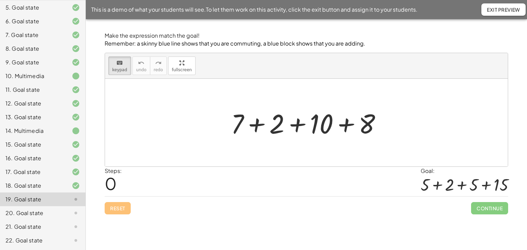
drag, startPoint x: 122, startPoint y: 68, endPoint x: 134, endPoint y: 70, distance: 12.0
click at [122, 68] on span "keypad" at bounding box center [119, 70] width 15 height 5
click at [319, 126] on div at bounding box center [308, 122] width 163 height 35
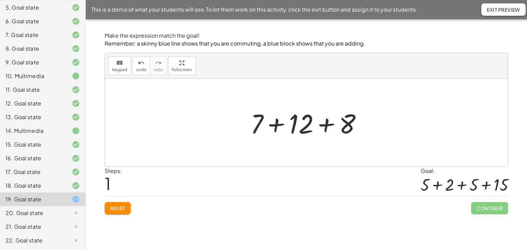
drag, startPoint x: 121, startPoint y: 209, endPoint x: 122, endPoint y: 205, distance: 3.8
click at [121, 207] on span "Reset" at bounding box center [117, 208] width 15 height 6
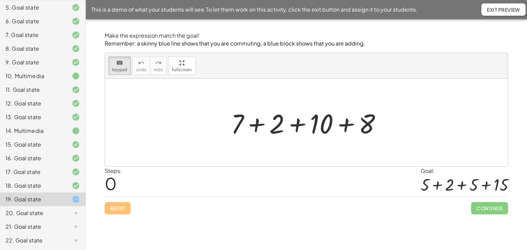
drag, startPoint x: 119, startPoint y: 69, endPoint x: 159, endPoint y: 89, distance: 45.1
click at [119, 70] on span "keypad" at bounding box center [119, 70] width 15 height 5
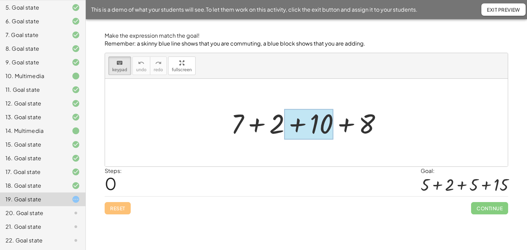
click at [324, 120] on div at bounding box center [308, 124] width 49 height 31
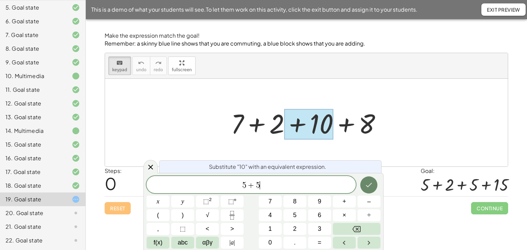
click at [373, 181] on icon "Done" at bounding box center [369, 185] width 8 height 8
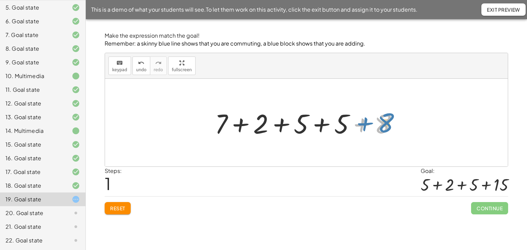
click at [385, 120] on div at bounding box center [308, 122] width 195 height 35
drag, startPoint x: 222, startPoint y: 115, endPoint x: 390, endPoint y: 113, distance: 168.1
click at [394, 112] on div at bounding box center [308, 122] width 195 height 35
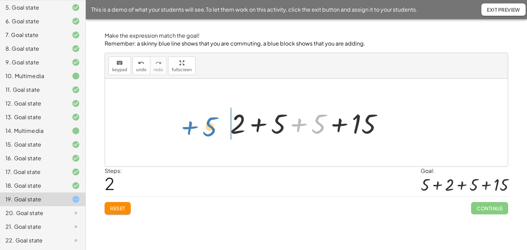
drag, startPoint x: 317, startPoint y: 123, endPoint x: 212, endPoint y: 127, distance: 105.0
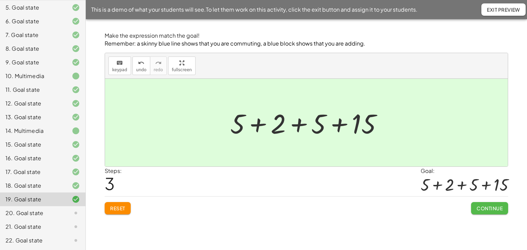
drag, startPoint x: 490, startPoint y: 209, endPoint x: 439, endPoint y: 206, distance: 51.5
click at [488, 209] on span "Continue" at bounding box center [489, 208] width 26 height 6
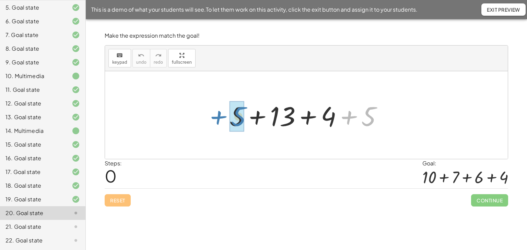
drag, startPoint x: 367, startPoint y: 112, endPoint x: 237, endPoint y: 112, distance: 130.3
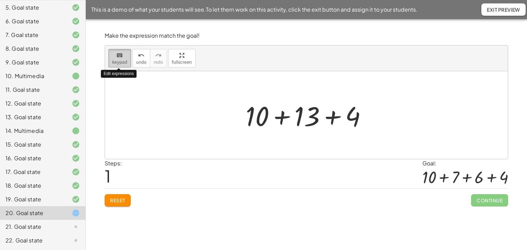
drag, startPoint x: 121, startPoint y: 54, endPoint x: 126, endPoint y: 57, distance: 5.2
click at [124, 56] on div "keyboard" at bounding box center [119, 55] width 15 height 8
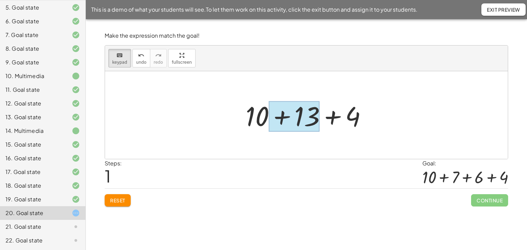
click at [300, 118] on div at bounding box center [294, 117] width 51 height 31
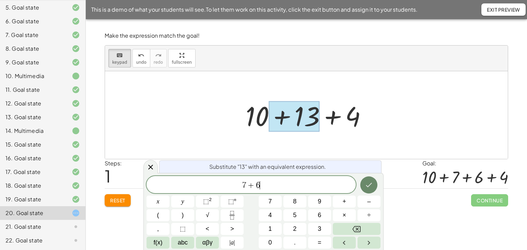
click at [373, 184] on icon "Done" at bounding box center [369, 185] width 8 height 8
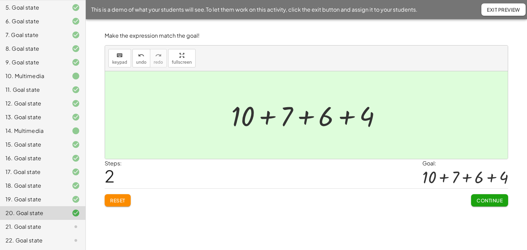
click at [482, 201] on span "Continue" at bounding box center [489, 201] width 26 height 6
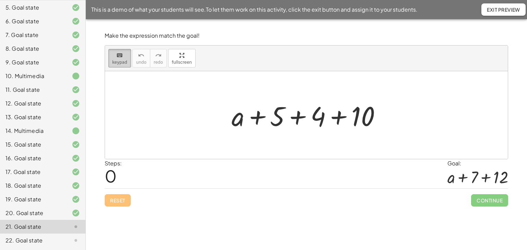
click at [111, 57] on button "keyboard keypad" at bounding box center [119, 58] width 23 height 19
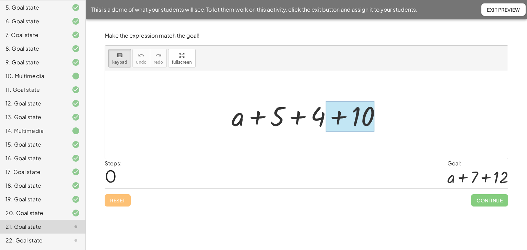
click at [364, 118] on div at bounding box center [349, 117] width 49 height 31
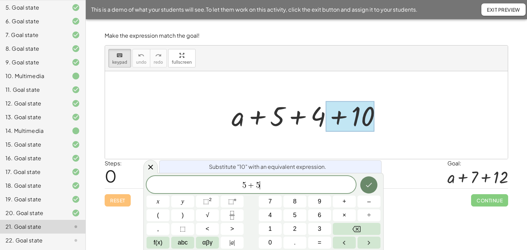
click at [376, 181] on button "Done" at bounding box center [368, 185] width 17 height 17
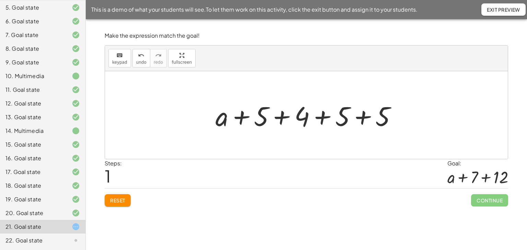
click at [304, 116] on div at bounding box center [308, 115] width 193 height 35
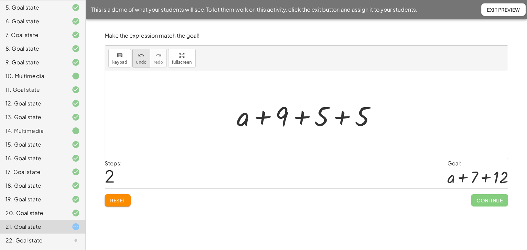
click at [142, 60] on span "undo" at bounding box center [141, 62] width 10 height 5
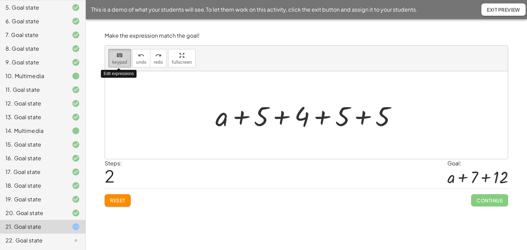
click at [117, 57] on icon "keyboard" at bounding box center [119, 55] width 7 height 8
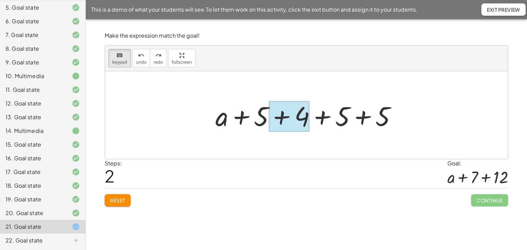
click at [303, 116] on div at bounding box center [289, 117] width 41 height 31
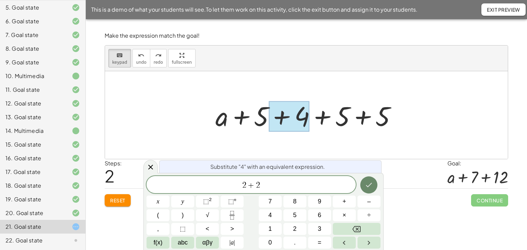
click at [370, 184] on icon "Done" at bounding box center [369, 185] width 8 height 8
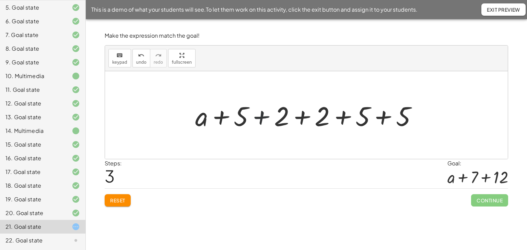
click at [258, 117] on div at bounding box center [309, 115] width 234 height 35
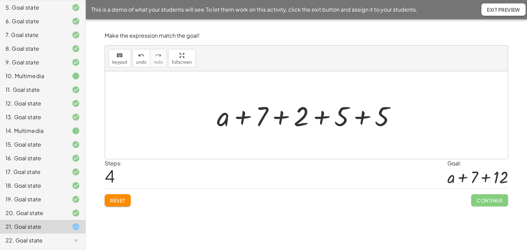
click at [321, 117] on div at bounding box center [308, 115] width 191 height 35
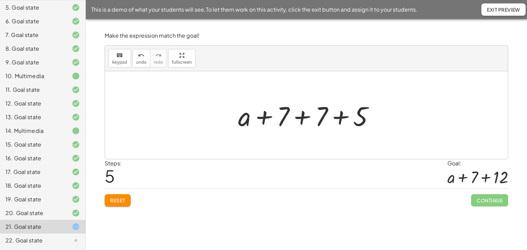
click at [339, 118] on div at bounding box center [309, 115] width 149 height 35
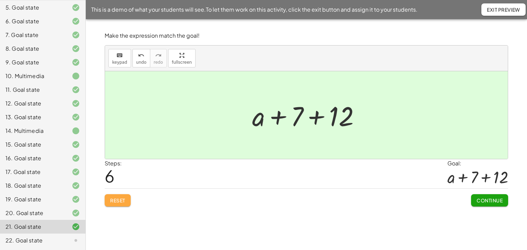
drag, startPoint x: 121, startPoint y: 199, endPoint x: 122, endPoint y: 193, distance: 6.6
click at [121, 199] on span "Reset" at bounding box center [117, 201] width 15 height 6
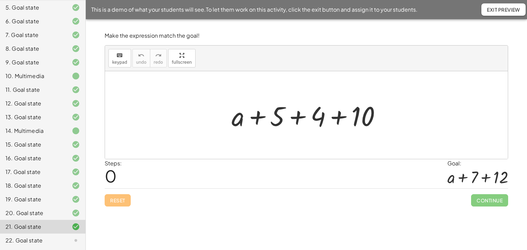
drag, startPoint x: 120, startPoint y: 60, endPoint x: 203, endPoint y: 86, distance: 87.0
click at [120, 60] on span "keypad" at bounding box center [119, 62] width 15 height 5
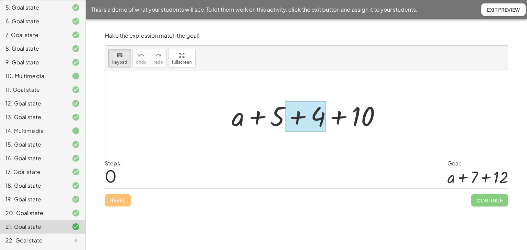
click at [319, 115] on div at bounding box center [305, 117] width 41 height 31
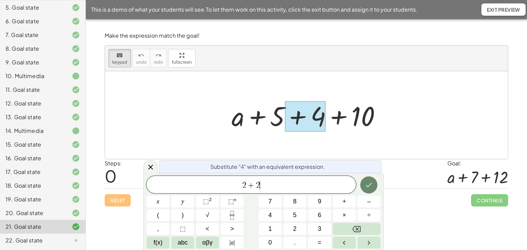
click at [367, 183] on icon "Done" at bounding box center [369, 185] width 8 height 8
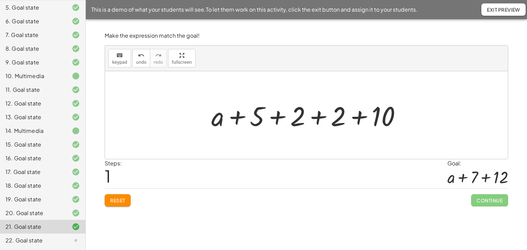
click at [278, 118] on div at bounding box center [309, 115] width 202 height 35
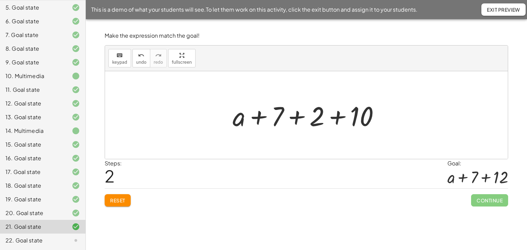
click at [335, 117] on div at bounding box center [308, 115] width 159 height 35
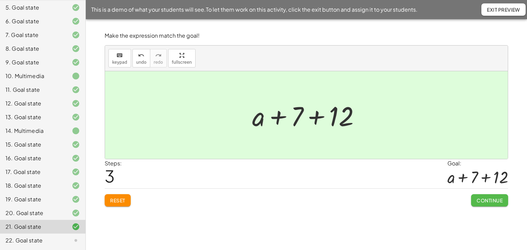
click at [497, 200] on span "Continue" at bounding box center [489, 201] width 26 height 6
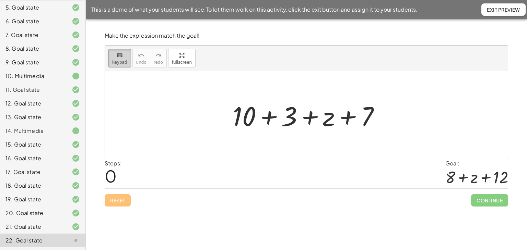
drag, startPoint x: 121, startPoint y: 58, endPoint x: 126, endPoint y: 61, distance: 5.2
click at [121, 58] on icon "keyboard" at bounding box center [119, 55] width 7 height 8
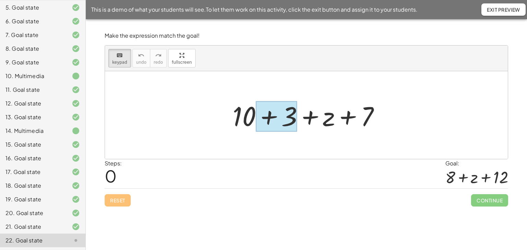
click at [289, 120] on div at bounding box center [276, 117] width 41 height 31
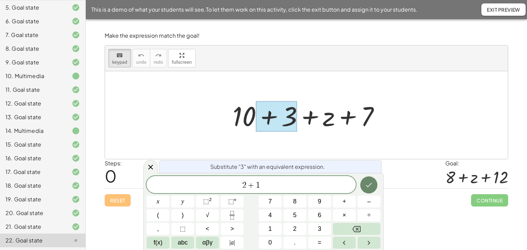
click at [369, 184] on icon "Done" at bounding box center [369, 185] width 8 height 8
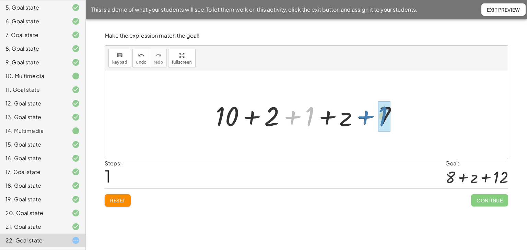
drag, startPoint x: 292, startPoint y: 118, endPoint x: 365, endPoint y: 117, distance: 73.1
click at [365, 117] on div at bounding box center [309, 115] width 194 height 35
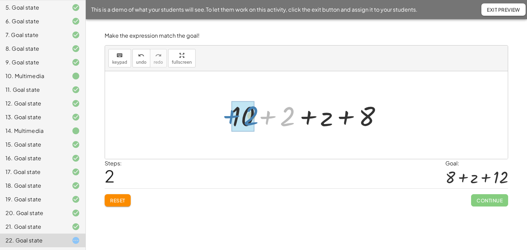
drag, startPoint x: 287, startPoint y: 119, endPoint x: 250, endPoint y: 119, distance: 36.4
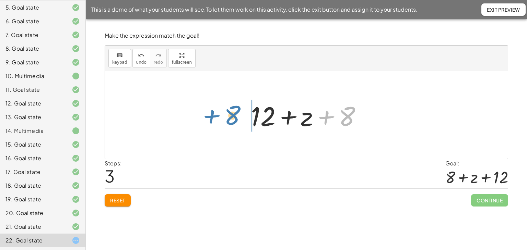
drag, startPoint x: 346, startPoint y: 115, endPoint x: 232, endPoint y: 114, distance: 114.6
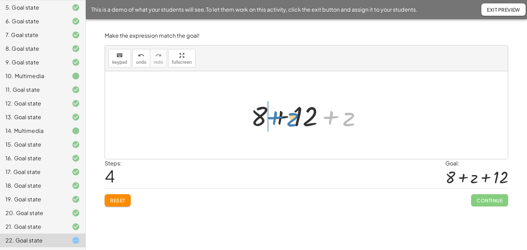
drag, startPoint x: 353, startPoint y: 114, endPoint x: 296, endPoint y: 114, distance: 56.2
click at [296, 114] on div at bounding box center [308, 115] width 123 height 35
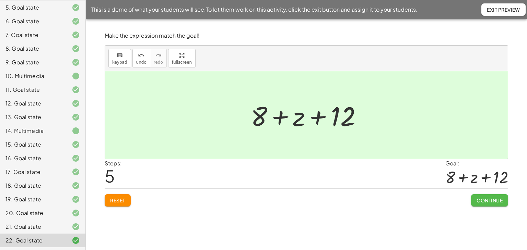
click at [481, 199] on span "Continue" at bounding box center [489, 201] width 26 height 6
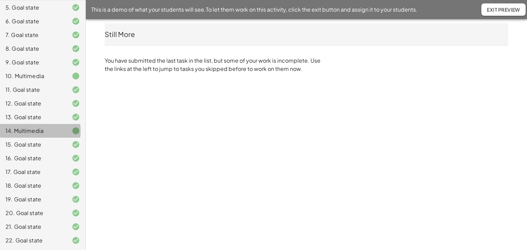
click at [61, 129] on div at bounding box center [70, 131] width 19 height 8
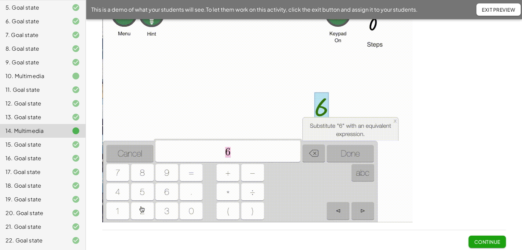
scroll to position [48, 0]
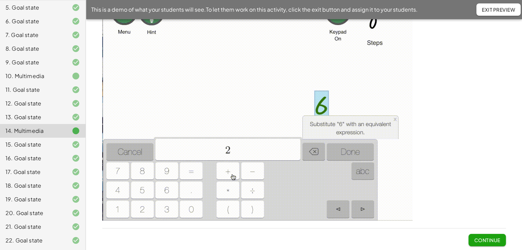
click at [478, 236] on button "Continue" at bounding box center [486, 240] width 37 height 12
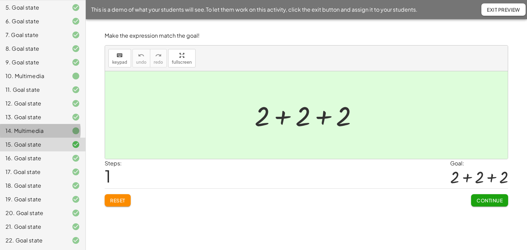
click at [61, 130] on div at bounding box center [70, 131] width 19 height 8
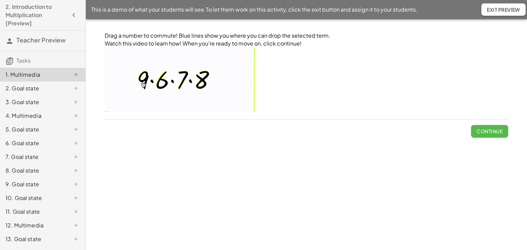
click at [490, 133] on span "Continue" at bounding box center [489, 131] width 26 height 6
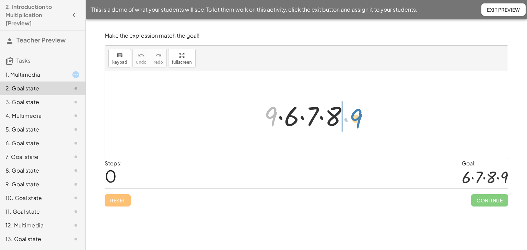
drag, startPoint x: 270, startPoint y: 116, endPoint x: 355, endPoint y: 118, distance: 85.1
click at [355, 118] on div at bounding box center [309, 115] width 96 height 35
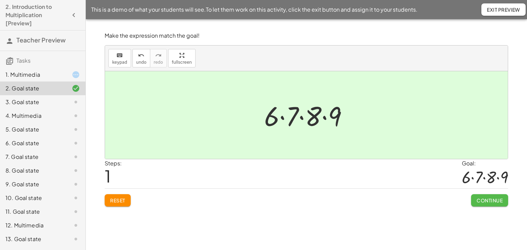
click at [487, 201] on span "Continue" at bounding box center [489, 201] width 26 height 6
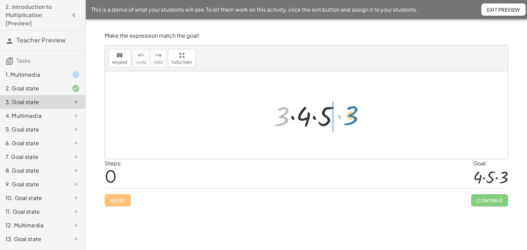
drag, startPoint x: 280, startPoint y: 116, endPoint x: 348, endPoint y: 115, distance: 68.9
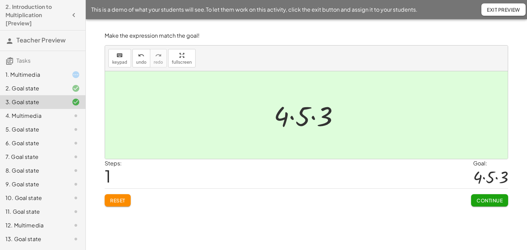
drag, startPoint x: 483, startPoint y: 199, endPoint x: 480, endPoint y: 195, distance: 4.9
click at [483, 199] on span "Continue" at bounding box center [489, 201] width 26 height 6
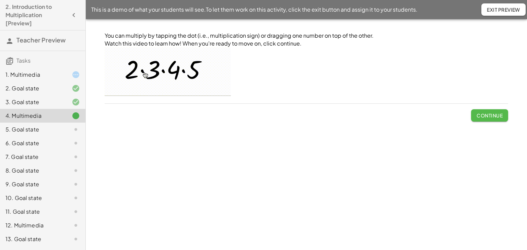
drag, startPoint x: 484, startPoint y: 113, endPoint x: 423, endPoint y: 140, distance: 67.2
click at [484, 113] on span "Continue" at bounding box center [489, 115] width 26 height 6
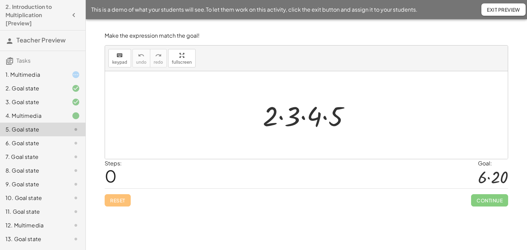
click at [282, 117] on div at bounding box center [308, 115] width 99 height 35
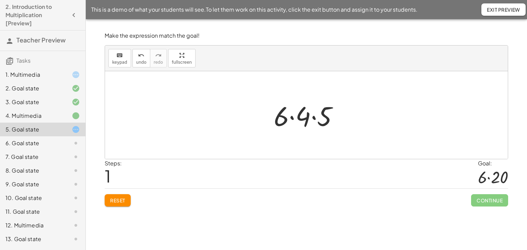
click at [313, 118] on div at bounding box center [308, 115] width 77 height 35
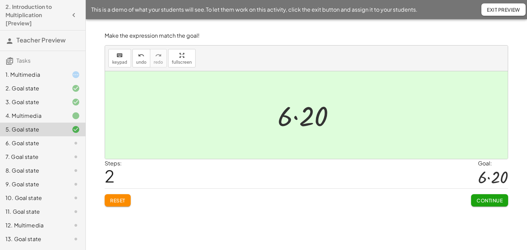
click at [428, 123] on div at bounding box center [306, 115] width 403 height 88
click at [474, 198] on button "Continue" at bounding box center [489, 200] width 37 height 12
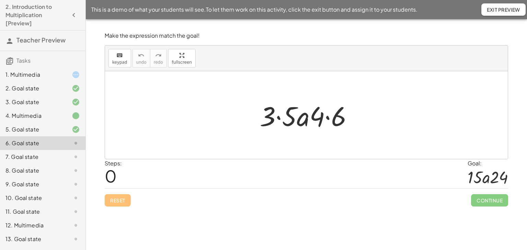
click at [279, 116] on div at bounding box center [309, 115] width 106 height 35
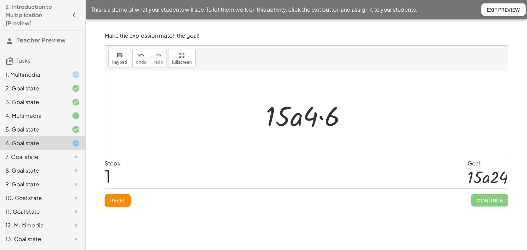
click at [320, 118] on div at bounding box center [308, 115] width 93 height 35
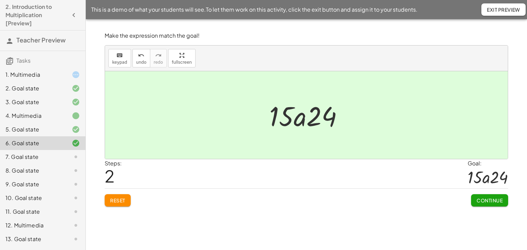
drag, startPoint x: 490, startPoint y: 201, endPoint x: 481, endPoint y: 197, distance: 9.5
click at [489, 201] on span "Continue" at bounding box center [489, 201] width 26 height 6
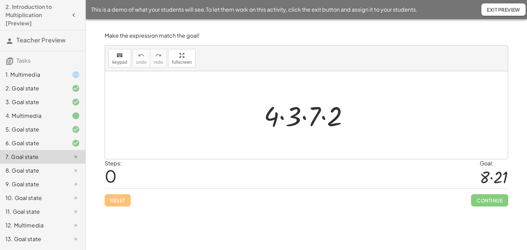
click at [303, 117] on div at bounding box center [308, 115] width 97 height 35
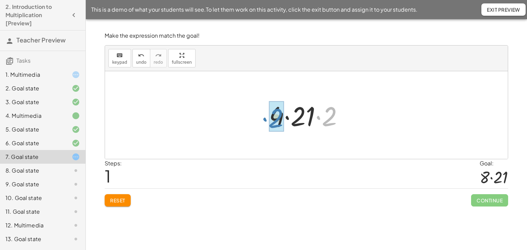
drag, startPoint x: 333, startPoint y: 112, endPoint x: 280, endPoint y: 114, distance: 53.2
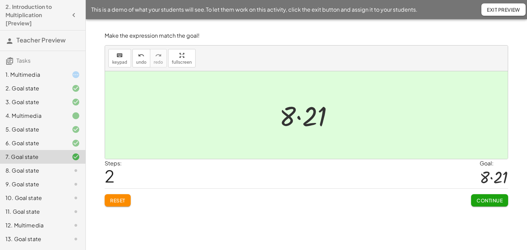
click at [487, 203] on button "Continue" at bounding box center [489, 200] width 37 height 12
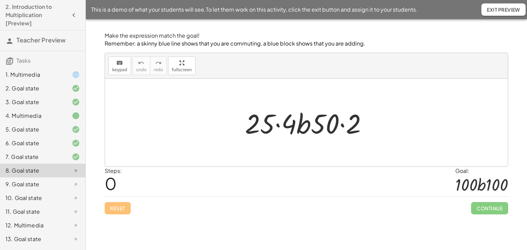
click at [278, 124] on div at bounding box center [308, 122] width 135 height 35
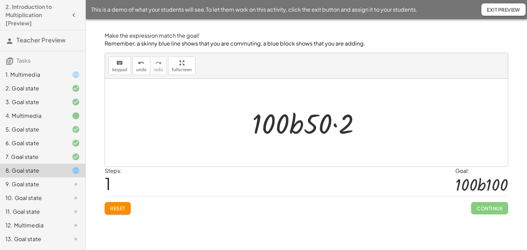
drag, startPoint x: 334, startPoint y: 125, endPoint x: 339, endPoint y: 128, distance: 5.4
click at [334, 125] on div at bounding box center [309, 122] width 120 height 35
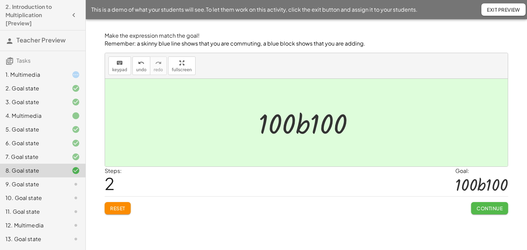
drag, startPoint x: 492, startPoint y: 205, endPoint x: 483, endPoint y: 203, distance: 9.6
click at [491, 205] on span "Continue" at bounding box center [489, 208] width 26 height 6
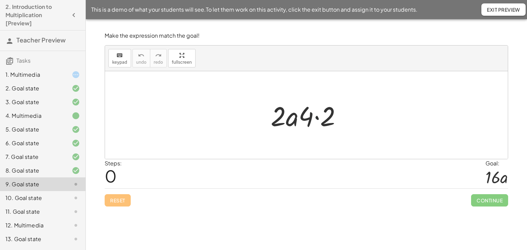
click at [316, 115] on div at bounding box center [308, 115] width 83 height 35
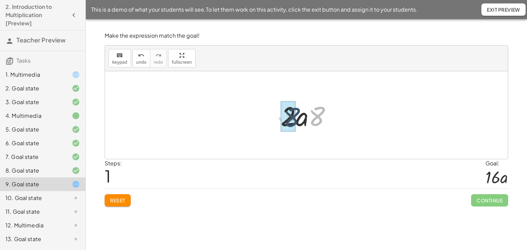
drag, startPoint x: 318, startPoint y: 116, endPoint x: 292, endPoint y: 117, distance: 26.1
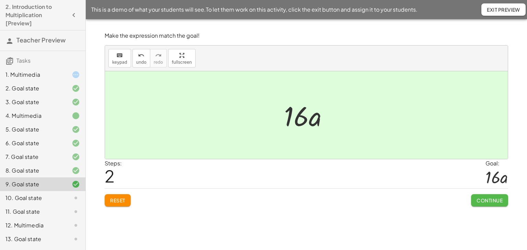
drag, startPoint x: 493, startPoint y: 201, endPoint x: 467, endPoint y: 199, distance: 26.5
click at [492, 201] on span "Continue" at bounding box center [489, 201] width 26 height 6
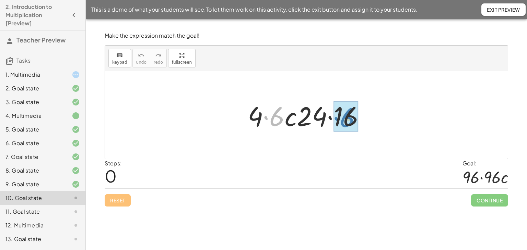
drag, startPoint x: 274, startPoint y: 121, endPoint x: 344, endPoint y: 122, distance: 70.0
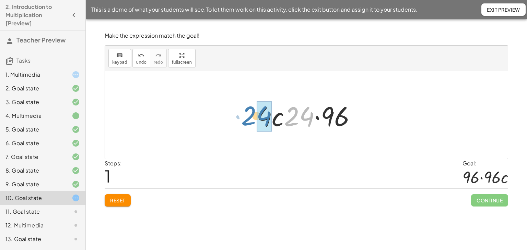
drag, startPoint x: 302, startPoint y: 114, endPoint x: 260, endPoint y: 113, distance: 42.9
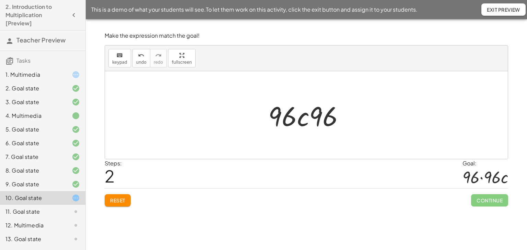
click at [121, 205] on button "Reset" at bounding box center [118, 200] width 26 height 12
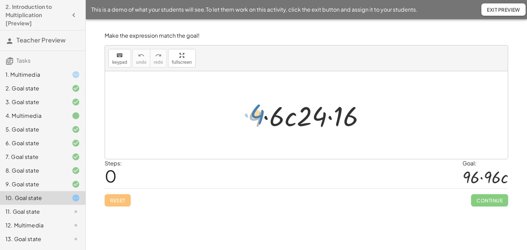
drag, startPoint x: 250, startPoint y: 120, endPoint x: 252, endPoint y: 116, distance: 4.5
click at [252, 116] on div at bounding box center [308, 115] width 129 height 35
click at [329, 117] on div at bounding box center [308, 115] width 129 height 35
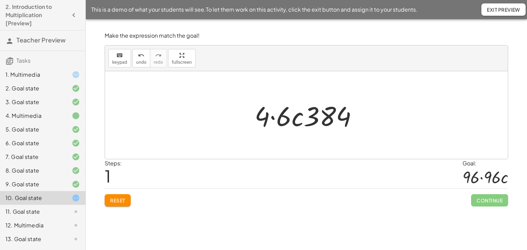
click at [126, 198] on button "Reset" at bounding box center [118, 200] width 26 height 12
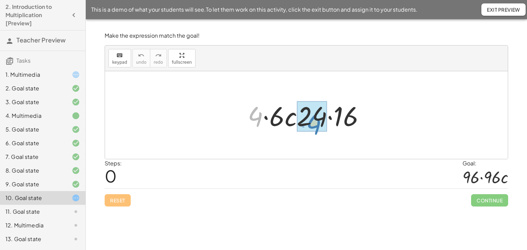
drag, startPoint x: 253, startPoint y: 118, endPoint x: 312, endPoint y: 125, distance: 59.4
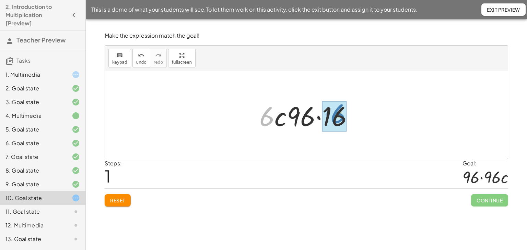
drag, startPoint x: 264, startPoint y: 121, endPoint x: 336, endPoint y: 117, distance: 71.8
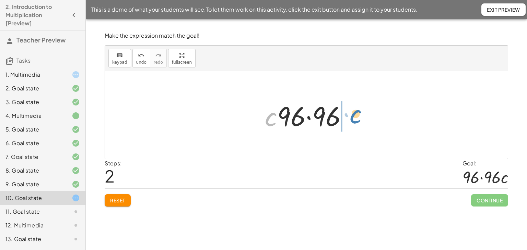
drag, startPoint x: 268, startPoint y: 119, endPoint x: 352, endPoint y: 116, distance: 84.8
click at [352, 116] on div at bounding box center [308, 115] width 95 height 35
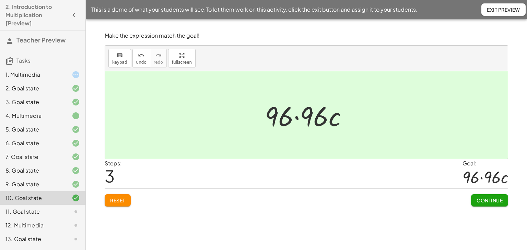
drag, startPoint x: 124, startPoint y: 200, endPoint x: 111, endPoint y: 199, distance: 13.1
click at [122, 200] on span "Reset" at bounding box center [117, 201] width 15 height 6
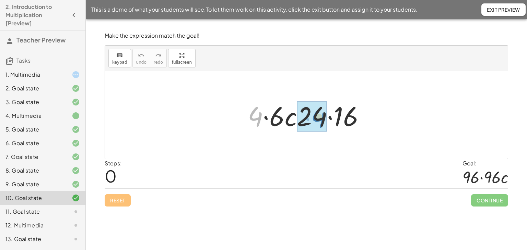
drag, startPoint x: 255, startPoint y: 119, endPoint x: 313, endPoint y: 132, distance: 59.3
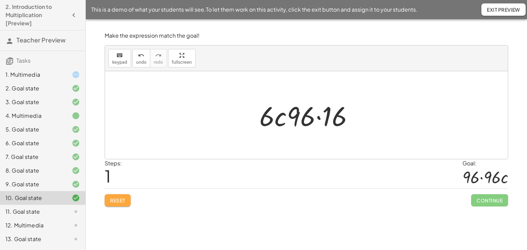
drag, startPoint x: 118, startPoint y: 201, endPoint x: 207, endPoint y: 161, distance: 97.9
click at [121, 198] on span "Reset" at bounding box center [117, 201] width 15 height 6
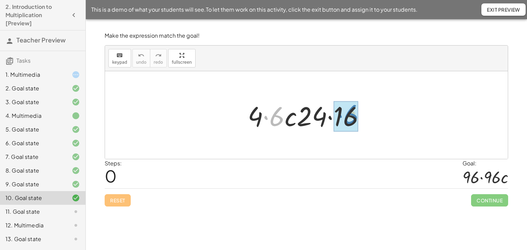
drag, startPoint x: 280, startPoint y: 117, endPoint x: 354, endPoint y: 115, distance: 74.1
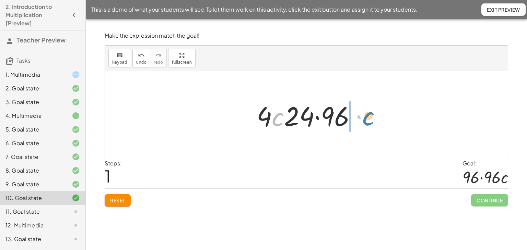
drag, startPoint x: 276, startPoint y: 118, endPoint x: 366, endPoint y: 117, distance: 90.5
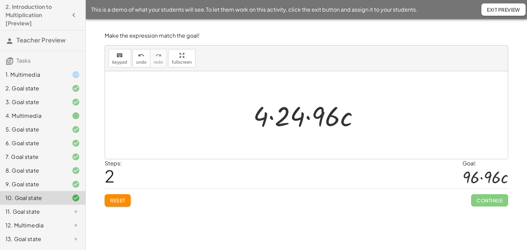
click at [271, 117] on div at bounding box center [309, 115] width 118 height 35
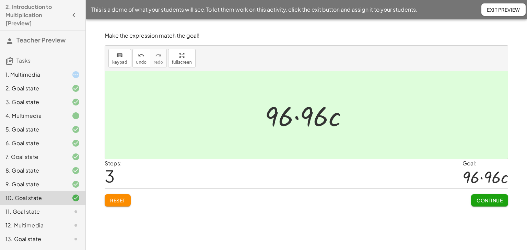
click at [470, 201] on div "Reset Continue" at bounding box center [306, 198] width 403 height 18
drag, startPoint x: 478, startPoint y: 198, endPoint x: 462, endPoint y: 198, distance: 15.8
click at [477, 198] on span "Continue" at bounding box center [489, 201] width 26 height 6
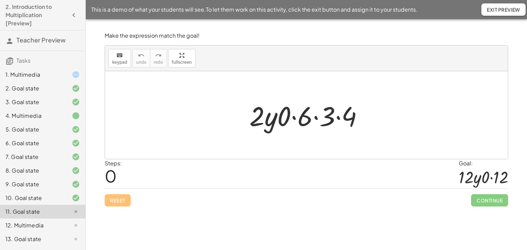
click at [339, 114] on div at bounding box center [309, 115] width 126 height 35
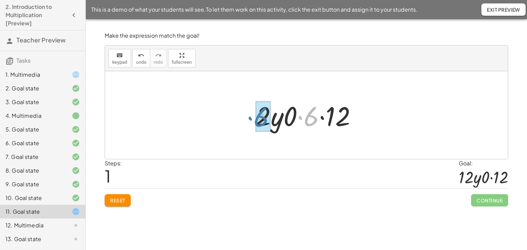
drag, startPoint x: 307, startPoint y: 124, endPoint x: 255, endPoint y: 125, distance: 52.1
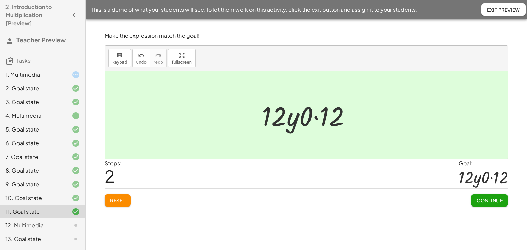
drag, startPoint x: 478, startPoint y: 197, endPoint x: 467, endPoint y: 192, distance: 12.3
click at [477, 196] on button "Continue" at bounding box center [489, 200] width 37 height 12
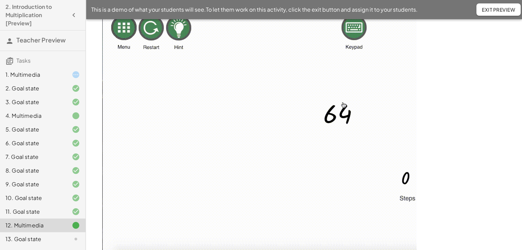
scroll to position [59, 0]
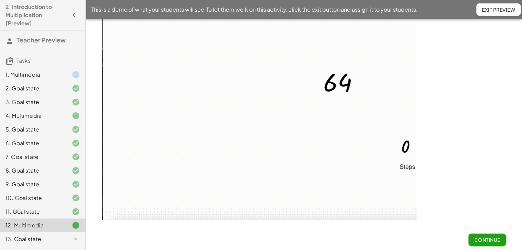
click at [492, 240] on span "Continue" at bounding box center [487, 240] width 26 height 6
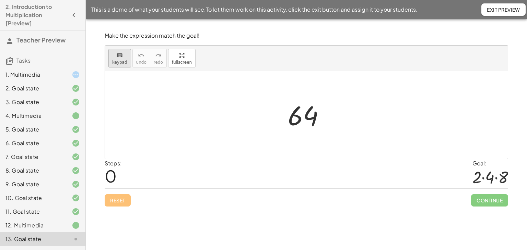
click at [114, 57] on div "keyboard" at bounding box center [119, 55] width 15 height 8
click at [290, 119] on div at bounding box center [303, 116] width 31 height 31
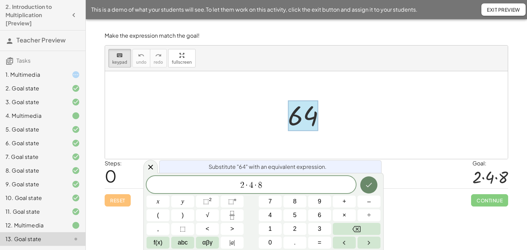
click at [365, 186] on icon "Done" at bounding box center [369, 185] width 8 height 8
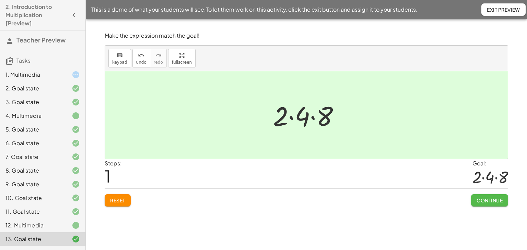
click at [481, 198] on span "Continue" at bounding box center [489, 201] width 26 height 6
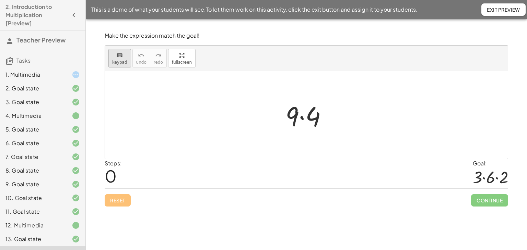
click at [116, 60] on span "keypad" at bounding box center [119, 62] width 15 height 5
click at [290, 118] on div at bounding box center [291, 116] width 13 height 32
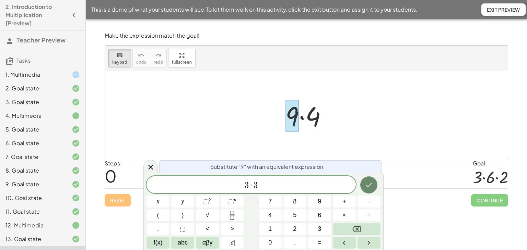
click at [368, 183] on icon "Done" at bounding box center [369, 185] width 8 height 8
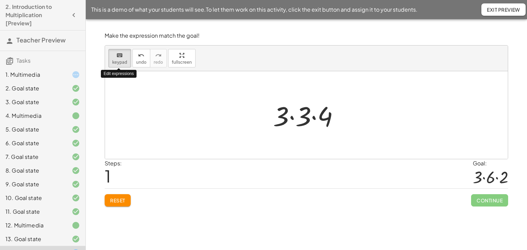
drag, startPoint x: 121, startPoint y: 56, endPoint x: 276, endPoint y: 110, distance: 164.3
click at [121, 56] on icon "keyboard" at bounding box center [119, 55] width 7 height 8
click at [321, 122] on div at bounding box center [322, 117] width 22 height 31
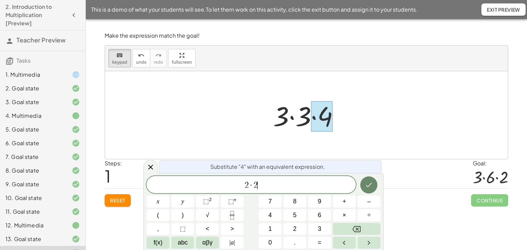
click at [374, 187] on button "Done" at bounding box center [368, 185] width 17 height 17
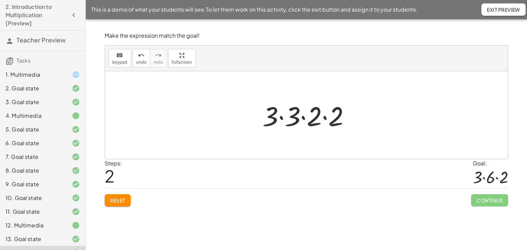
click at [303, 117] on div at bounding box center [309, 115] width 100 height 35
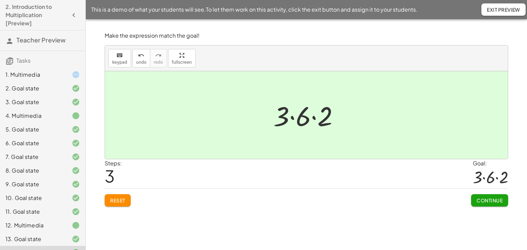
click at [485, 198] on span "Continue" at bounding box center [489, 201] width 26 height 6
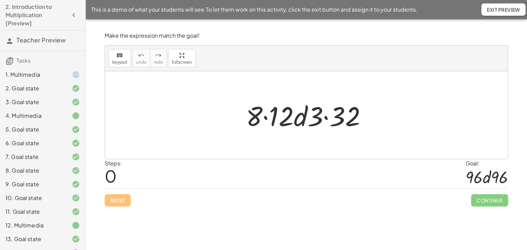
click at [266, 117] on div at bounding box center [308, 115] width 133 height 35
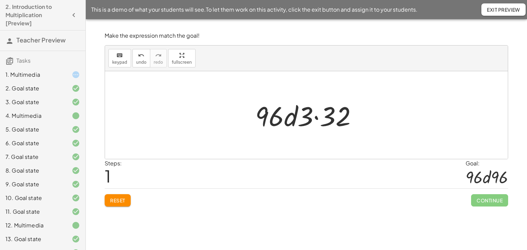
click at [318, 117] on div at bounding box center [309, 115] width 114 height 35
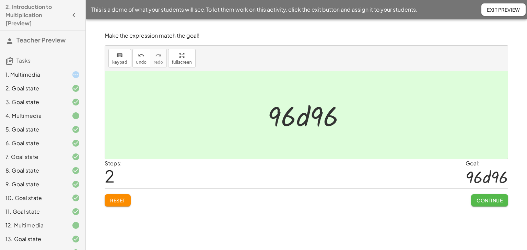
drag, startPoint x: 492, startPoint y: 200, endPoint x: 476, endPoint y: 194, distance: 17.2
click at [493, 199] on span "Continue" at bounding box center [489, 201] width 26 height 6
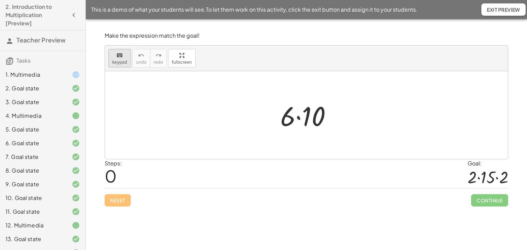
click at [116, 60] on span "keypad" at bounding box center [119, 62] width 15 height 5
click at [283, 123] on div at bounding box center [287, 116] width 15 height 32
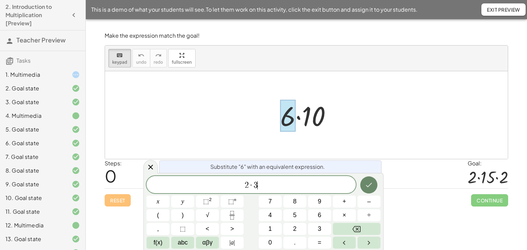
click at [369, 184] on icon "Done" at bounding box center [369, 185] width 8 height 8
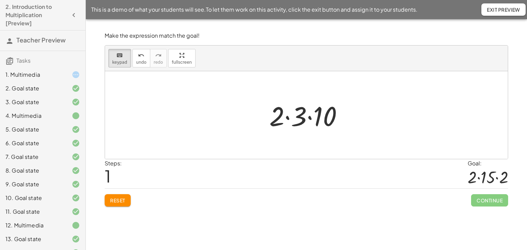
drag, startPoint x: 120, startPoint y: 59, endPoint x: 313, endPoint y: 130, distance: 205.1
click at [120, 60] on span "keypad" at bounding box center [119, 62] width 15 height 5
click at [323, 119] on div at bounding box center [322, 117] width 30 height 31
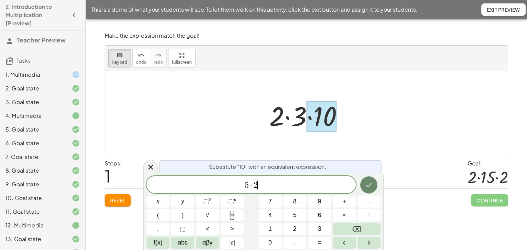
click at [368, 181] on icon "Done" at bounding box center [369, 185] width 8 height 8
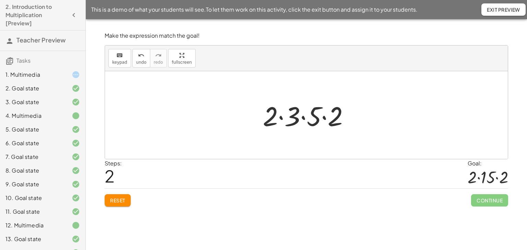
click at [303, 118] on div at bounding box center [308, 115] width 99 height 35
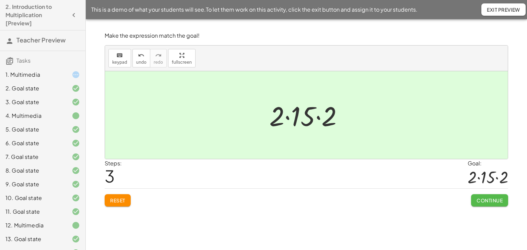
drag, startPoint x: 488, startPoint y: 199, endPoint x: 424, endPoint y: 191, distance: 64.0
click at [488, 199] on span "Continue" at bounding box center [489, 201] width 26 height 6
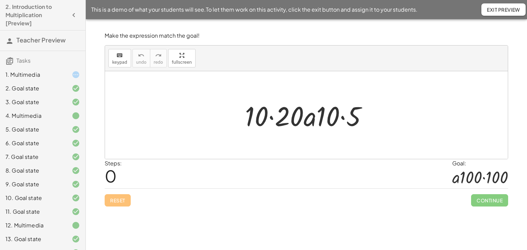
click at [271, 117] on div at bounding box center [308, 115] width 135 height 35
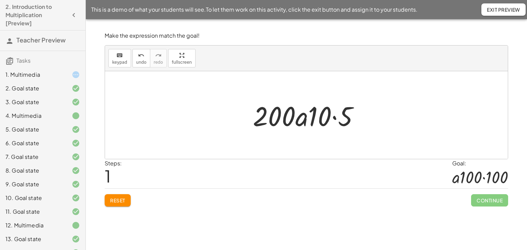
click at [335, 118] on div at bounding box center [308, 115] width 119 height 35
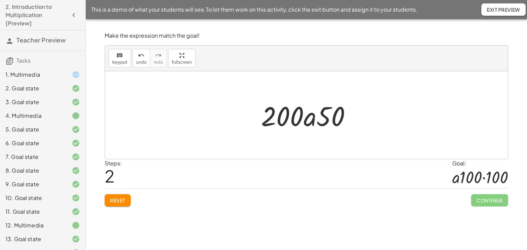
drag, startPoint x: 109, startPoint y: 201, endPoint x: 111, endPoint y: 193, distance: 8.4
click at [109, 199] on button "Reset" at bounding box center [118, 200] width 26 height 12
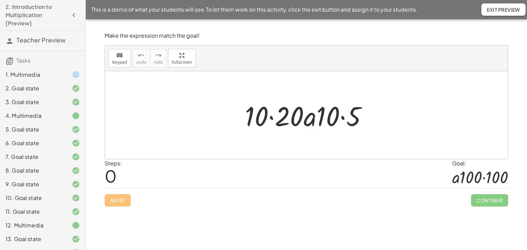
click at [269, 117] on div at bounding box center [308, 115] width 135 height 35
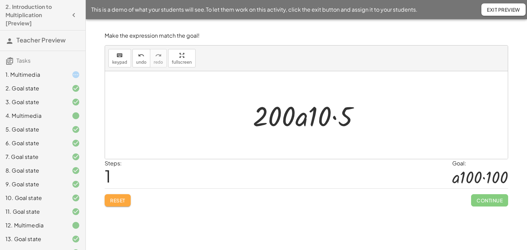
click at [110, 195] on button "Reset" at bounding box center [118, 200] width 26 height 12
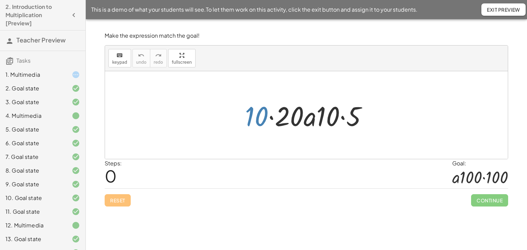
click at [261, 115] on div at bounding box center [308, 115] width 135 height 35
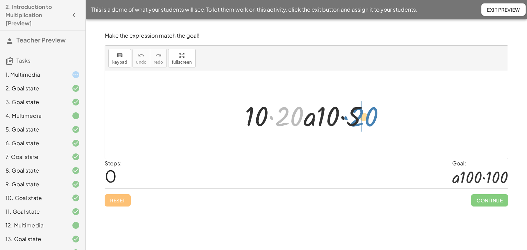
drag, startPoint x: 283, startPoint y: 118, endPoint x: 357, endPoint y: 118, distance: 74.4
click at [357, 118] on div at bounding box center [308, 115] width 135 height 35
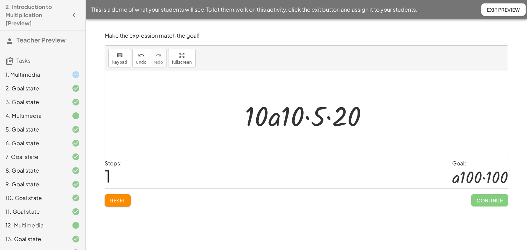
click at [328, 115] on div at bounding box center [308, 115] width 135 height 35
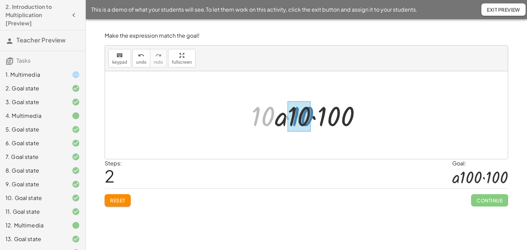
drag, startPoint x: 265, startPoint y: 114, endPoint x: 304, endPoint y: 114, distance: 39.1
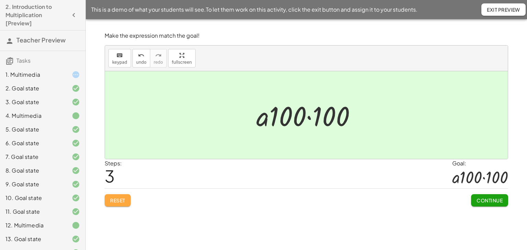
click at [118, 198] on span "Reset" at bounding box center [117, 201] width 15 height 6
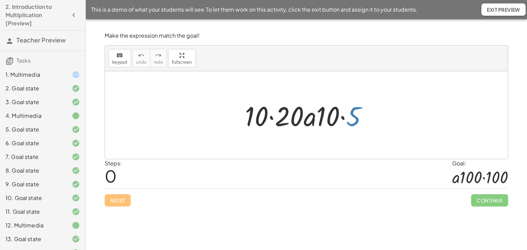
click at [354, 112] on div at bounding box center [308, 115] width 135 height 35
drag, startPoint x: 283, startPoint y: 117, endPoint x: 351, endPoint y: 117, distance: 68.6
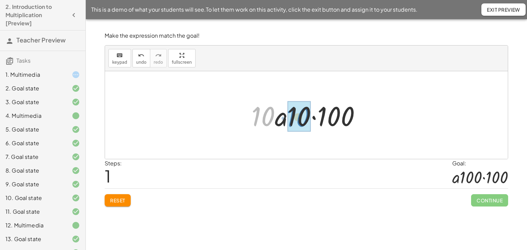
drag, startPoint x: 263, startPoint y: 118, endPoint x: 298, endPoint y: 119, distance: 34.7
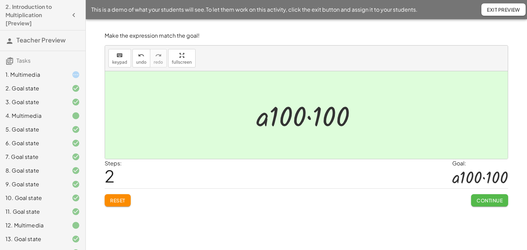
drag, startPoint x: 480, startPoint y: 200, endPoint x: 456, endPoint y: 198, distance: 23.8
click at [479, 200] on span "Continue" at bounding box center [489, 201] width 26 height 6
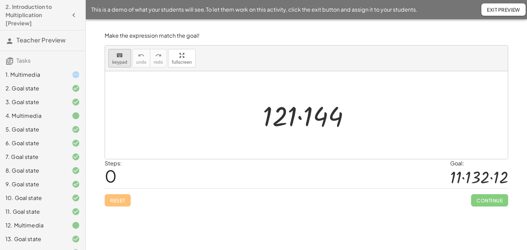
click at [114, 65] on button "keyboard keypad" at bounding box center [119, 58] width 23 height 19
click at [282, 120] on div at bounding box center [280, 116] width 34 height 32
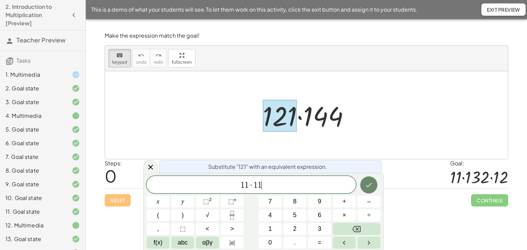
click at [370, 187] on icon "Done" at bounding box center [369, 185] width 8 height 8
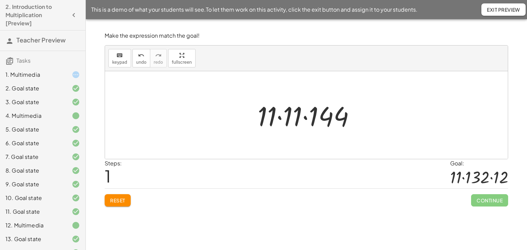
drag, startPoint x: 118, startPoint y: 59, endPoint x: 184, endPoint y: 78, distance: 68.9
click at [118, 60] on span "keypad" at bounding box center [119, 62] width 15 height 5
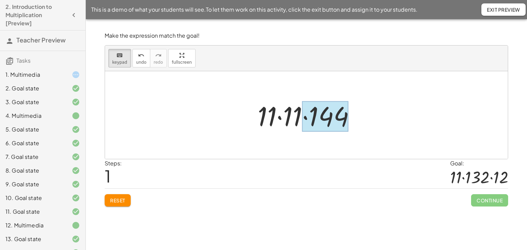
click at [336, 117] on div at bounding box center [325, 117] width 46 height 31
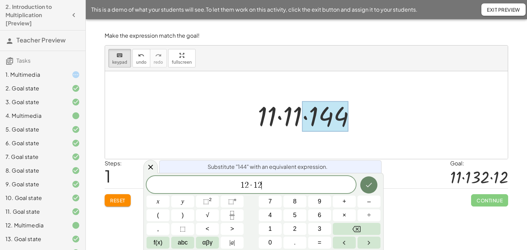
click at [366, 185] on icon "Done" at bounding box center [369, 185] width 8 height 8
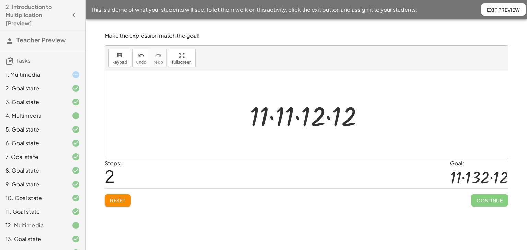
click at [297, 116] on div at bounding box center [309, 115] width 126 height 35
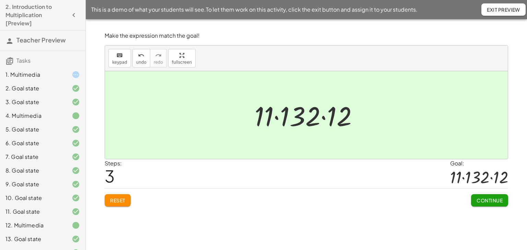
click at [497, 201] on span "Continue" at bounding box center [489, 201] width 26 height 6
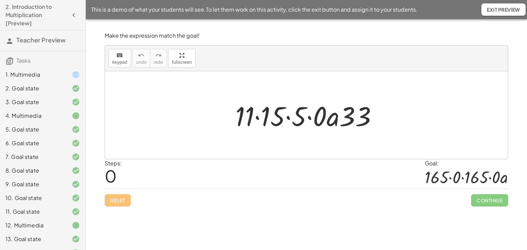
click at [257, 116] on div at bounding box center [309, 115] width 154 height 35
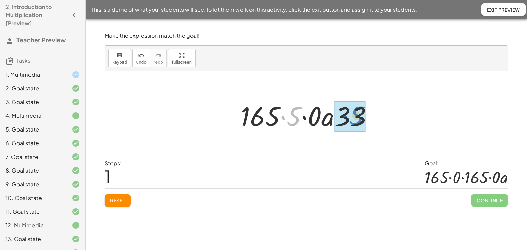
drag, startPoint x: 295, startPoint y: 109, endPoint x: 357, endPoint y: 109, distance: 61.7
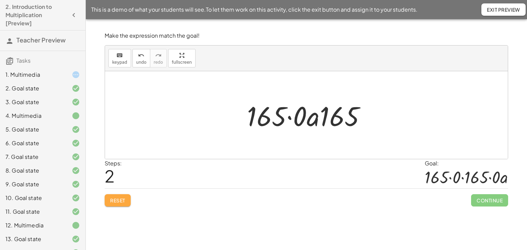
click at [116, 203] on button "Reset" at bounding box center [118, 200] width 26 height 12
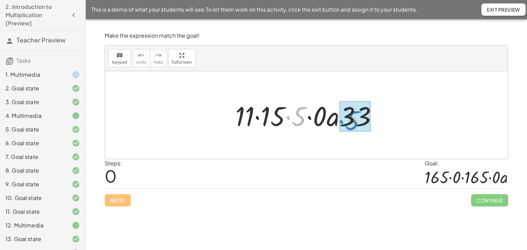
drag, startPoint x: 299, startPoint y: 110, endPoint x: 352, endPoint y: 114, distance: 53.3
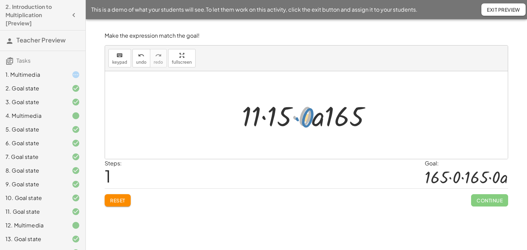
click at [311, 118] on div at bounding box center [308, 115] width 141 height 35
click at [312, 117] on div at bounding box center [308, 115] width 141 height 35
drag, startPoint x: 308, startPoint y: 117, endPoint x: 222, endPoint y: 114, distance: 86.2
click at [219, 113] on div "· 11 · 15 · 5 · 0 · a · 33 · 0 · 11 · 15 · · 0 · a 165" at bounding box center [306, 115] width 403 height 88
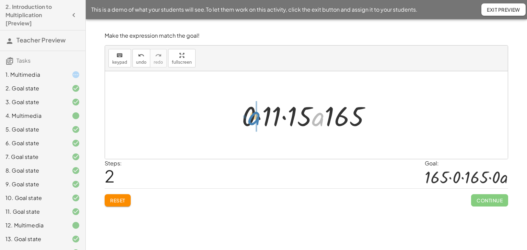
drag, startPoint x: 318, startPoint y: 119, endPoint x: 254, endPoint y: 118, distance: 63.8
click at [254, 118] on div at bounding box center [308, 115] width 141 height 35
click at [118, 202] on span "Reset" at bounding box center [117, 201] width 15 height 6
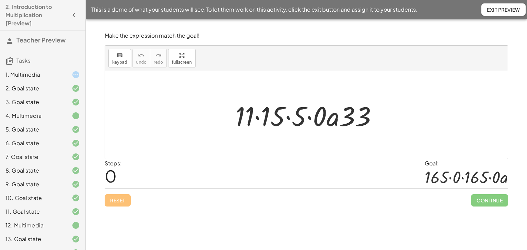
drag, startPoint x: 287, startPoint y: 117, endPoint x: 276, endPoint y: 138, distance: 24.4
click at [287, 117] on div at bounding box center [309, 115] width 154 height 35
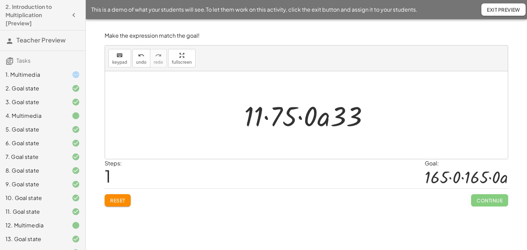
click at [118, 192] on div "Reset Continue" at bounding box center [306, 198] width 403 height 18
click at [0, 0] on div "Make the expression match the goal! keyboard keypad undo undo redo redo fullscr…" at bounding box center [0, 0] width 0 height 0
click at [122, 201] on span "Reset" at bounding box center [117, 201] width 15 height 6
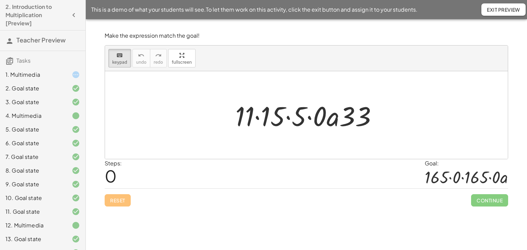
drag, startPoint x: 112, startPoint y: 59, endPoint x: 268, endPoint y: 101, distance: 160.9
click at [115, 61] on span "keypad" at bounding box center [119, 62] width 15 height 5
click at [269, 115] on div at bounding box center [269, 117] width 31 height 31
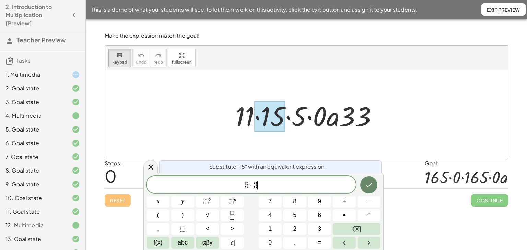
click at [371, 190] on button "Done" at bounding box center [368, 185] width 17 height 17
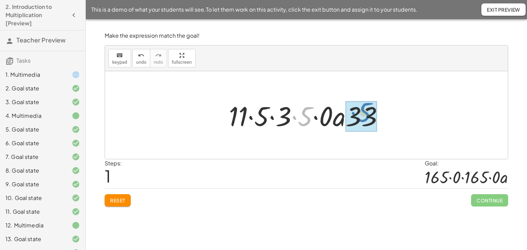
drag, startPoint x: 306, startPoint y: 116, endPoint x: 365, endPoint y: 111, distance: 59.1
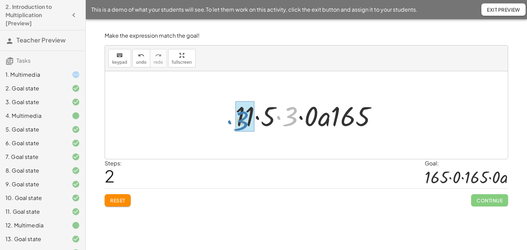
drag, startPoint x: 289, startPoint y: 116, endPoint x: 240, endPoint y: 121, distance: 49.2
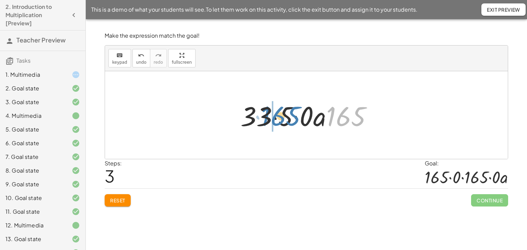
drag, startPoint x: 342, startPoint y: 112, endPoint x: 277, endPoint y: 113, distance: 64.8
click at [276, 112] on div at bounding box center [309, 115] width 144 height 35
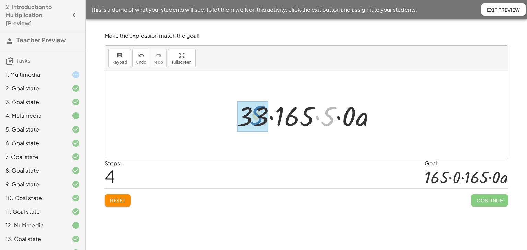
drag, startPoint x: 327, startPoint y: 113, endPoint x: 255, endPoint y: 112, distance: 72.0
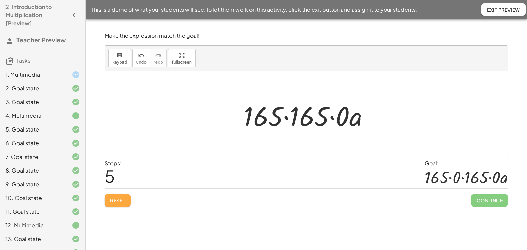
click at [112, 200] on span "Reset" at bounding box center [117, 201] width 15 height 6
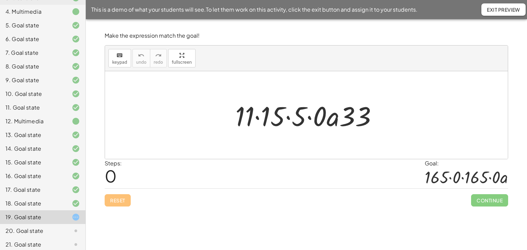
scroll to position [108, 0]
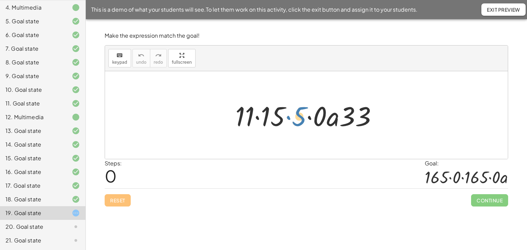
click at [299, 109] on div at bounding box center [309, 115] width 154 height 35
drag, startPoint x: 357, startPoint y: 109, endPoint x: 303, endPoint y: 113, distance: 54.0
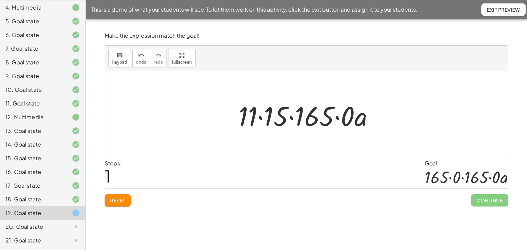
click at [259, 118] on div at bounding box center [309, 115] width 148 height 35
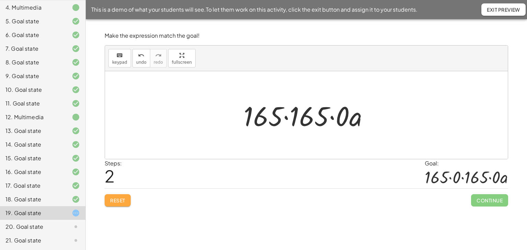
drag, startPoint x: 113, startPoint y: 199, endPoint x: 119, endPoint y: 194, distance: 8.0
click at [114, 199] on span "Reset" at bounding box center [117, 201] width 15 height 6
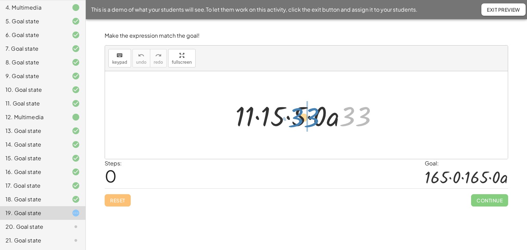
drag, startPoint x: 362, startPoint y: 115, endPoint x: 311, endPoint y: 116, distance: 51.1
click at [311, 116] on div at bounding box center [309, 115] width 154 height 35
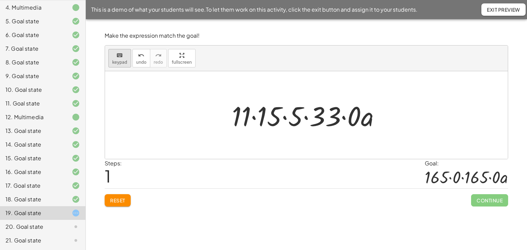
click at [126, 62] on button "keyboard keypad" at bounding box center [119, 58] width 23 height 19
click at [269, 112] on div at bounding box center [266, 117] width 31 height 31
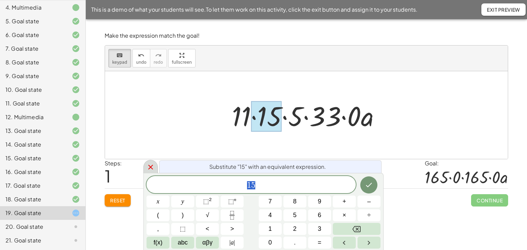
click at [151, 170] on icon at bounding box center [150, 167] width 8 height 8
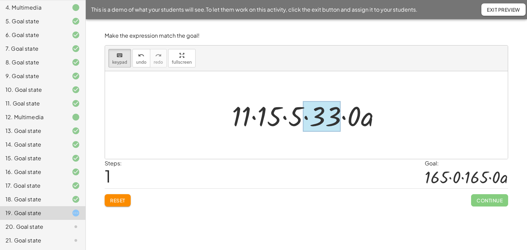
drag, startPoint x: 306, startPoint y: 117, endPoint x: 308, endPoint y: 129, distance: 12.1
click at [306, 117] on div at bounding box center [322, 117] width 38 height 31
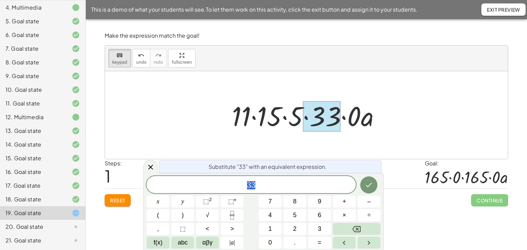
click at [156, 169] on div at bounding box center [150, 166] width 14 height 13
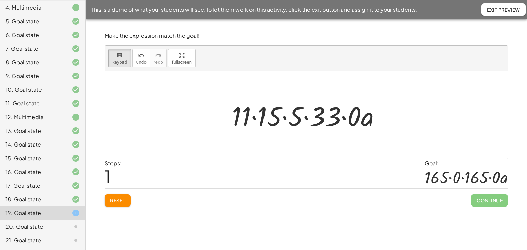
click at [146, 107] on div at bounding box center [306, 115] width 403 height 88
click at [306, 118] on div at bounding box center [322, 117] width 38 height 31
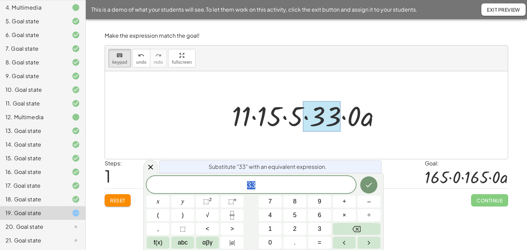
click at [270, 120] on div at bounding box center [308, 115] width 161 height 35
click at [273, 185] on span "3 3 ​" at bounding box center [250, 186] width 209 height 10
click at [118, 201] on span "Reset" at bounding box center [117, 201] width 15 height 6
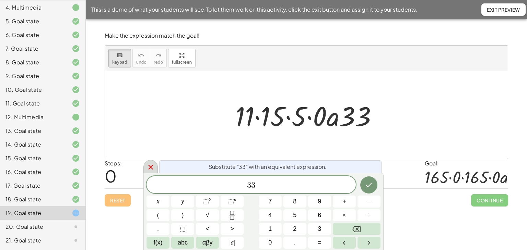
click at [152, 169] on icon at bounding box center [150, 167] width 5 height 5
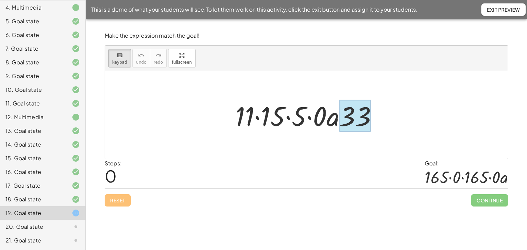
click at [343, 113] on div at bounding box center [354, 116] width 31 height 32
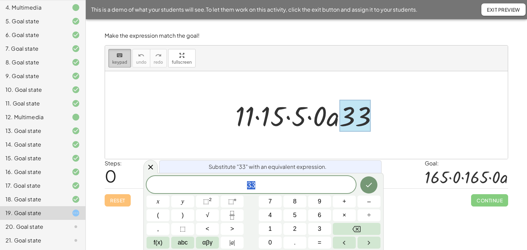
click at [115, 61] on span "keypad" at bounding box center [119, 62] width 15 height 5
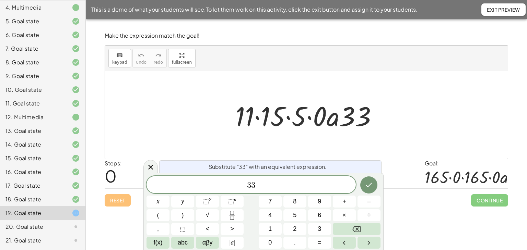
click at [113, 201] on div "Reset Continue" at bounding box center [306, 198] width 403 height 18
click at [150, 169] on icon at bounding box center [150, 167] width 8 height 8
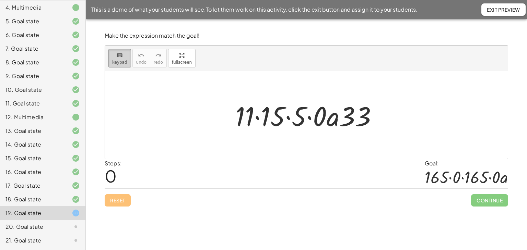
drag, startPoint x: 111, startPoint y: 57, endPoint x: 116, endPoint y: 62, distance: 6.8
click at [112, 58] on button "keyboard keypad" at bounding box center [119, 58] width 23 height 19
drag, startPoint x: 357, startPoint y: 108, endPoint x: 340, endPoint y: 116, distance: 19.2
click at [323, 120] on div at bounding box center [316, 117] width 20 height 31
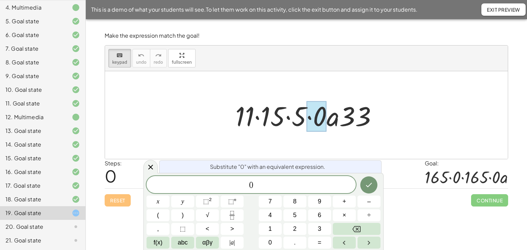
drag, startPoint x: 154, startPoint y: 169, endPoint x: 132, endPoint y: 122, distance: 51.7
click at [153, 168] on icon at bounding box center [150, 167] width 8 height 8
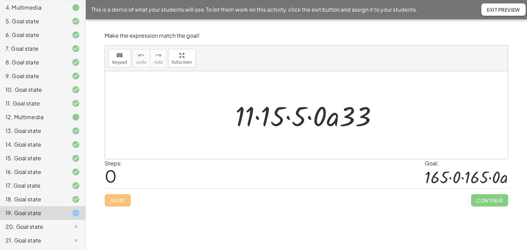
drag, startPoint x: 119, startPoint y: 61, endPoint x: 178, endPoint y: 85, distance: 63.8
click at [119, 61] on span "keypad" at bounding box center [119, 62] width 15 height 5
drag, startPoint x: 349, startPoint y: 109, endPoint x: 300, endPoint y: 117, distance: 49.2
click at [300, 117] on div at bounding box center [309, 115] width 154 height 35
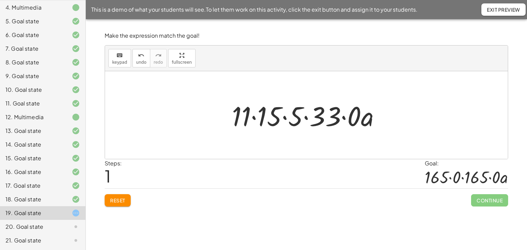
drag, startPoint x: 104, startPoint y: 198, endPoint x: 110, endPoint y: 195, distance: 6.6
click at [0, 0] on div "Make the expression match the goal! keyboard keypad undo undo redo redo fullscr…" at bounding box center [0, 0] width 0 height 0
drag, startPoint x: 117, startPoint y: 200, endPoint x: 277, endPoint y: 156, distance: 166.1
click at [118, 198] on span "Reset" at bounding box center [117, 201] width 15 height 6
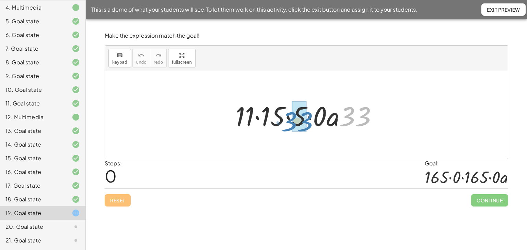
drag, startPoint x: 343, startPoint y: 119, endPoint x: 292, endPoint y: 113, distance: 51.5
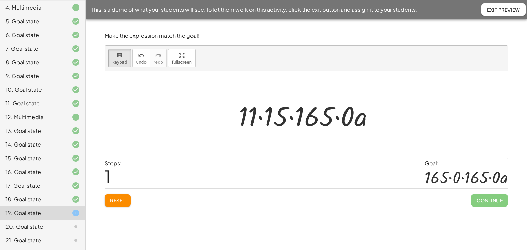
drag, startPoint x: 125, startPoint y: 55, endPoint x: 201, endPoint y: 89, distance: 83.5
click at [125, 56] on div "keyboard" at bounding box center [119, 55] width 15 height 8
click at [300, 116] on div at bounding box center [311, 117] width 46 height 31
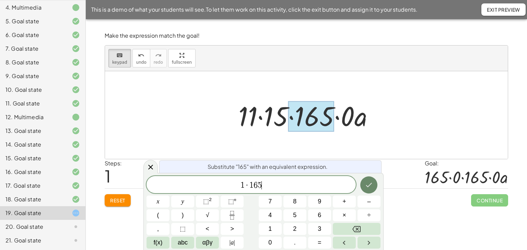
click at [371, 190] on button "Done" at bounding box center [368, 185] width 17 height 17
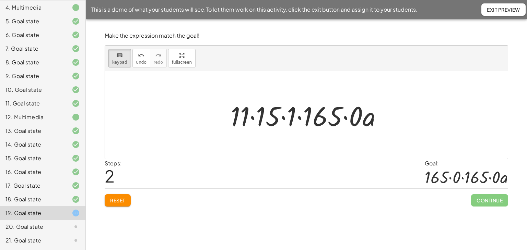
drag, startPoint x: 118, startPoint y: 55, endPoint x: 243, endPoint y: 90, distance: 129.6
click at [118, 55] on icon "keyboard" at bounding box center [119, 55] width 7 height 8
click at [293, 117] on div at bounding box center [288, 117] width 16 height 31
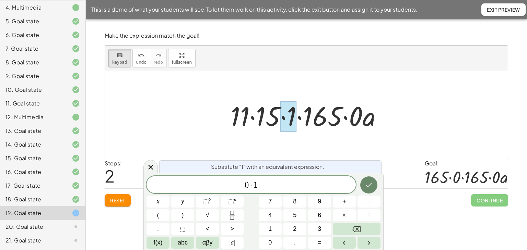
click at [367, 187] on icon "Done" at bounding box center [369, 185] width 8 height 8
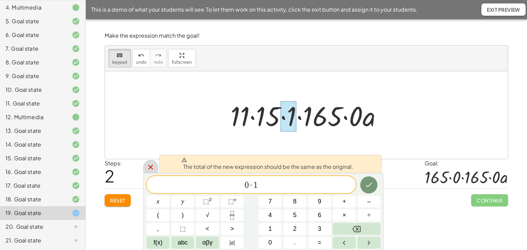
click at [147, 168] on icon at bounding box center [150, 167] width 8 height 8
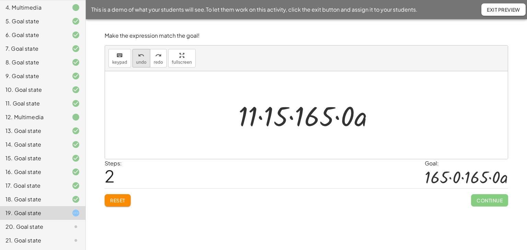
click at [138, 57] on icon "undo" at bounding box center [141, 55] width 7 height 8
click at [110, 62] on button "keyboard keypad" at bounding box center [119, 58] width 23 height 19
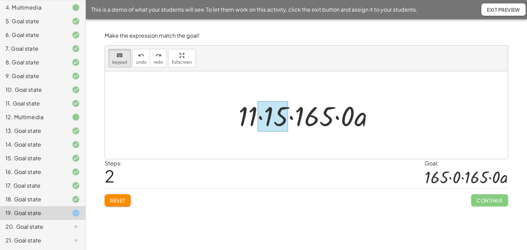
click at [265, 118] on div at bounding box center [272, 117] width 31 height 31
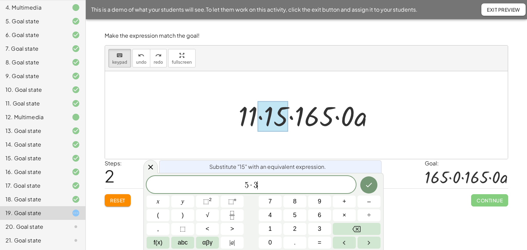
drag, startPoint x: 119, startPoint y: 204, endPoint x: 118, endPoint y: 200, distance: 3.5
click at [118, 203] on button "Reset" at bounding box center [118, 200] width 26 height 12
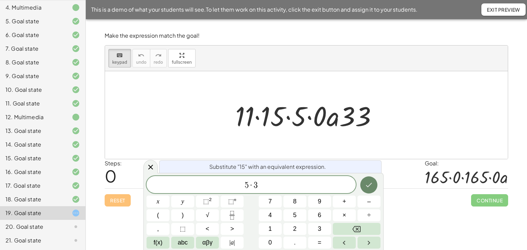
click at [376, 184] on button "Done" at bounding box center [368, 185] width 17 height 17
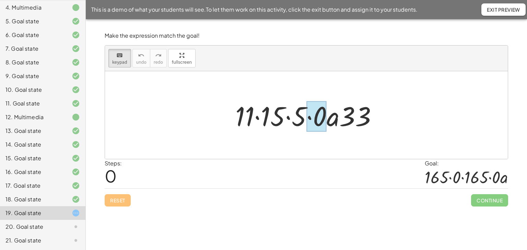
drag, startPoint x: 354, startPoint y: 104, endPoint x: 318, endPoint y: 117, distance: 38.1
click at [318, 117] on div at bounding box center [316, 117] width 20 height 31
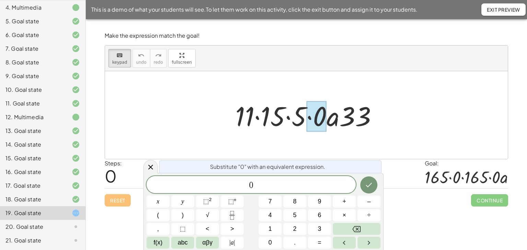
drag, startPoint x: 150, startPoint y: 166, endPoint x: 130, endPoint y: 88, distance: 80.8
click at [150, 162] on div at bounding box center [150, 166] width 14 height 13
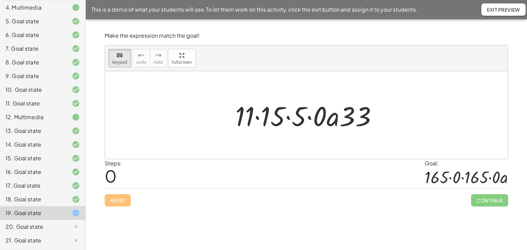
click at [123, 68] on div "keyboard keypad undo undo redo redo fullscreen" at bounding box center [306, 59] width 403 height 26
drag, startPoint x: 114, startPoint y: 60, endPoint x: 180, endPoint y: 77, distance: 68.0
click at [114, 61] on span "keypad" at bounding box center [119, 62] width 15 height 5
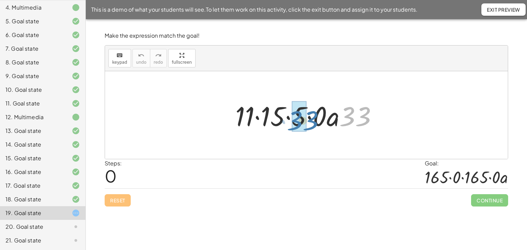
drag, startPoint x: 348, startPoint y: 107, endPoint x: 296, endPoint y: 111, distance: 52.6
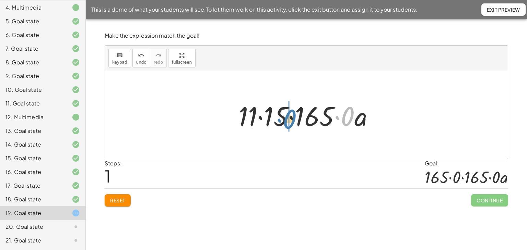
drag, startPoint x: 345, startPoint y: 120, endPoint x: 287, endPoint y: 122, distance: 58.0
click at [287, 122] on div at bounding box center [309, 115] width 148 height 35
click at [352, 120] on div at bounding box center [309, 115] width 148 height 35
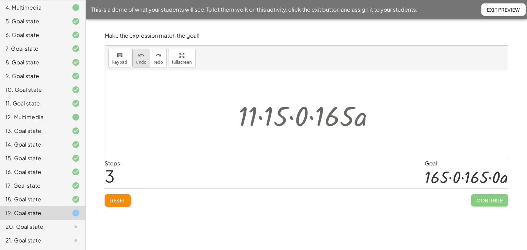
click at [140, 60] on span "undo" at bounding box center [141, 62] width 10 height 5
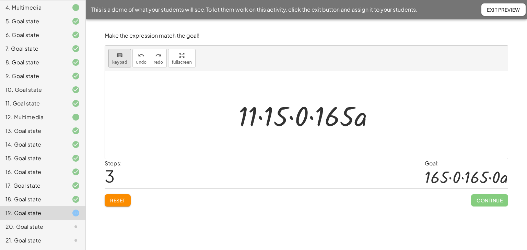
click at [114, 60] on span "keypad" at bounding box center [119, 62] width 15 height 5
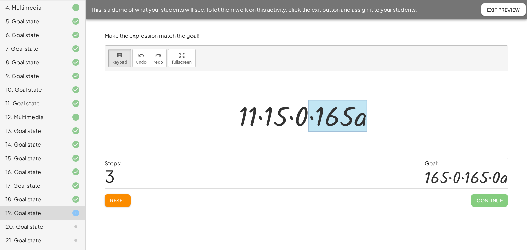
click at [360, 119] on div at bounding box center [337, 116] width 59 height 32
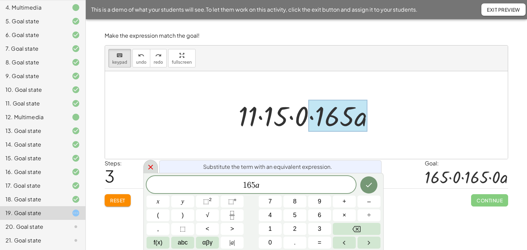
click at [149, 170] on icon at bounding box center [150, 167] width 8 height 8
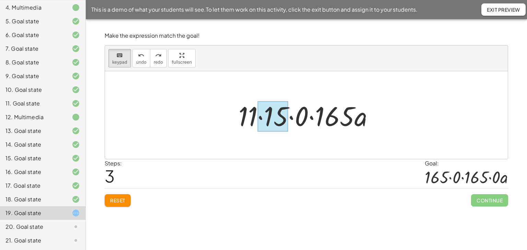
drag, startPoint x: 262, startPoint y: 116, endPoint x: 266, endPoint y: 121, distance: 6.6
click at [262, 116] on div at bounding box center [272, 117] width 31 height 31
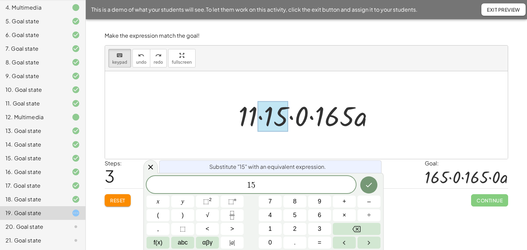
drag, startPoint x: 151, startPoint y: 166, endPoint x: 149, endPoint y: 125, distance: 41.5
click at [151, 163] on icon at bounding box center [150, 167] width 8 height 8
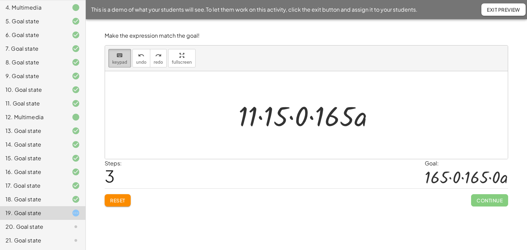
drag, startPoint x: 124, startPoint y: 66, endPoint x: 178, endPoint y: 106, distance: 67.4
click at [124, 66] on button "keyboard keypad" at bounding box center [119, 58] width 23 height 19
click at [259, 114] on div at bounding box center [309, 115] width 148 height 35
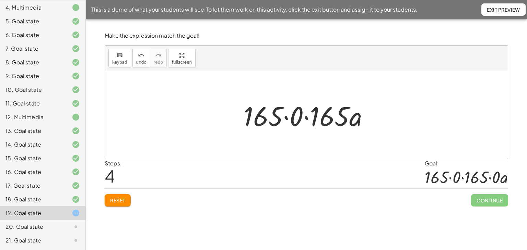
click at [358, 120] on div at bounding box center [309, 115] width 138 height 35
drag, startPoint x: 115, startPoint y: 51, endPoint x: 123, endPoint y: 72, distance: 22.2
click at [116, 52] on icon "keyboard" at bounding box center [119, 55] width 7 height 8
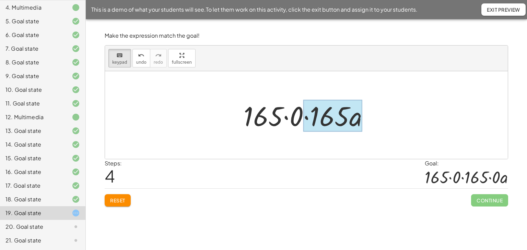
click at [357, 122] on div at bounding box center [332, 116] width 59 height 32
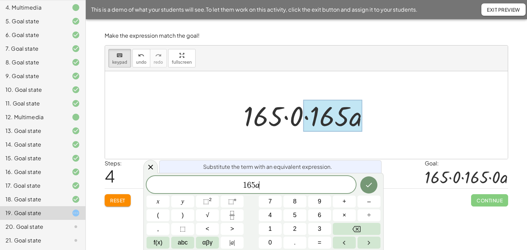
click at [265, 190] on div "1 6 5 a ​" at bounding box center [250, 184] width 209 height 17
click at [151, 167] on icon at bounding box center [150, 167] width 8 height 8
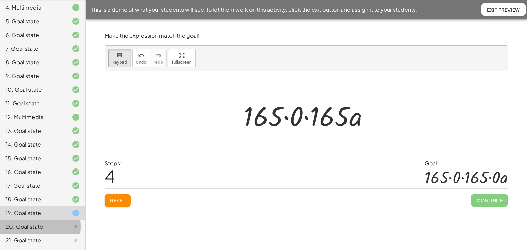
click at [28, 229] on div "20. Goal state" at bounding box center [32, 227] width 55 height 8
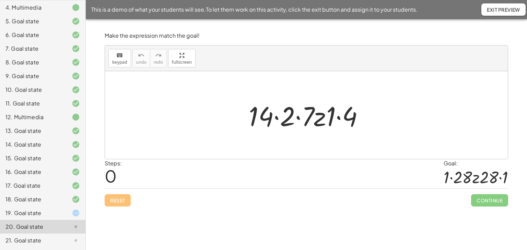
click at [276, 117] on div at bounding box center [308, 115] width 127 height 35
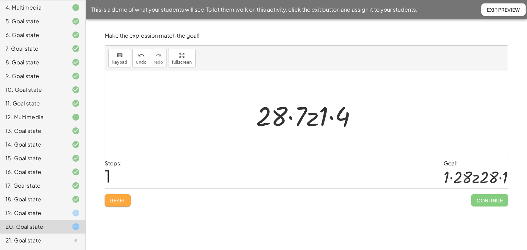
click at [117, 200] on span "Reset" at bounding box center [117, 201] width 15 height 6
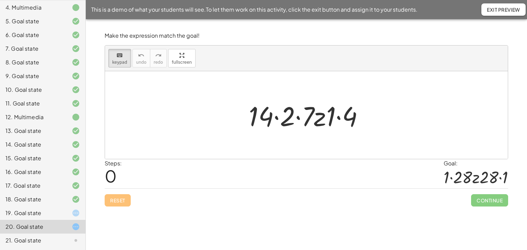
drag, startPoint x: 123, startPoint y: 58, endPoint x: 258, endPoint y: 128, distance: 152.2
click at [123, 59] on button "keyboard keypad" at bounding box center [119, 58] width 23 height 19
click at [262, 120] on div at bounding box center [261, 116] width 25 height 32
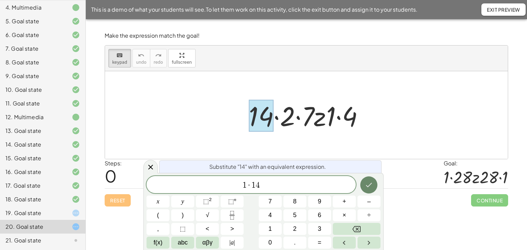
click at [371, 183] on icon "Done" at bounding box center [369, 185] width 8 height 8
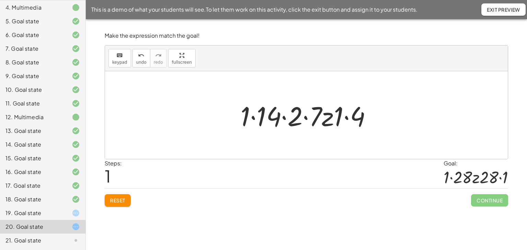
click at [283, 119] on div at bounding box center [308, 115] width 143 height 35
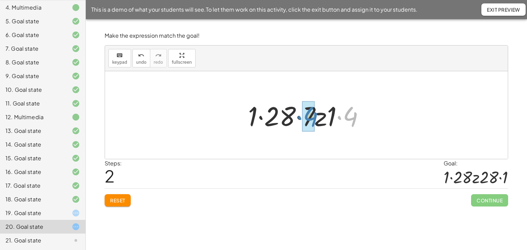
drag, startPoint x: 352, startPoint y: 116, endPoint x: 315, endPoint y: 124, distance: 38.1
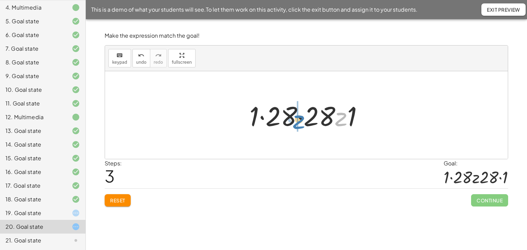
drag, startPoint x: 347, startPoint y: 114, endPoint x: 305, endPoint y: 117, distance: 42.3
click at [305, 117] on div at bounding box center [309, 115] width 126 height 35
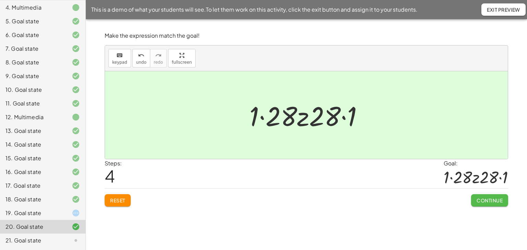
click at [494, 201] on span "Continue" at bounding box center [489, 201] width 26 height 6
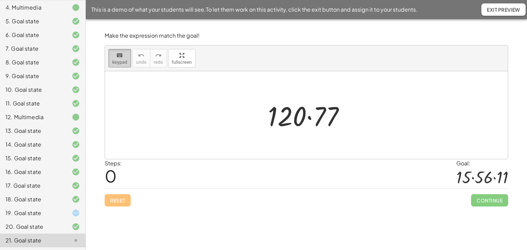
click at [115, 60] on span "keypad" at bounding box center [119, 62] width 15 height 5
click at [330, 115] on div at bounding box center [322, 117] width 32 height 31
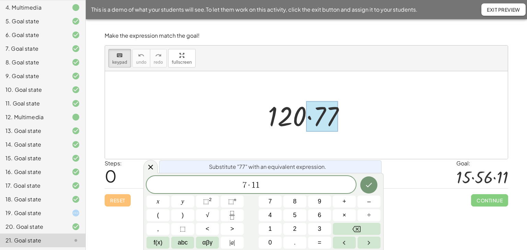
click at [283, 120] on div at bounding box center [308, 115] width 89 height 35
click at [364, 185] on button "Done" at bounding box center [368, 185] width 17 height 17
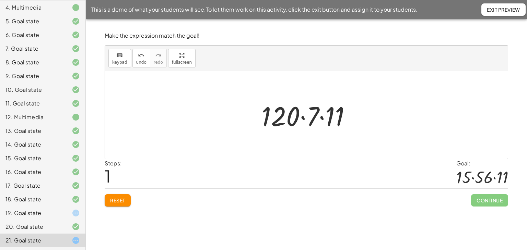
drag, startPoint x: 122, startPoint y: 59, endPoint x: 154, endPoint y: 76, distance: 36.1
click at [122, 59] on button "keyboard keypad" at bounding box center [119, 58] width 23 height 19
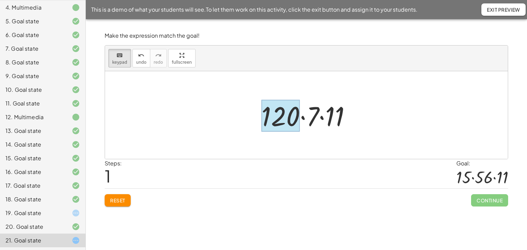
click at [278, 119] on div at bounding box center [280, 116] width 38 height 32
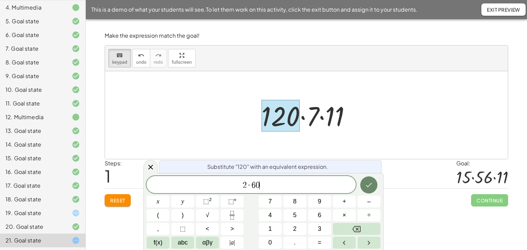
click at [369, 186] on icon "Done" at bounding box center [369, 185] width 6 height 4
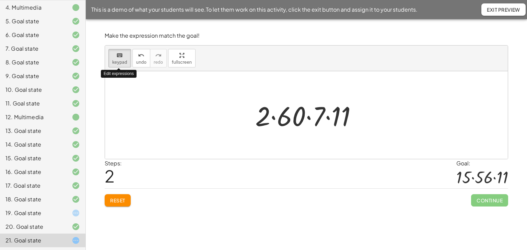
drag, startPoint x: 116, startPoint y: 57, endPoint x: 195, endPoint y: 84, distance: 83.2
click at [116, 58] on icon "keyboard" at bounding box center [119, 55] width 7 height 8
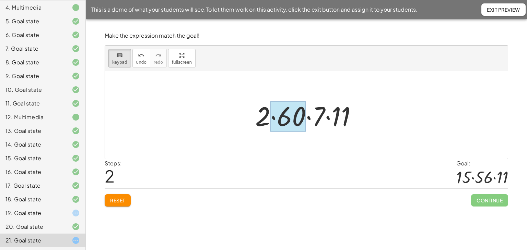
click at [285, 116] on div at bounding box center [287, 117] width 35 height 31
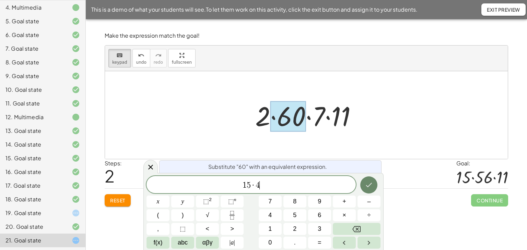
click at [371, 181] on icon "Done" at bounding box center [369, 185] width 8 height 8
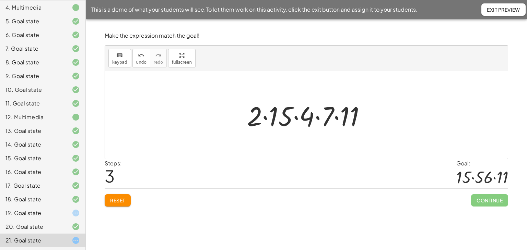
click at [318, 118] on div at bounding box center [309, 115] width 131 height 35
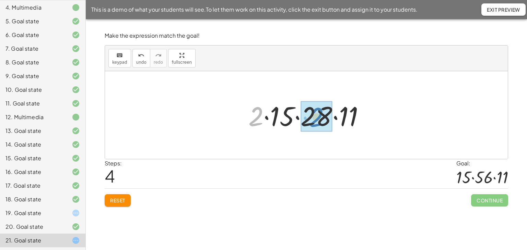
drag, startPoint x: 254, startPoint y: 119, endPoint x: 314, endPoint y: 120, distance: 60.4
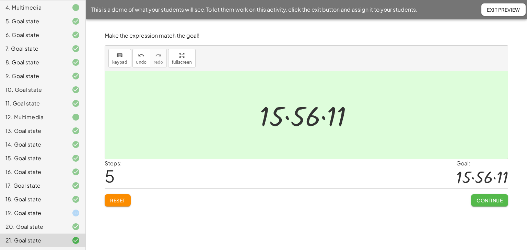
click at [502, 201] on button "Continue" at bounding box center [489, 200] width 37 height 12
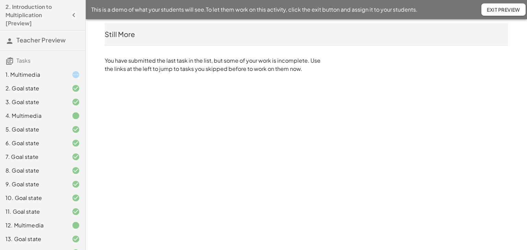
drag, startPoint x: 29, startPoint y: 63, endPoint x: 32, endPoint y: 66, distance: 4.4
click at [29, 63] on span "Tasks" at bounding box center [23, 60] width 14 height 7
click at [72, 76] on icon at bounding box center [76, 75] width 8 height 8
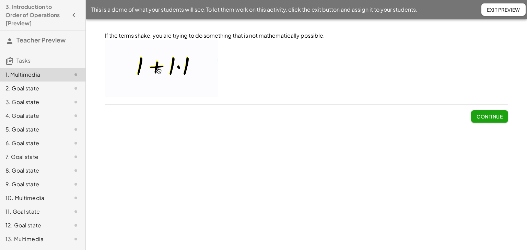
click at [479, 117] on span "Continue" at bounding box center [489, 117] width 26 height 6
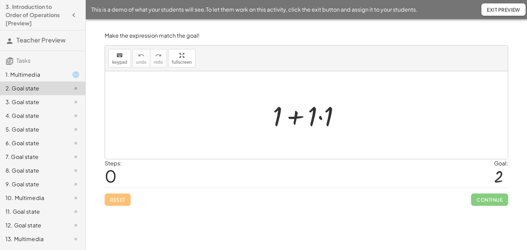
click at [320, 118] on div at bounding box center [309, 115] width 80 height 35
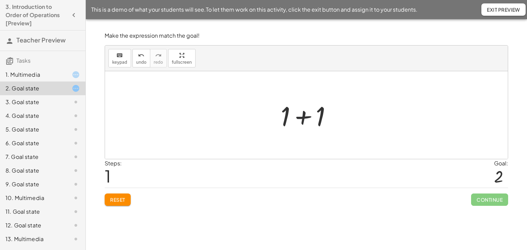
click at [303, 118] on div at bounding box center [308, 115] width 63 height 35
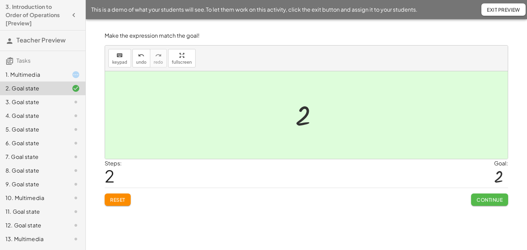
drag, startPoint x: 485, startPoint y: 201, endPoint x: 479, endPoint y: 202, distance: 6.0
click at [484, 201] on span "Continue" at bounding box center [489, 200] width 26 height 6
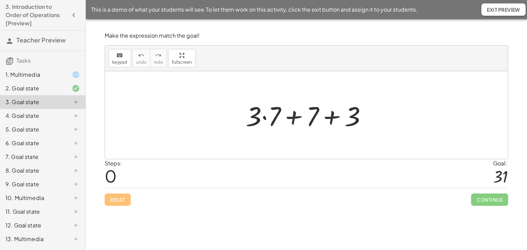
drag, startPoint x: 264, startPoint y: 118, endPoint x: 290, endPoint y: 119, distance: 26.4
click at [264, 118] on div at bounding box center [308, 115] width 133 height 35
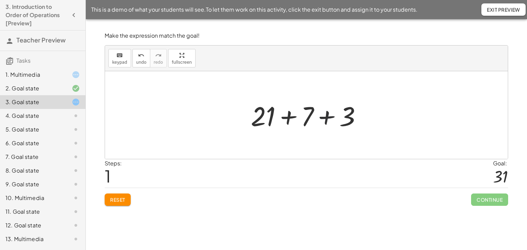
click at [327, 118] on div at bounding box center [308, 115] width 123 height 35
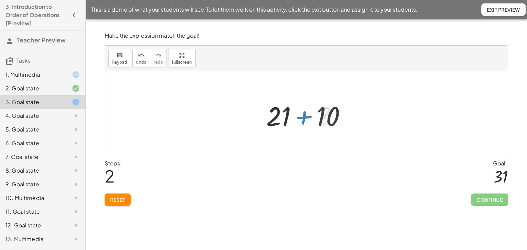
click at [294, 117] on div at bounding box center [309, 115] width 92 height 35
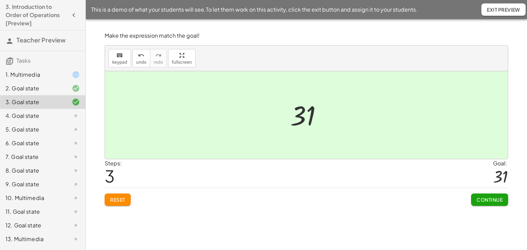
drag, startPoint x: 481, startPoint y: 195, endPoint x: 477, endPoint y: 194, distance: 3.8
click at [480, 195] on button "Continue" at bounding box center [489, 200] width 37 height 12
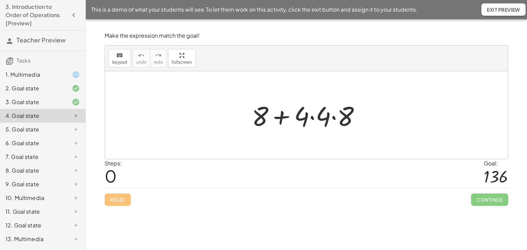
click at [333, 116] on div at bounding box center [308, 115] width 121 height 35
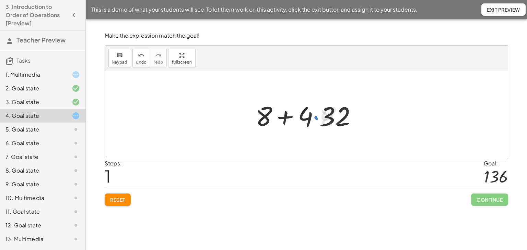
click at [313, 116] on div at bounding box center [308, 115] width 113 height 35
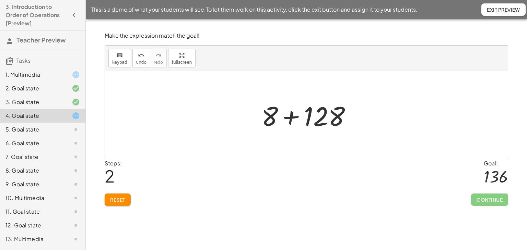
click at [291, 116] on div at bounding box center [309, 115] width 102 height 35
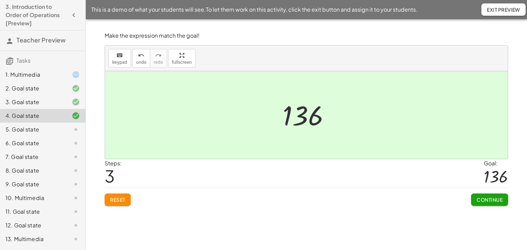
click at [476, 199] on span "Continue" at bounding box center [489, 200] width 26 height 6
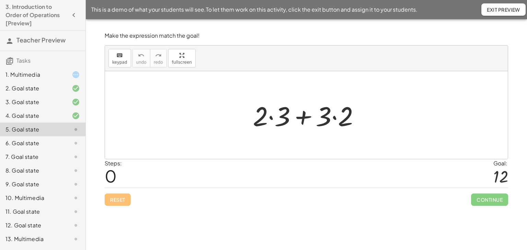
click at [300, 119] on div at bounding box center [308, 115] width 119 height 35
drag, startPoint x: 269, startPoint y: 116, endPoint x: 283, endPoint y: 118, distance: 13.6
click at [272, 116] on div at bounding box center [308, 115] width 119 height 35
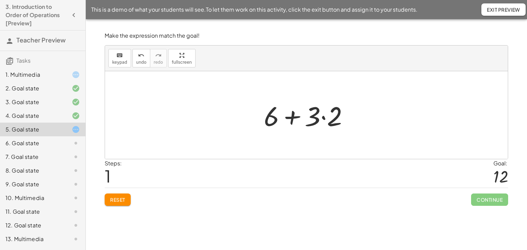
click at [325, 116] on div at bounding box center [308, 115] width 97 height 35
click at [303, 119] on div at bounding box center [308, 115] width 75 height 35
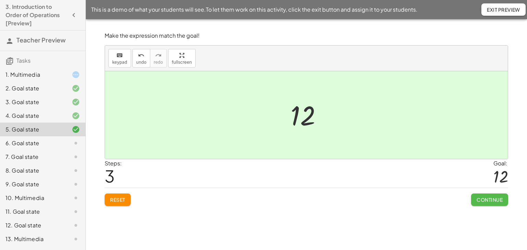
drag, startPoint x: 480, startPoint y: 201, endPoint x: 452, endPoint y: 190, distance: 30.1
click at [478, 200] on span "Continue" at bounding box center [489, 200] width 26 height 6
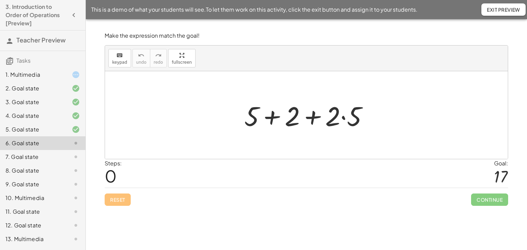
click at [343, 118] on div at bounding box center [309, 115] width 136 height 35
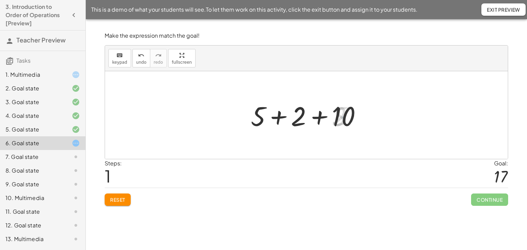
drag, startPoint x: 280, startPoint y: 115, endPoint x: 287, endPoint y: 118, distance: 7.7
click at [281, 116] on div at bounding box center [308, 115] width 123 height 35
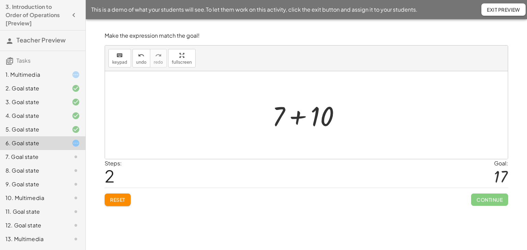
drag, startPoint x: 300, startPoint y: 117, endPoint x: 327, endPoint y: 126, distance: 27.8
click at [300, 117] on div at bounding box center [309, 115] width 80 height 35
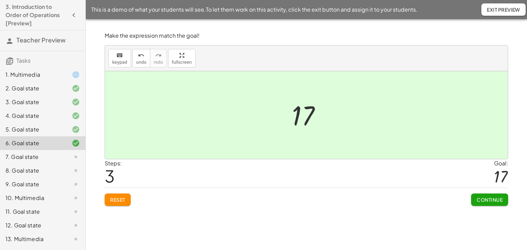
click at [474, 199] on button "Continue" at bounding box center [489, 200] width 37 height 12
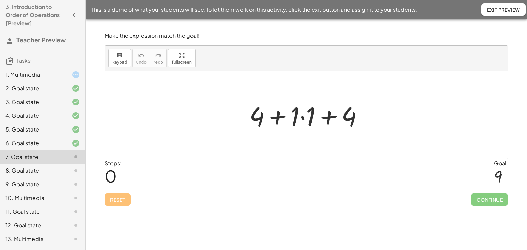
drag, startPoint x: 298, startPoint y: 115, endPoint x: 301, endPoint y: 118, distance: 3.9
click at [300, 117] on div at bounding box center [309, 115] width 126 height 35
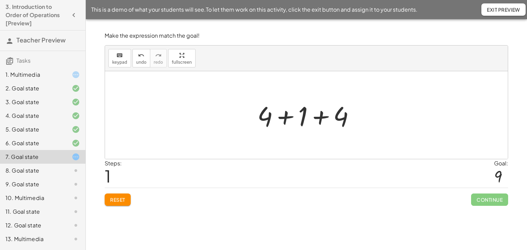
drag, startPoint x: 286, startPoint y: 116, endPoint x: 317, endPoint y: 122, distance: 31.7
click at [287, 117] on div at bounding box center [309, 115] width 110 height 35
click at [304, 116] on div at bounding box center [309, 115] width 74 height 35
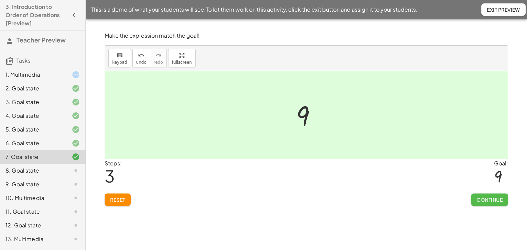
drag, startPoint x: 476, startPoint y: 201, endPoint x: 468, endPoint y: 195, distance: 9.9
click at [474, 200] on button "Continue" at bounding box center [489, 200] width 37 height 12
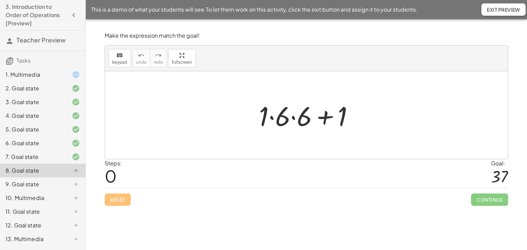
drag, startPoint x: 272, startPoint y: 117, endPoint x: 276, endPoint y: 118, distance: 4.9
click at [272, 117] on div at bounding box center [309, 115] width 107 height 35
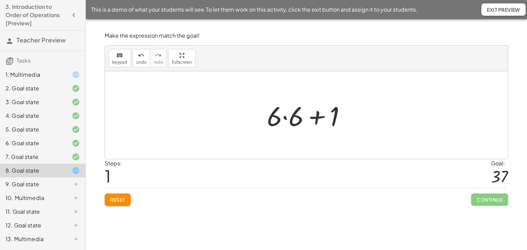
click at [283, 117] on div at bounding box center [308, 115] width 91 height 35
click at [314, 117] on div at bounding box center [308, 115] width 85 height 35
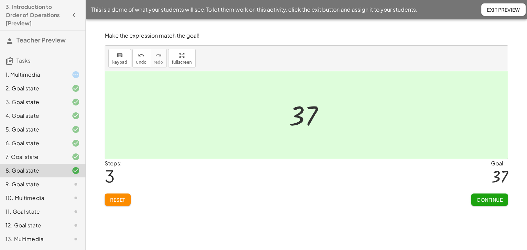
click at [497, 202] on span "Continue" at bounding box center [489, 200] width 26 height 6
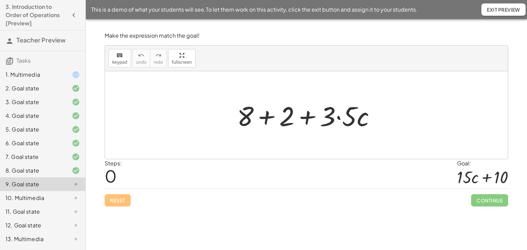
drag, startPoint x: 265, startPoint y: 115, endPoint x: 300, endPoint y: 117, distance: 35.0
click at [265, 115] on div at bounding box center [309, 115] width 151 height 35
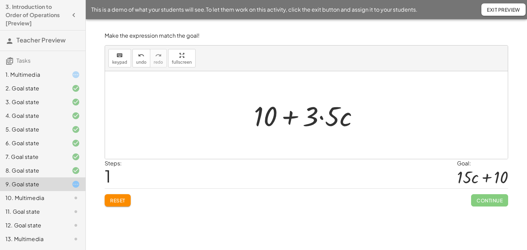
click at [321, 117] on div at bounding box center [308, 115] width 117 height 35
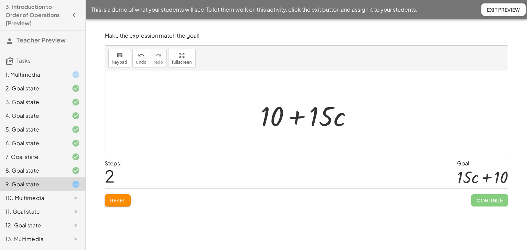
click at [295, 118] on div at bounding box center [309, 115] width 104 height 35
click at [328, 118] on div at bounding box center [309, 115] width 104 height 35
drag, startPoint x: 278, startPoint y: 113, endPoint x: 390, endPoint y: 114, distance: 111.1
click at [390, 114] on div "+ 8 + 2 + · 3 · 5 · c + 10 + · 3 · 5 · c + 10 + + · · c 10 15" at bounding box center [306, 115] width 403 height 88
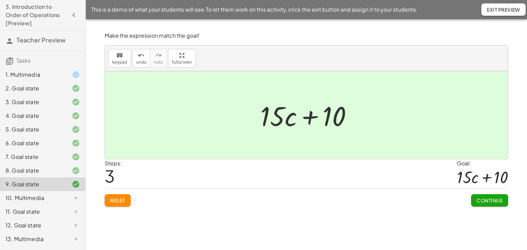
click at [481, 198] on span "Continue" at bounding box center [489, 201] width 26 height 6
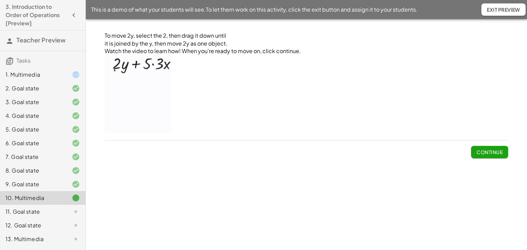
click at [486, 155] on button "Continue" at bounding box center [489, 152] width 37 height 12
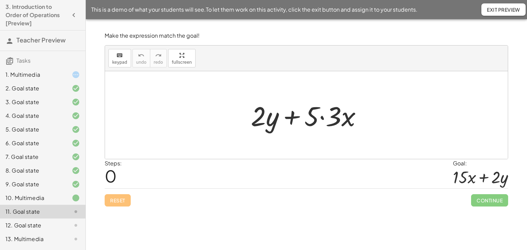
click at [321, 117] on div at bounding box center [308, 115] width 123 height 35
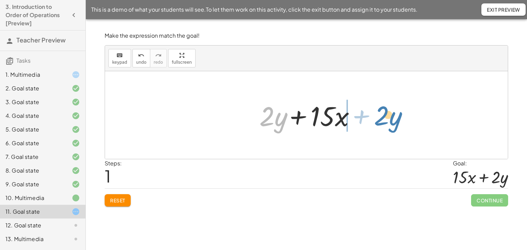
drag, startPoint x: 265, startPoint y: 115, endPoint x: 380, endPoint y: 116, distance: 114.2
click at [379, 115] on div "+ · 2 · y + · 5 · 3 · x · 2 + · y + · 2 · y + · · x 15" at bounding box center [306, 115] width 403 height 88
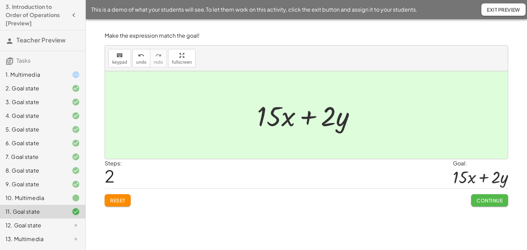
drag, startPoint x: 491, startPoint y: 200, endPoint x: 472, endPoint y: 198, distance: 19.6
click at [491, 200] on span "Continue" at bounding box center [489, 201] width 26 height 6
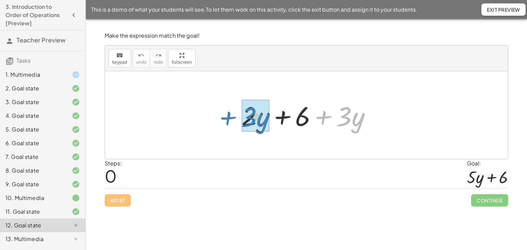
drag, startPoint x: 345, startPoint y: 114, endPoint x: 250, endPoint y: 115, distance: 95.3
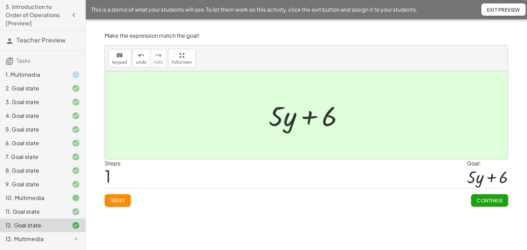
drag, startPoint x: 488, startPoint y: 199, endPoint x: 480, endPoint y: 198, distance: 7.6
click at [488, 199] on span "Continue" at bounding box center [489, 201] width 26 height 6
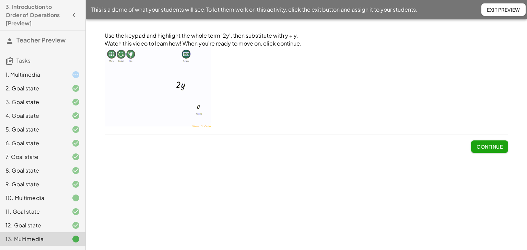
click at [494, 140] on span "Continue" at bounding box center [489, 144] width 37 height 18
drag, startPoint x: 493, startPoint y: 148, endPoint x: 479, endPoint y: 148, distance: 13.7
click at [492, 148] on span "Continue" at bounding box center [489, 147] width 26 height 6
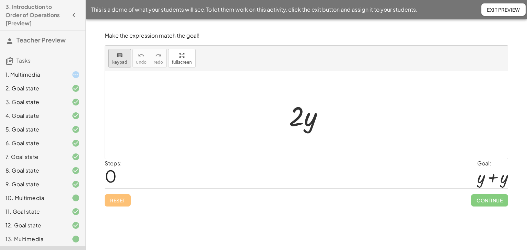
drag, startPoint x: 117, startPoint y: 60, endPoint x: 121, endPoint y: 61, distance: 4.2
click at [119, 60] on span "keypad" at bounding box center [119, 62] width 15 height 5
click at [316, 128] on div at bounding box center [303, 116] width 28 height 32
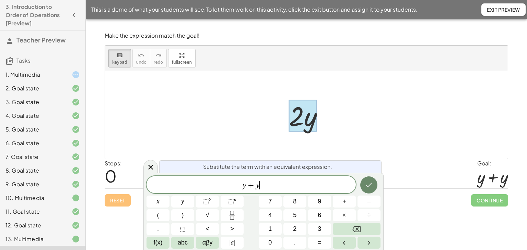
click at [373, 186] on icon "Done" at bounding box center [369, 185] width 8 height 8
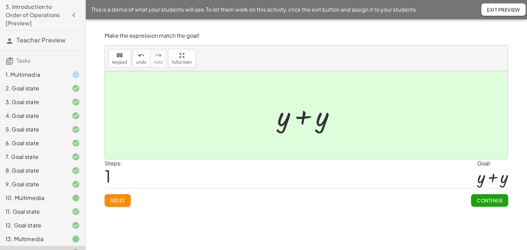
click at [475, 195] on button "Continue" at bounding box center [489, 200] width 37 height 12
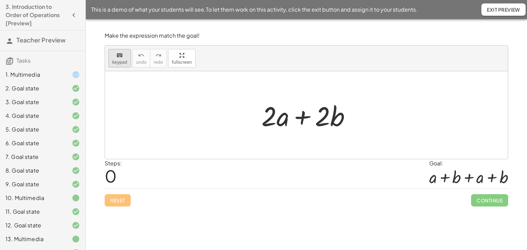
click at [120, 60] on span "keypad" at bounding box center [119, 62] width 15 height 5
click at [274, 121] on div at bounding box center [268, 116] width 15 height 32
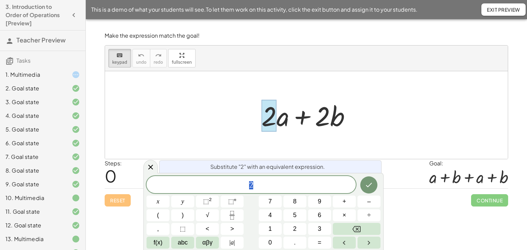
click at [285, 118] on div at bounding box center [309, 115] width 102 height 35
click at [151, 167] on icon at bounding box center [150, 167] width 8 height 8
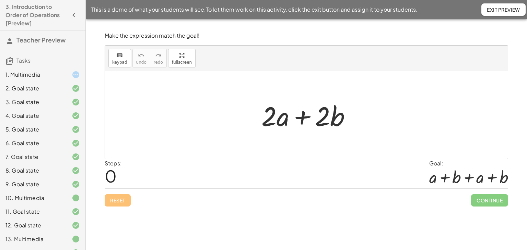
drag, startPoint x: 116, startPoint y: 59, endPoint x: 169, endPoint y: 84, distance: 58.2
click at [116, 60] on span "keypad" at bounding box center [119, 62] width 15 height 5
click at [272, 138] on div at bounding box center [306, 115] width 403 height 88
click at [120, 61] on span "keypad" at bounding box center [119, 62] width 15 height 5
click at [280, 121] on div at bounding box center [275, 116] width 28 height 32
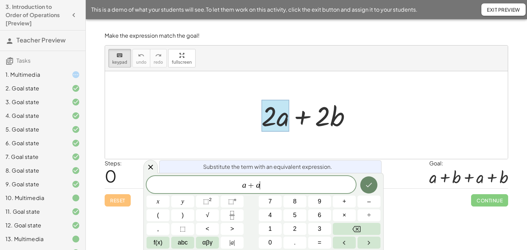
click at [367, 184] on icon "Done" at bounding box center [369, 185] width 8 height 8
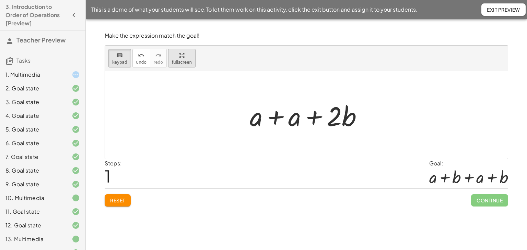
drag, startPoint x: 122, startPoint y: 54, endPoint x: 167, endPoint y: 62, distance: 45.1
click at [122, 54] on div "keyboard" at bounding box center [119, 55] width 15 height 8
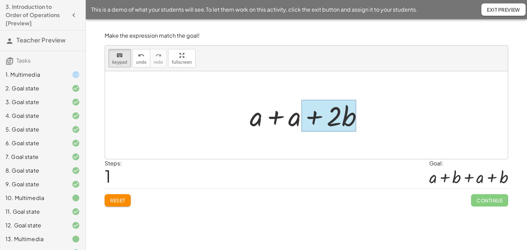
click at [352, 120] on div at bounding box center [328, 116] width 55 height 32
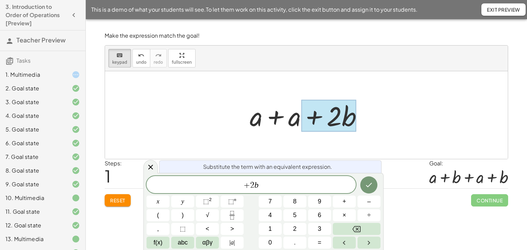
click at [340, 123] on div at bounding box center [328, 116] width 55 height 32
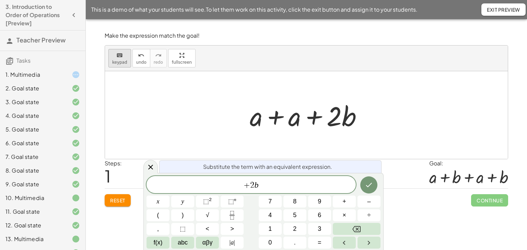
click at [119, 62] on span "keypad" at bounding box center [119, 62] width 15 height 5
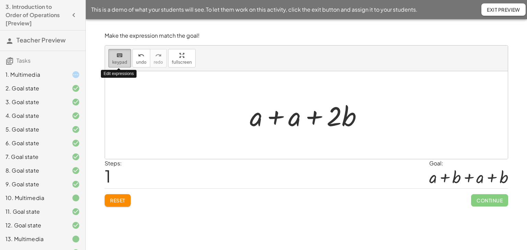
click at [120, 61] on span "keypad" at bounding box center [119, 62] width 15 height 5
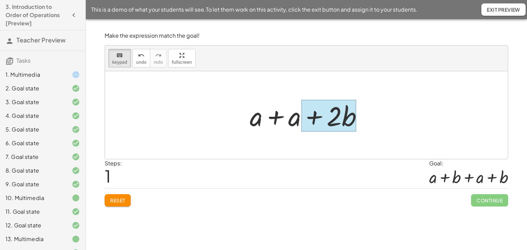
click at [344, 117] on div at bounding box center [328, 116] width 55 height 32
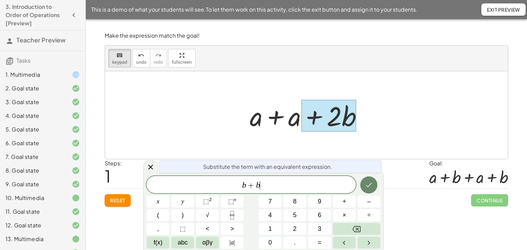
click at [364, 190] on button "Done" at bounding box center [368, 185] width 17 height 17
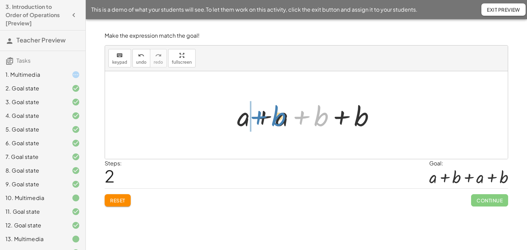
drag, startPoint x: 327, startPoint y: 117, endPoint x: 286, endPoint y: 118, distance: 40.8
click at [286, 118] on div at bounding box center [309, 115] width 150 height 35
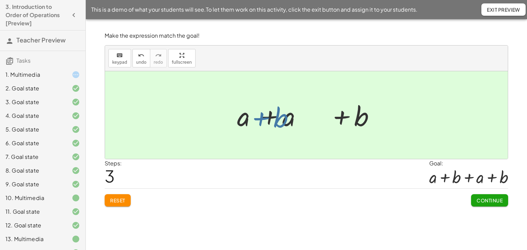
click at [286, 118] on div at bounding box center [309, 115] width 150 height 35
click at [473, 197] on button "Continue" at bounding box center [489, 200] width 37 height 12
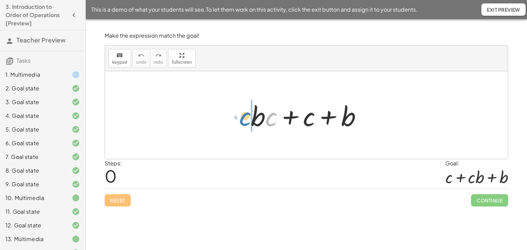
drag, startPoint x: 269, startPoint y: 121, endPoint x: 243, endPoint y: 121, distance: 26.1
click at [243, 121] on div "· c + · b · c + c + b" at bounding box center [306, 115] width 132 height 39
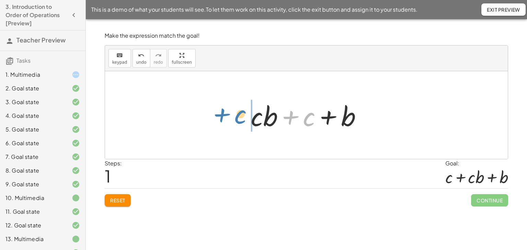
drag, startPoint x: 308, startPoint y: 116, endPoint x: 258, endPoint y: 124, distance: 51.0
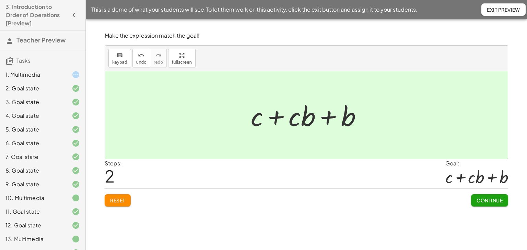
click at [487, 202] on span "Continue" at bounding box center [489, 201] width 26 height 6
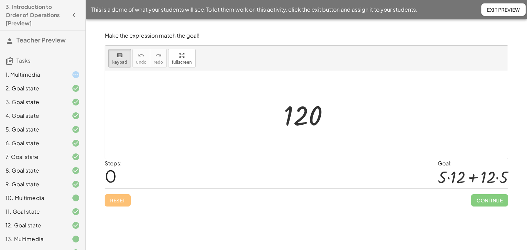
drag, startPoint x: 116, startPoint y: 61, endPoint x: 162, endPoint y: 90, distance: 53.6
click at [116, 62] on span "keypad" at bounding box center [119, 62] width 15 height 5
drag, startPoint x: 294, startPoint y: 130, endPoint x: 285, endPoint y: 108, distance: 23.4
click at [285, 108] on div at bounding box center [303, 116] width 38 height 31
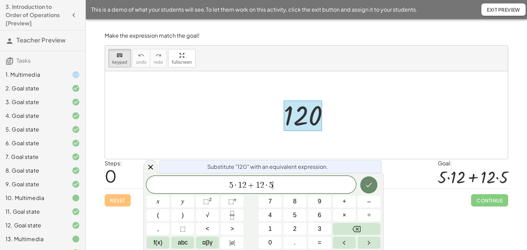
click at [373, 185] on button "Done" at bounding box center [368, 185] width 17 height 17
click at [366, 183] on icon "Done" at bounding box center [369, 185] width 8 height 8
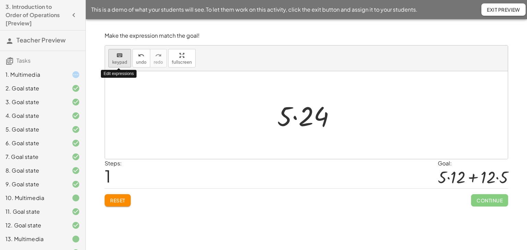
click at [118, 57] on icon "keyboard" at bounding box center [119, 55] width 7 height 8
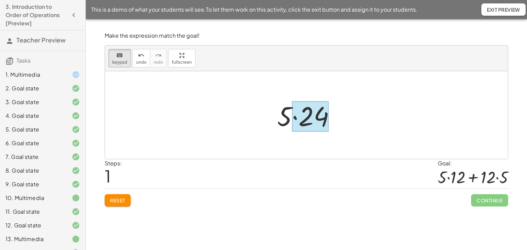
click at [314, 119] on div at bounding box center [310, 117] width 37 height 31
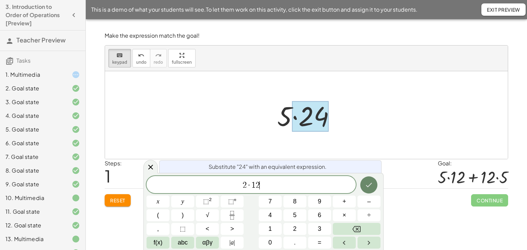
click at [364, 184] on button "Done" at bounding box center [368, 185] width 17 height 17
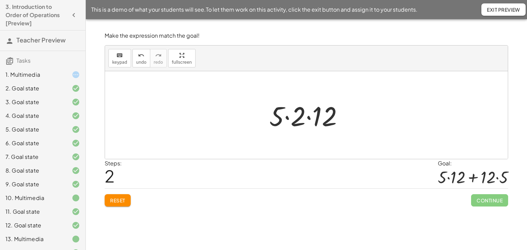
click at [127, 198] on button "Reset" at bounding box center [118, 200] width 26 height 12
